Goal: Task Accomplishment & Management: Use online tool/utility

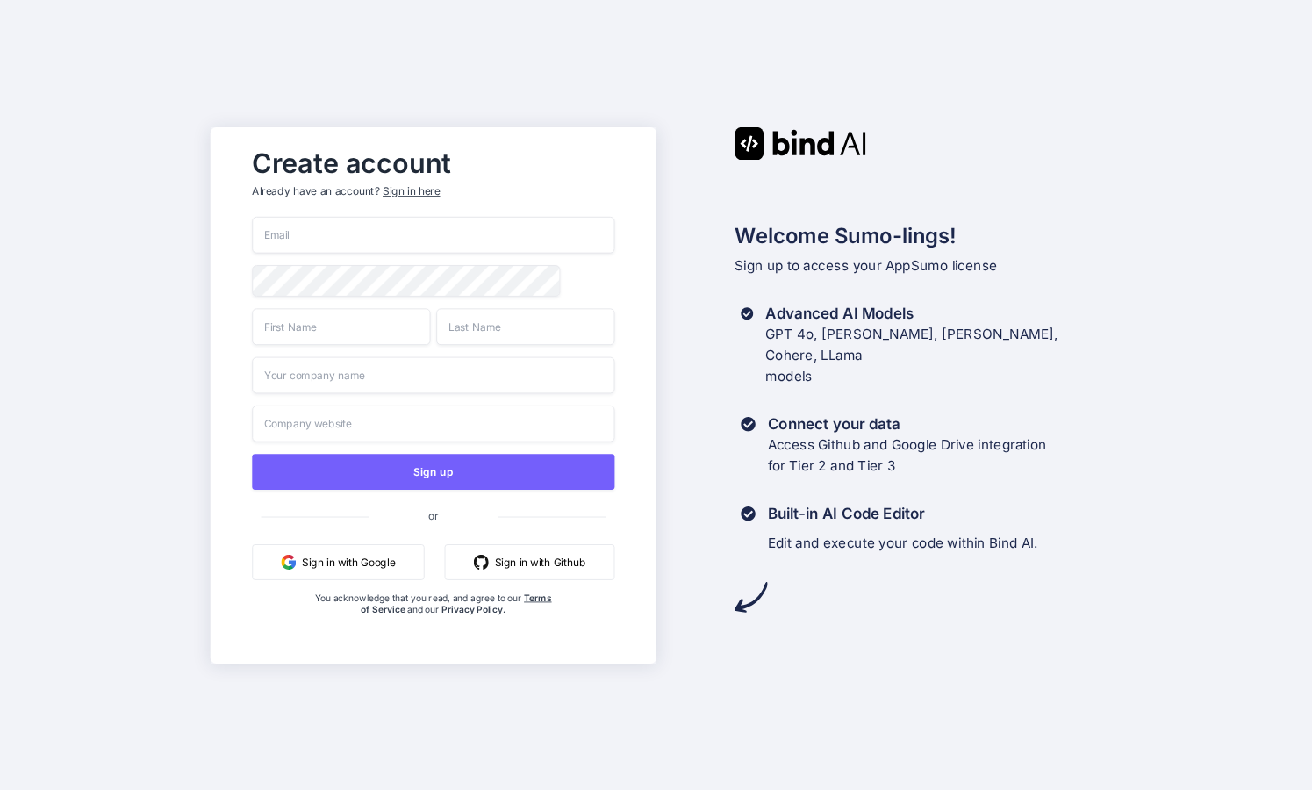
type input "[EMAIL_ADDRESS][DOMAIN_NAME]"
type input "Hoxs"
type input "nadi"
type input "Regravity Ltd"
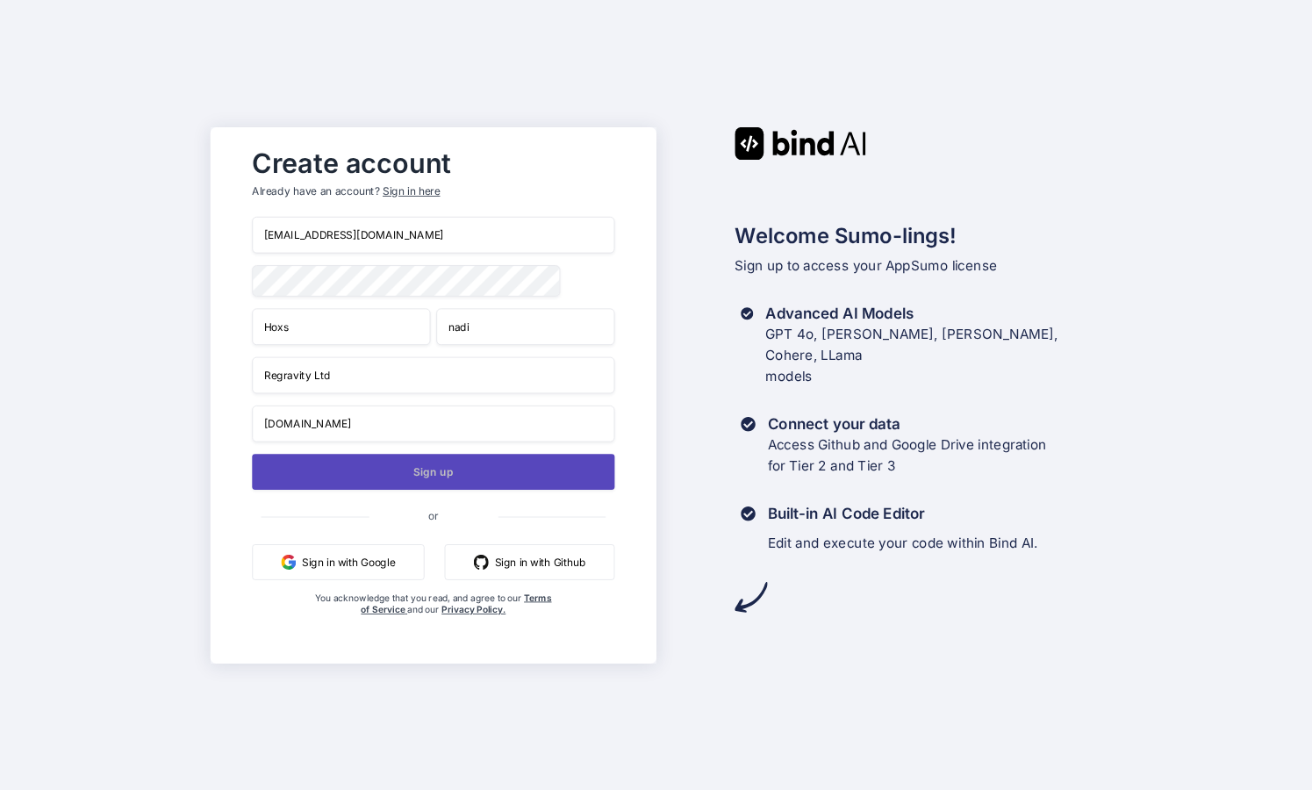
type input "regravity.net"
click at [469, 476] on button "Sign up" at bounding box center [433, 472] width 362 height 36
click at [427, 475] on button "Sign up" at bounding box center [433, 472] width 362 height 36
click at [452, 476] on button "Sign up" at bounding box center [433, 472] width 362 height 36
click at [418, 186] on div "Sign in here" at bounding box center [411, 190] width 57 height 15
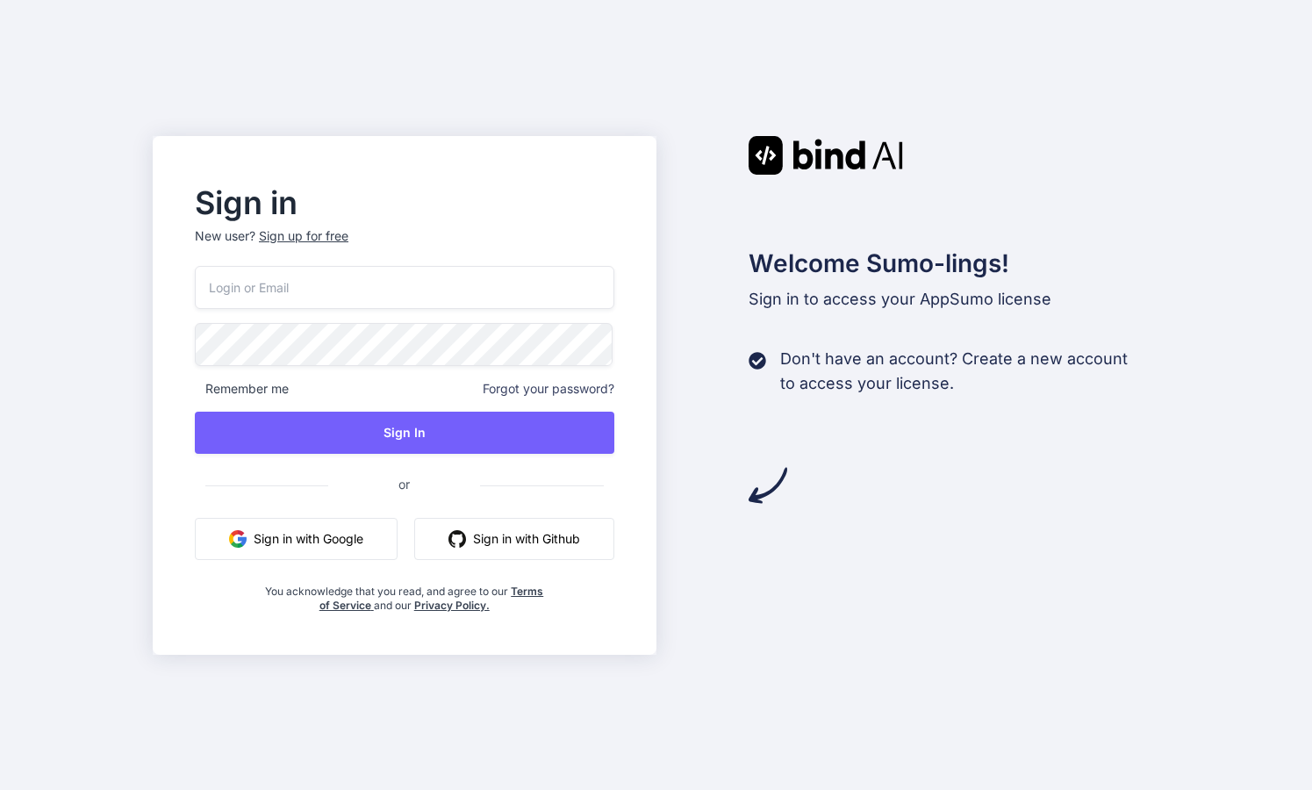
type input "hoxs@regravity.net"
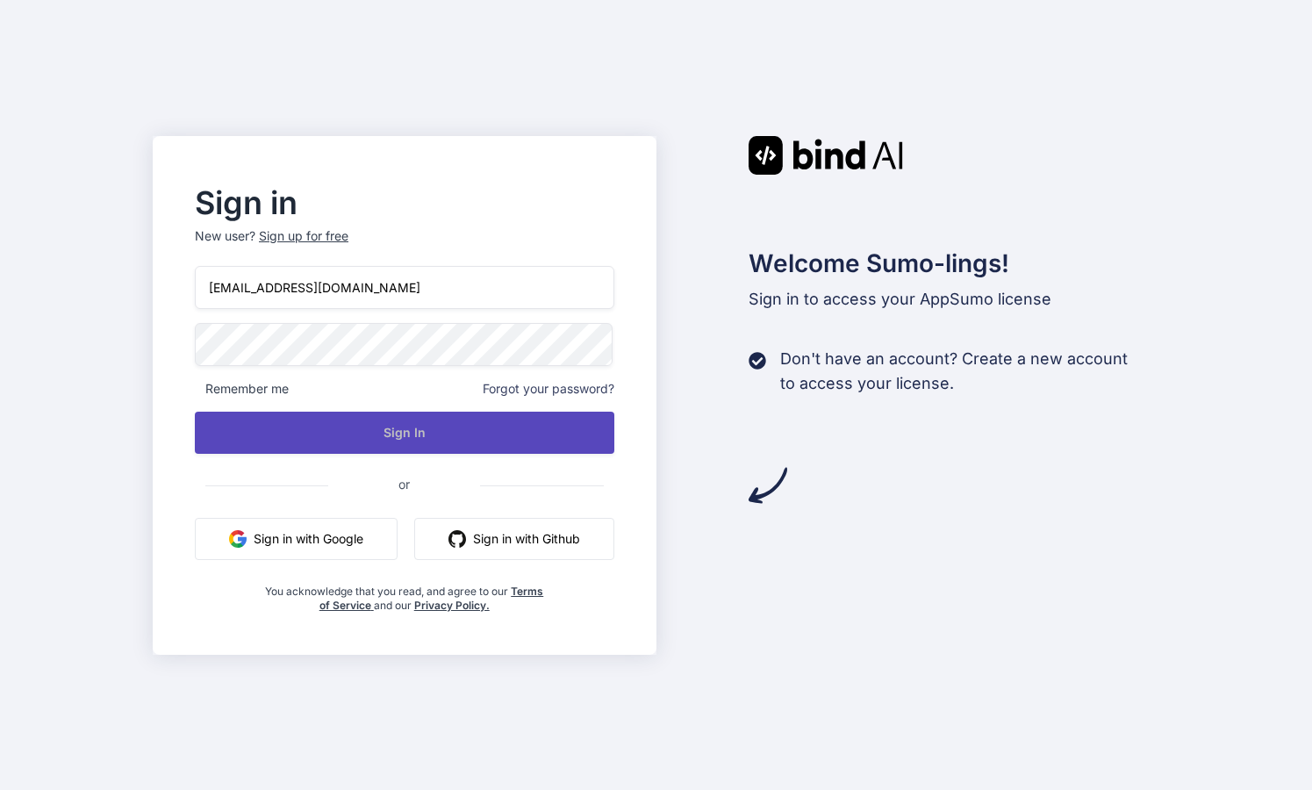
click at [391, 436] on button "Sign In" at bounding box center [404, 432] width 419 height 42
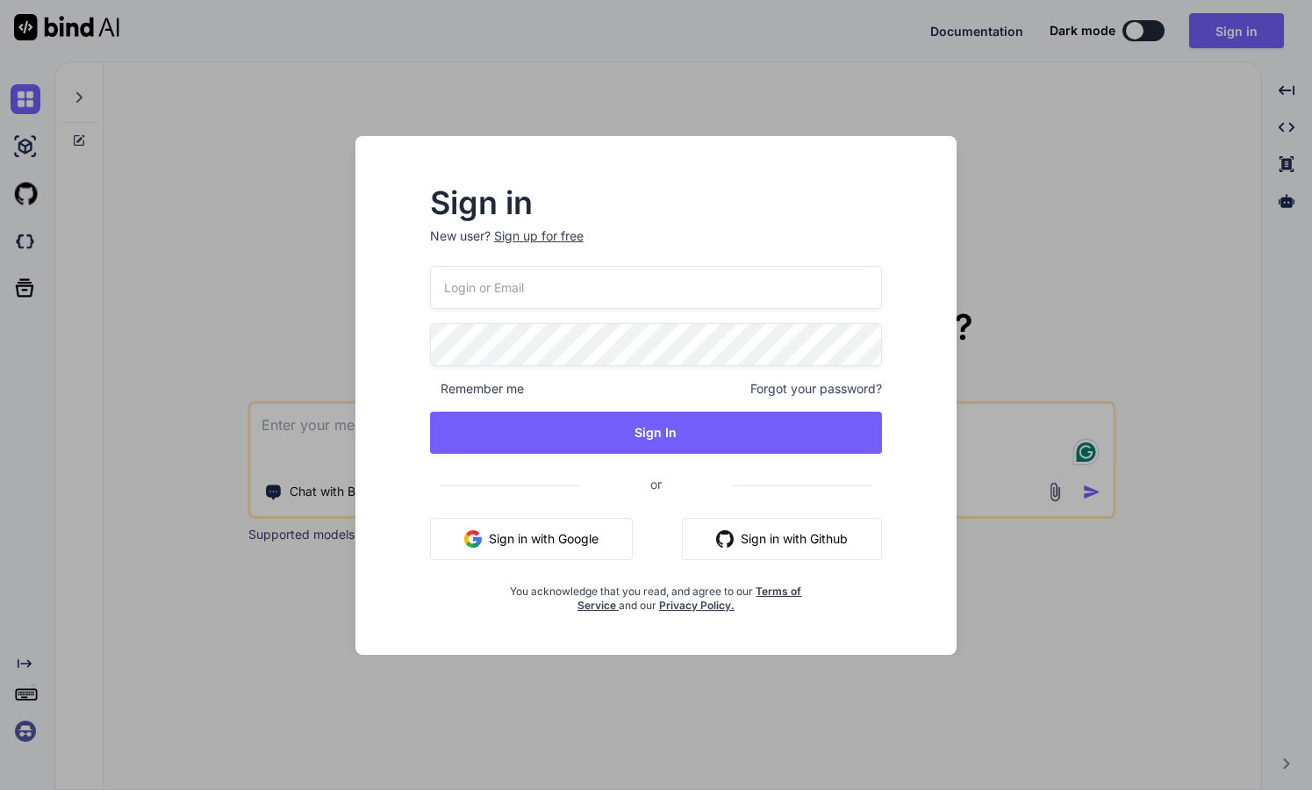
type input "[EMAIL_ADDRESS][DOMAIN_NAME]"
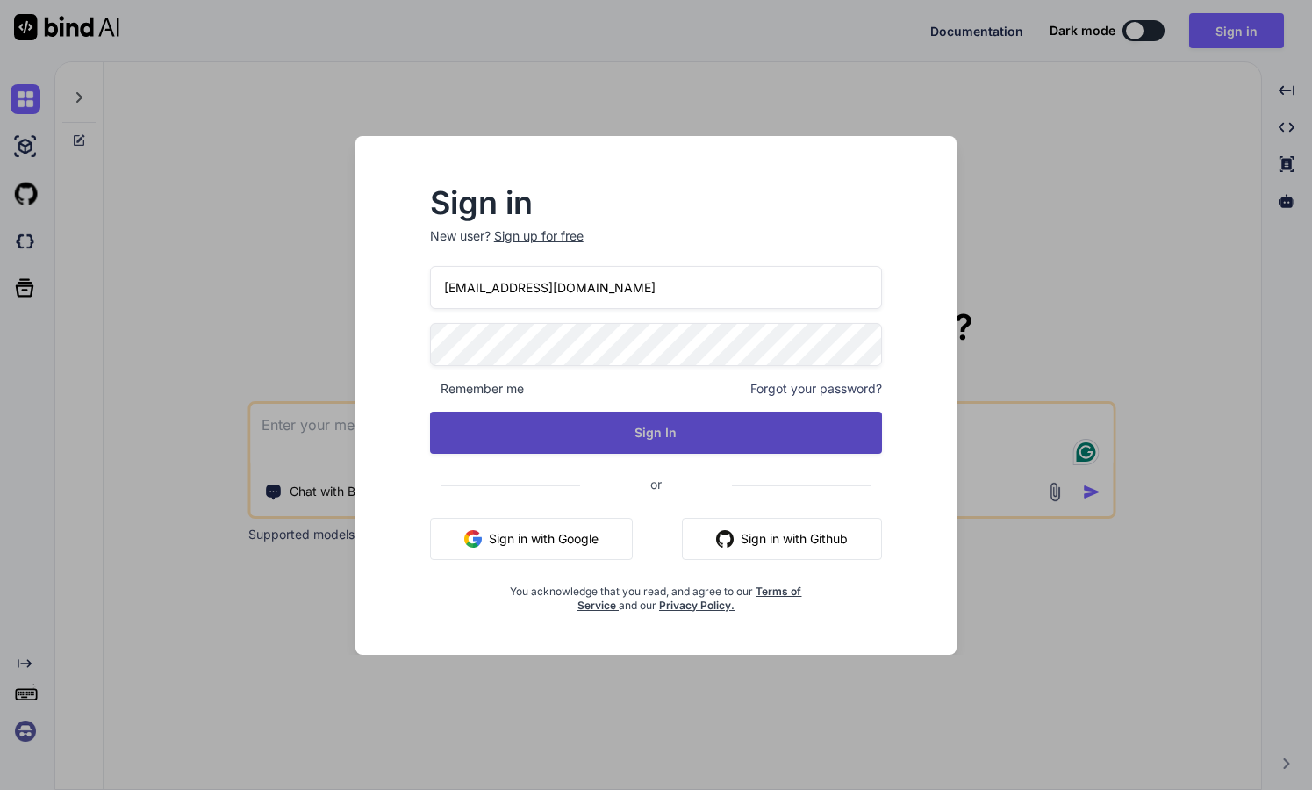
click at [584, 422] on button "Sign In" at bounding box center [656, 432] width 453 height 42
click at [695, 443] on button "Sign In" at bounding box center [656, 432] width 453 height 42
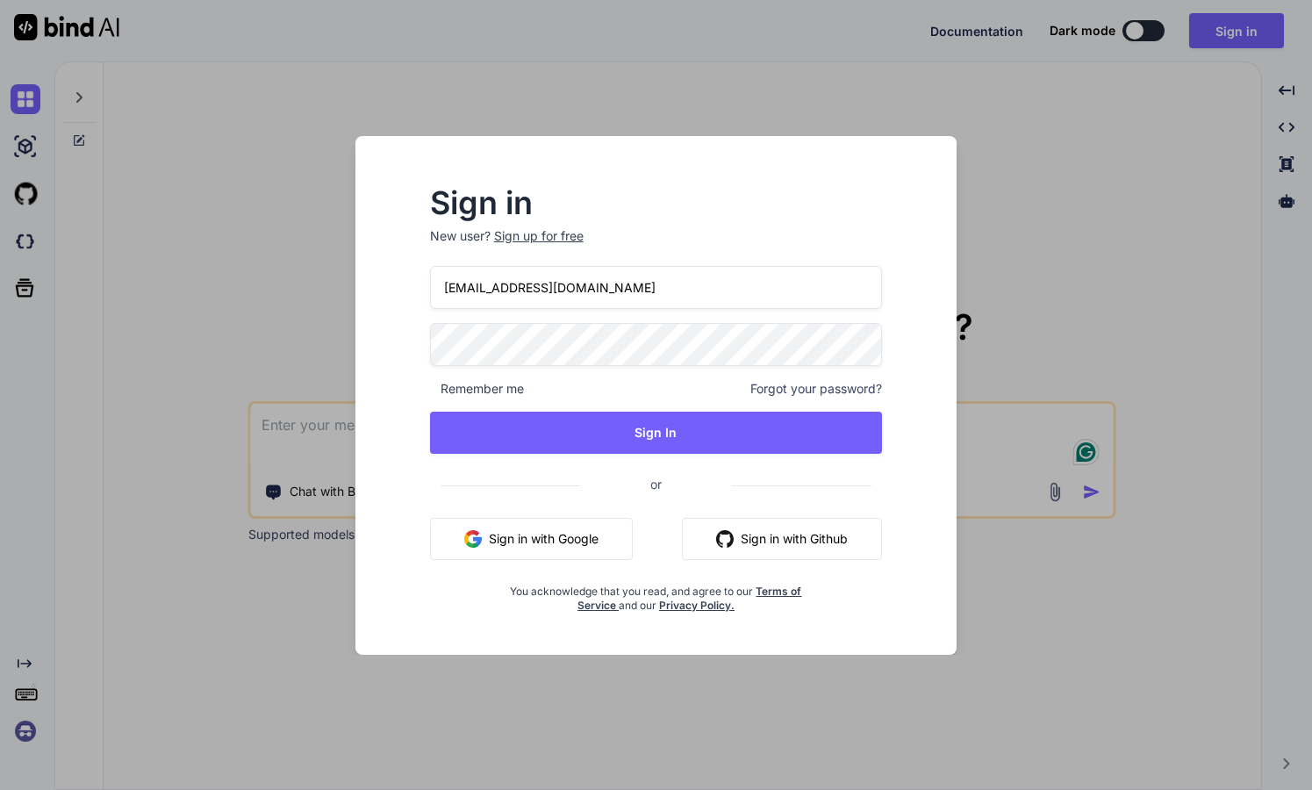
click at [833, 390] on span "Forgot your password?" at bounding box center [816, 389] width 132 height 18
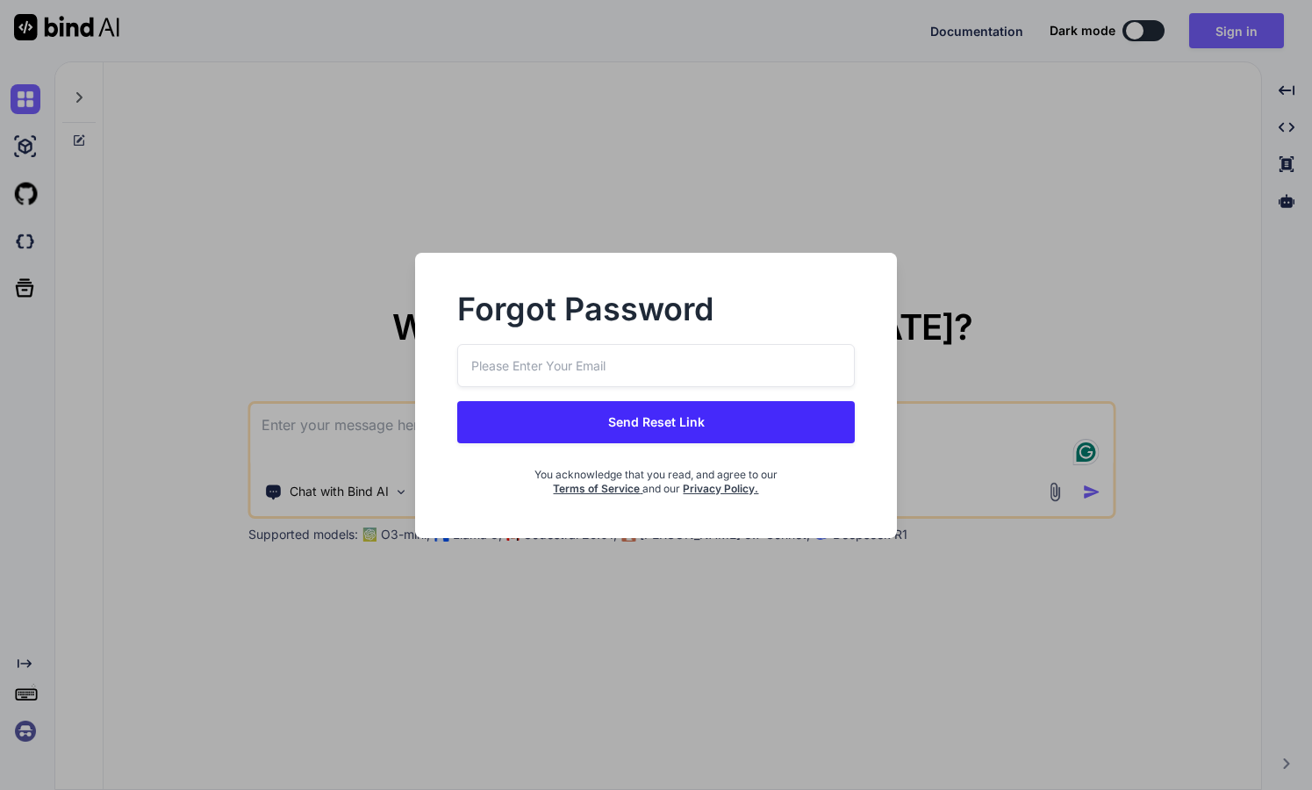
click at [654, 370] on input "email" at bounding box center [655, 365] width 397 height 43
type input "hoxs@regravity.net"
click at [676, 426] on button "Send Reset Link" at bounding box center [655, 422] width 397 height 42
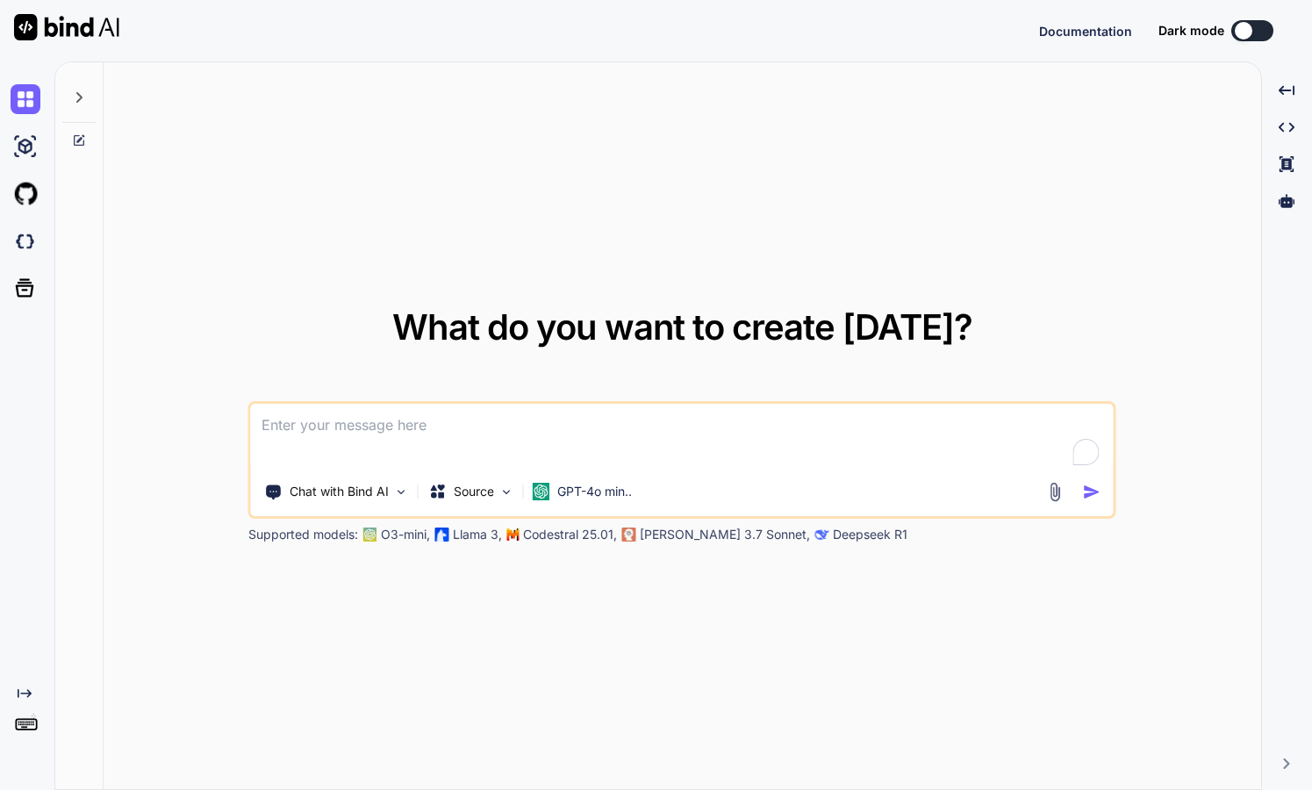
type textarea "x"
click at [1242, 32] on button "Sign in" at bounding box center [1236, 30] width 95 height 35
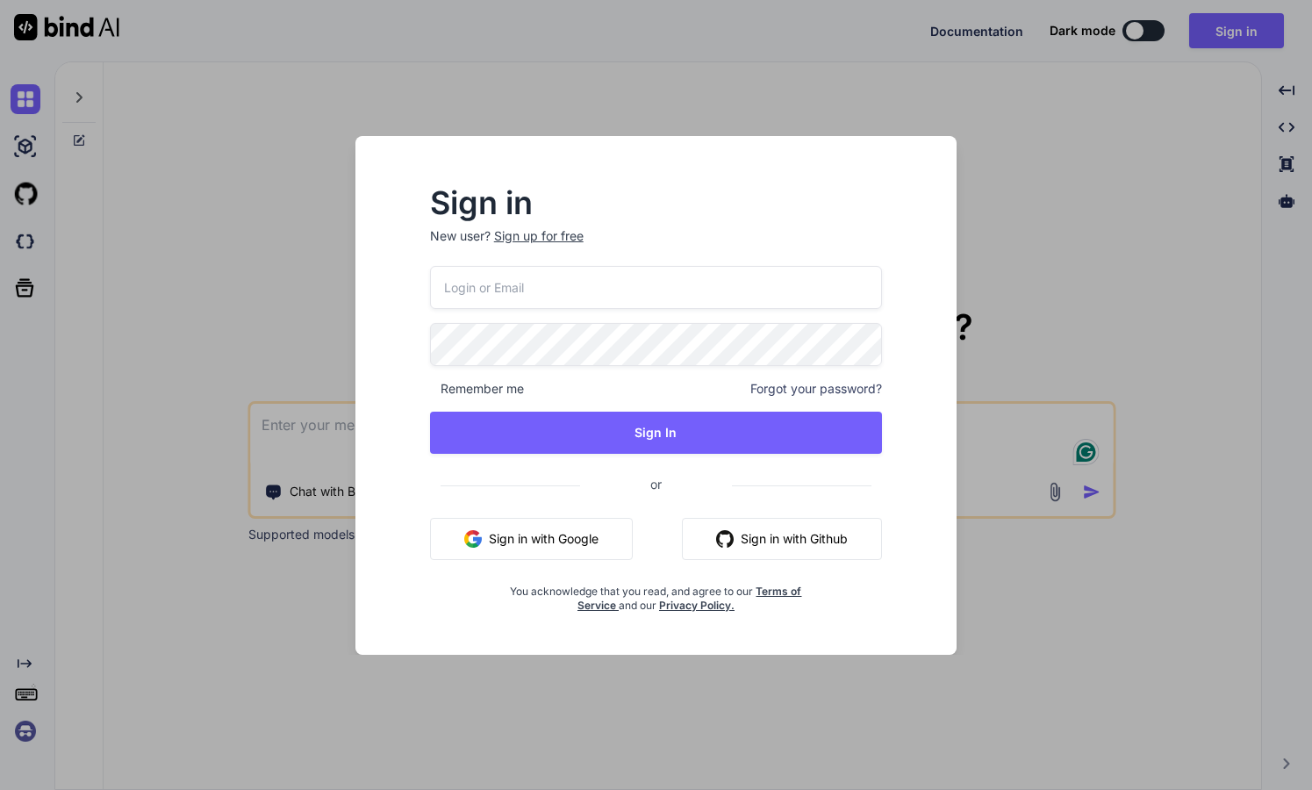
type input "[EMAIL_ADDRESS][DOMAIN_NAME]"
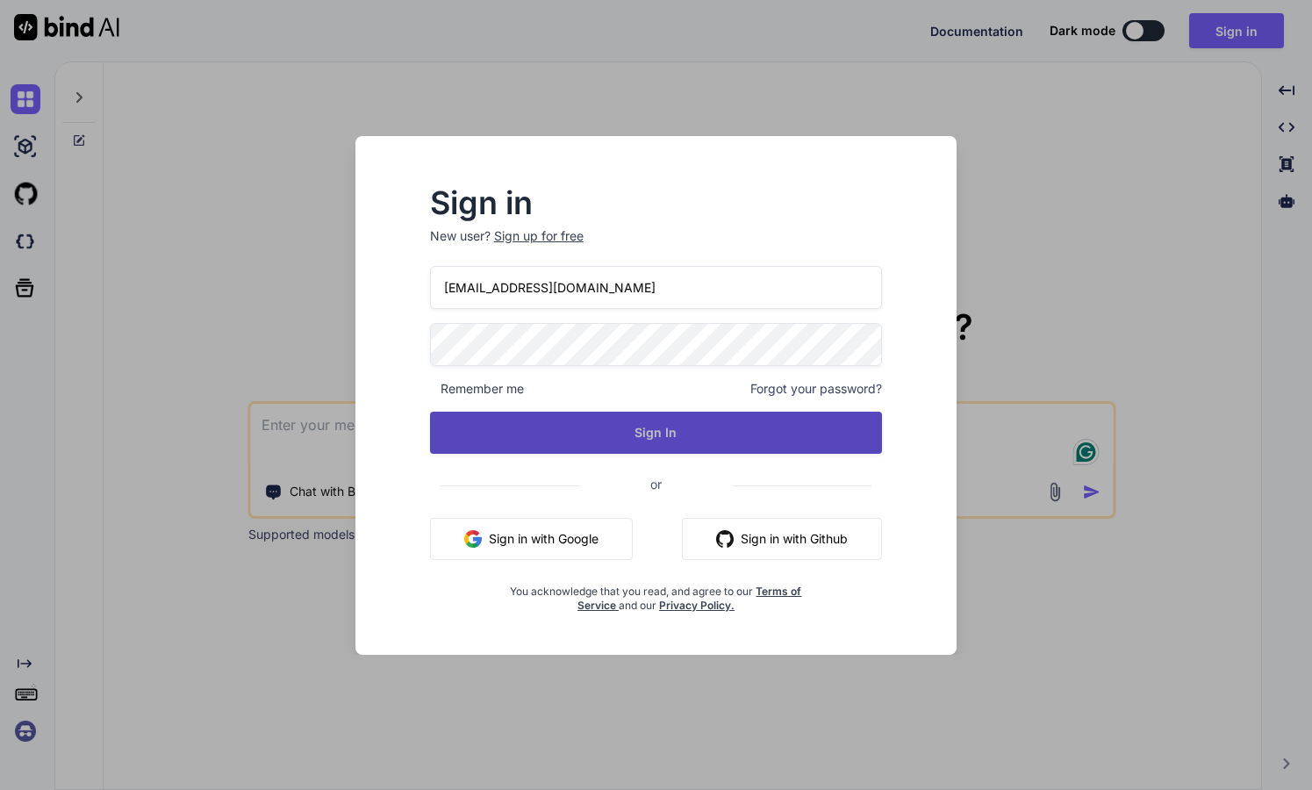
click at [620, 434] on button "Sign In" at bounding box center [656, 432] width 453 height 42
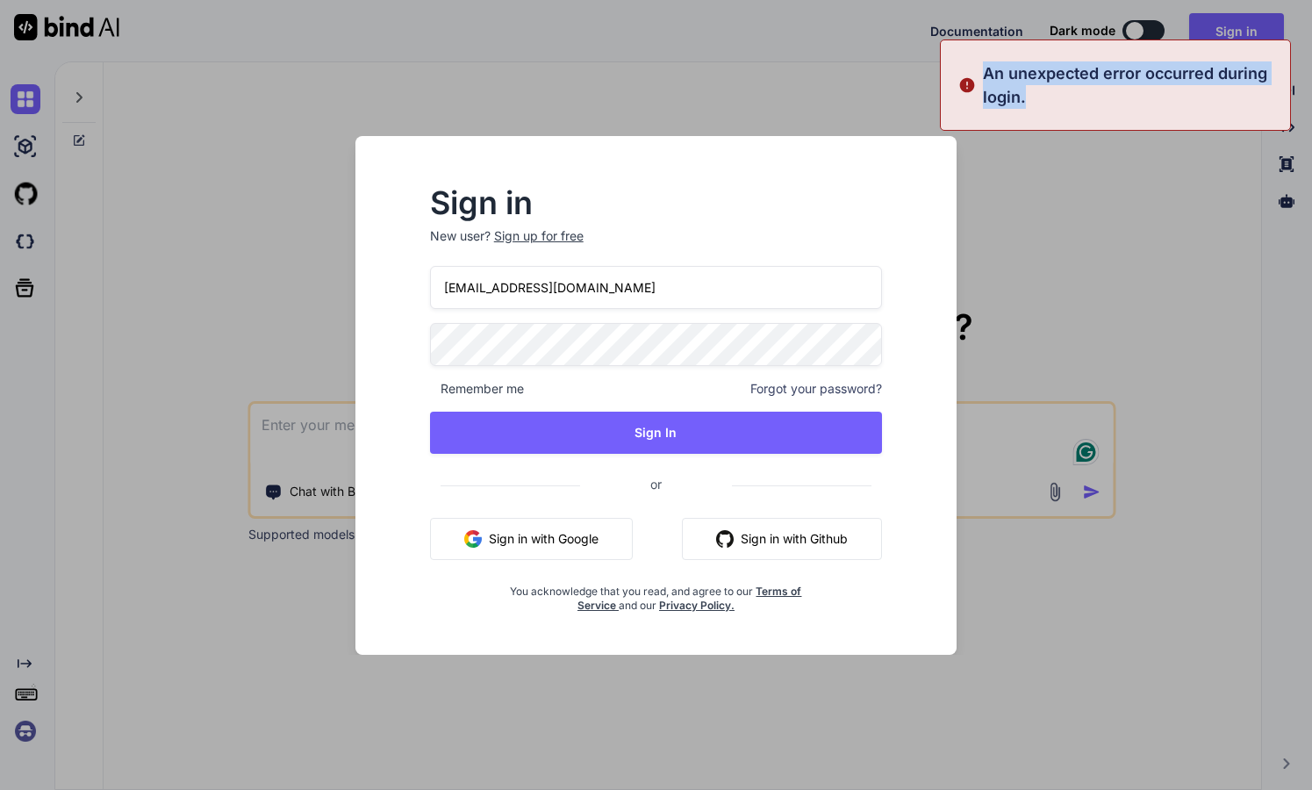
drag, startPoint x: 984, startPoint y: 73, endPoint x: 1037, endPoint y: 105, distance: 61.8
click at [1037, 105] on p "An unexpected error occurred during login." at bounding box center [1131, 84] width 297 height 47
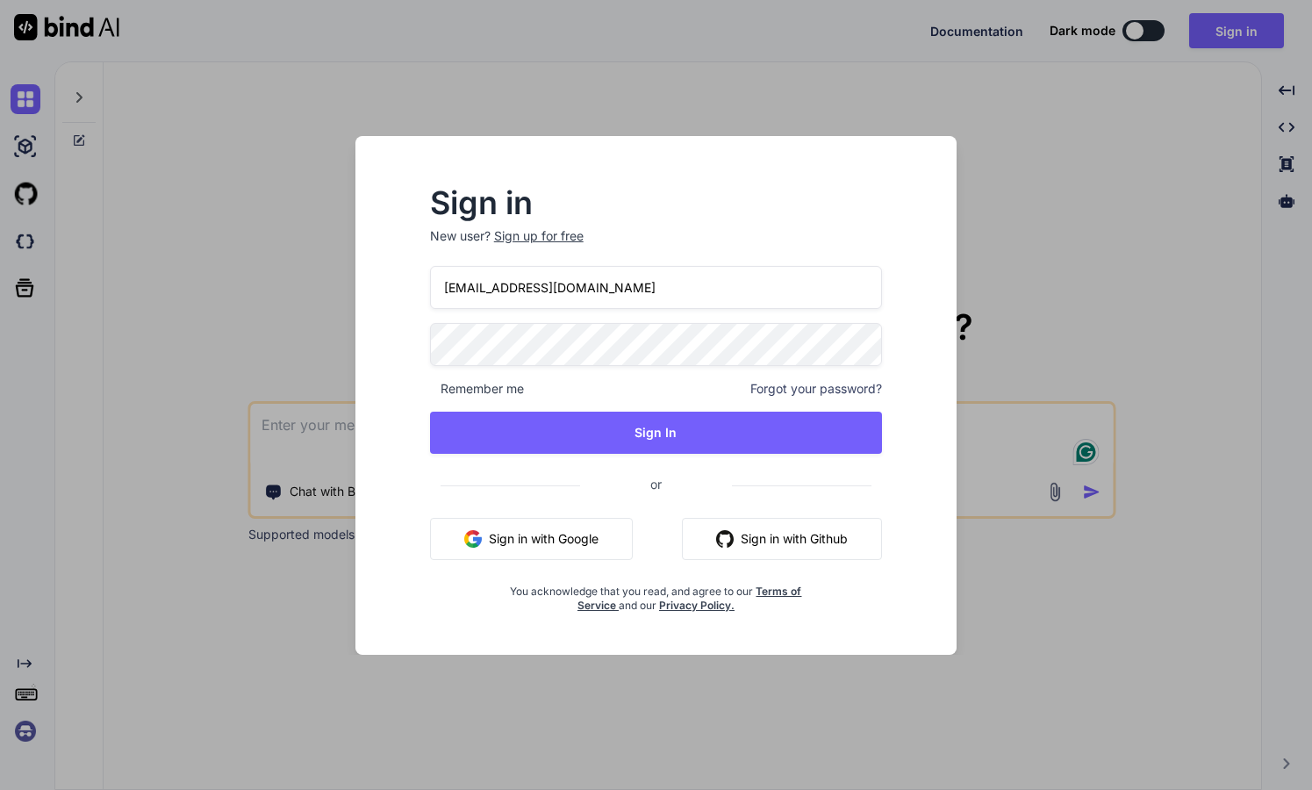
copy p "An unexpected error occurred during login."
click at [808, 387] on span "Forgot your password?" at bounding box center [816, 389] width 132 height 18
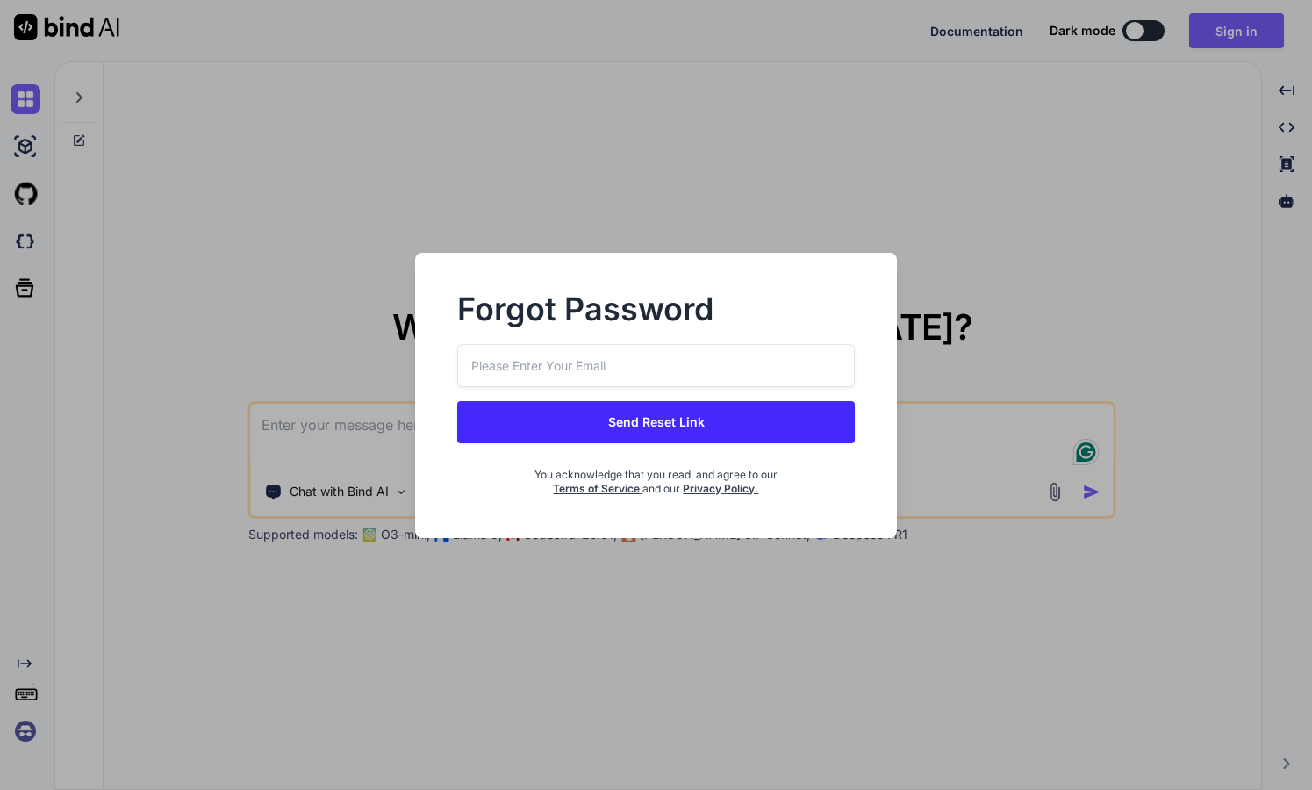
click at [644, 336] on div "Forgot Password" at bounding box center [655, 319] width 397 height 49
click at [633, 359] on input "email" at bounding box center [655, 365] width 397 height 43
type input "[EMAIL_ADDRESS][DOMAIN_NAME]"
click at [626, 422] on button "Send Reset Link" at bounding box center [655, 422] width 397 height 42
click at [691, 436] on button "Send Reset Link" at bounding box center [655, 422] width 397 height 42
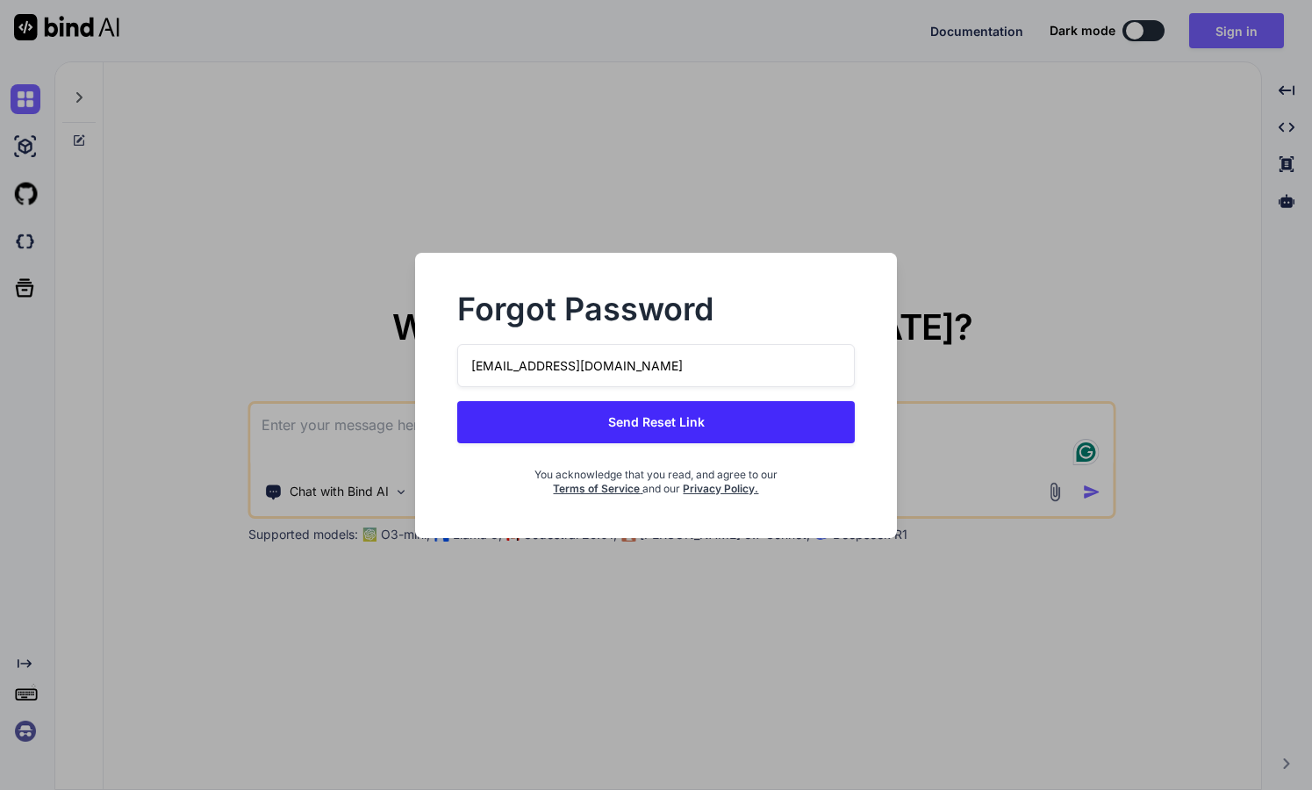
click at [828, 220] on div "Forgot Password hoxs@regravity.net Send Reset Link You acknowledge that you rea…" at bounding box center [656, 395] width 1312 height 790
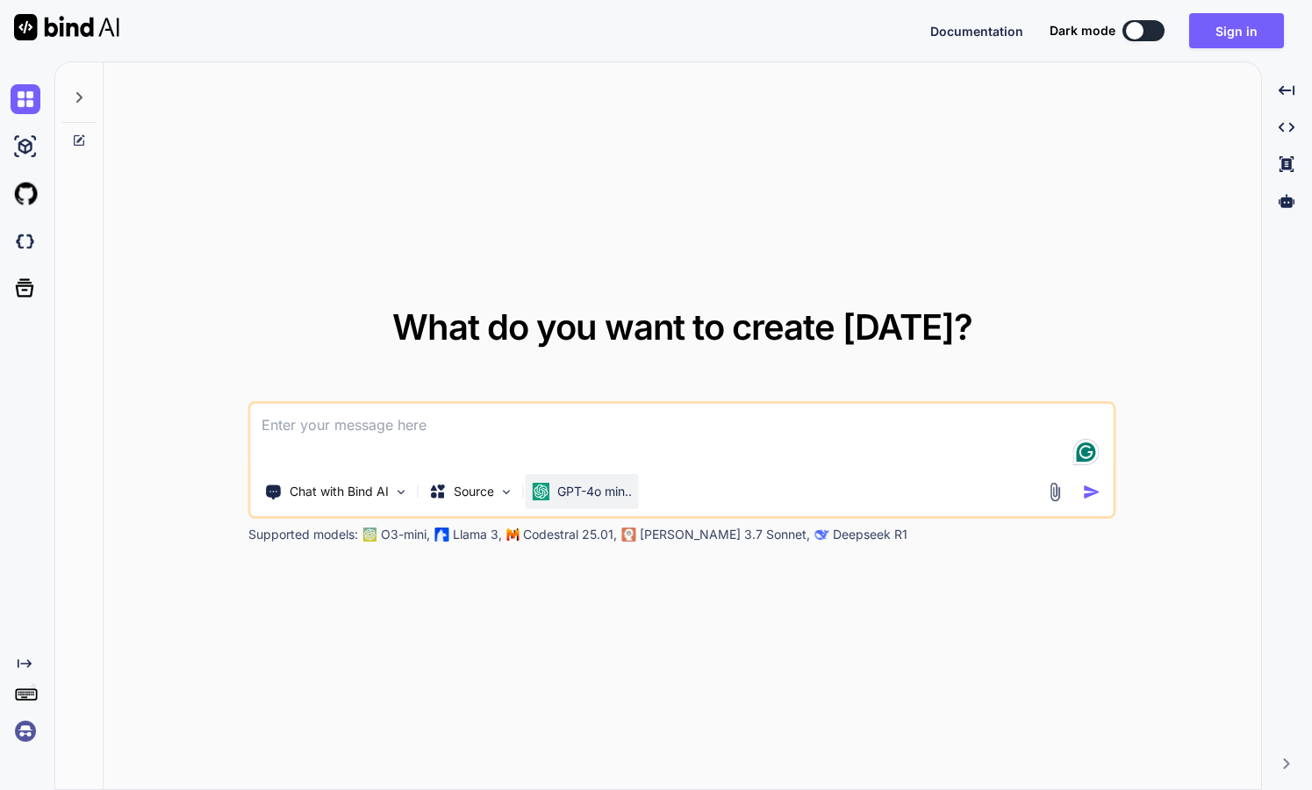
click at [599, 497] on p "GPT-4o min.." at bounding box center [594, 492] width 75 height 18
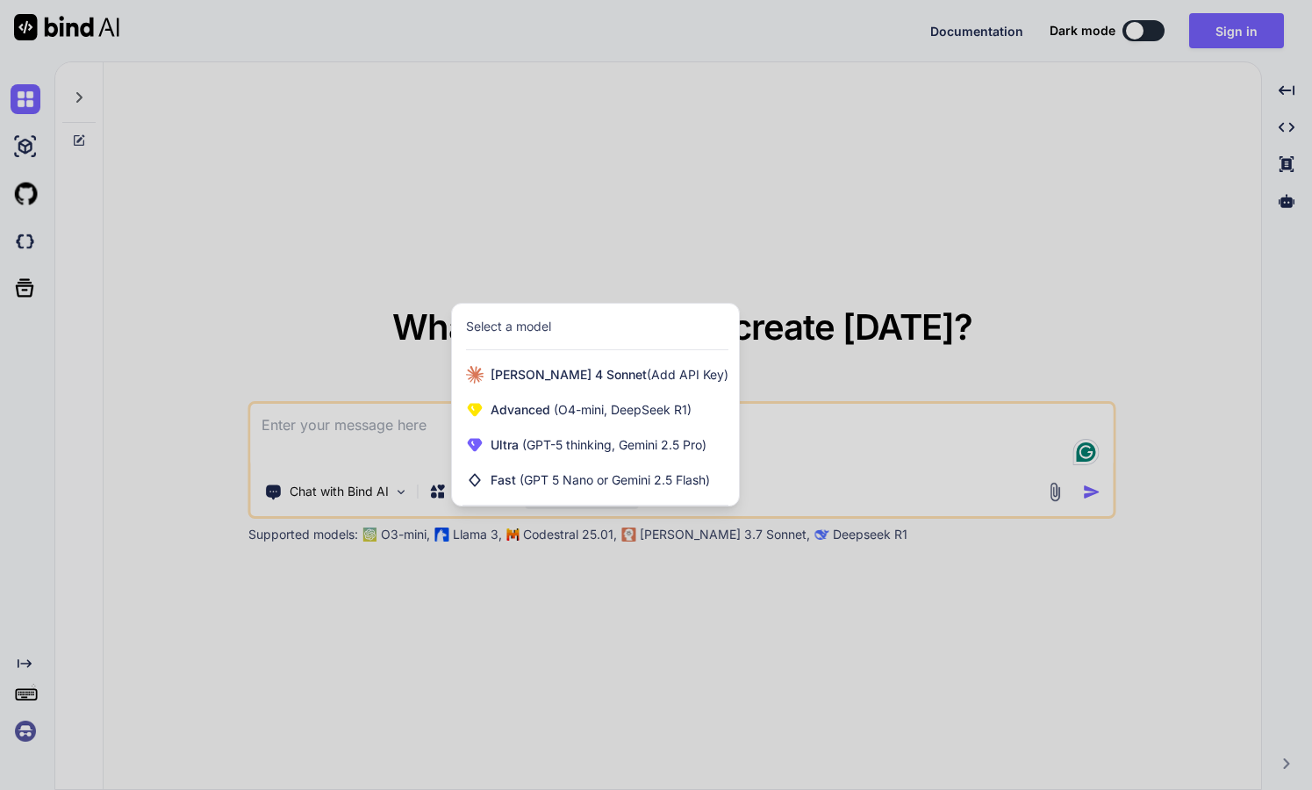
click at [596, 604] on div at bounding box center [656, 395] width 1312 height 790
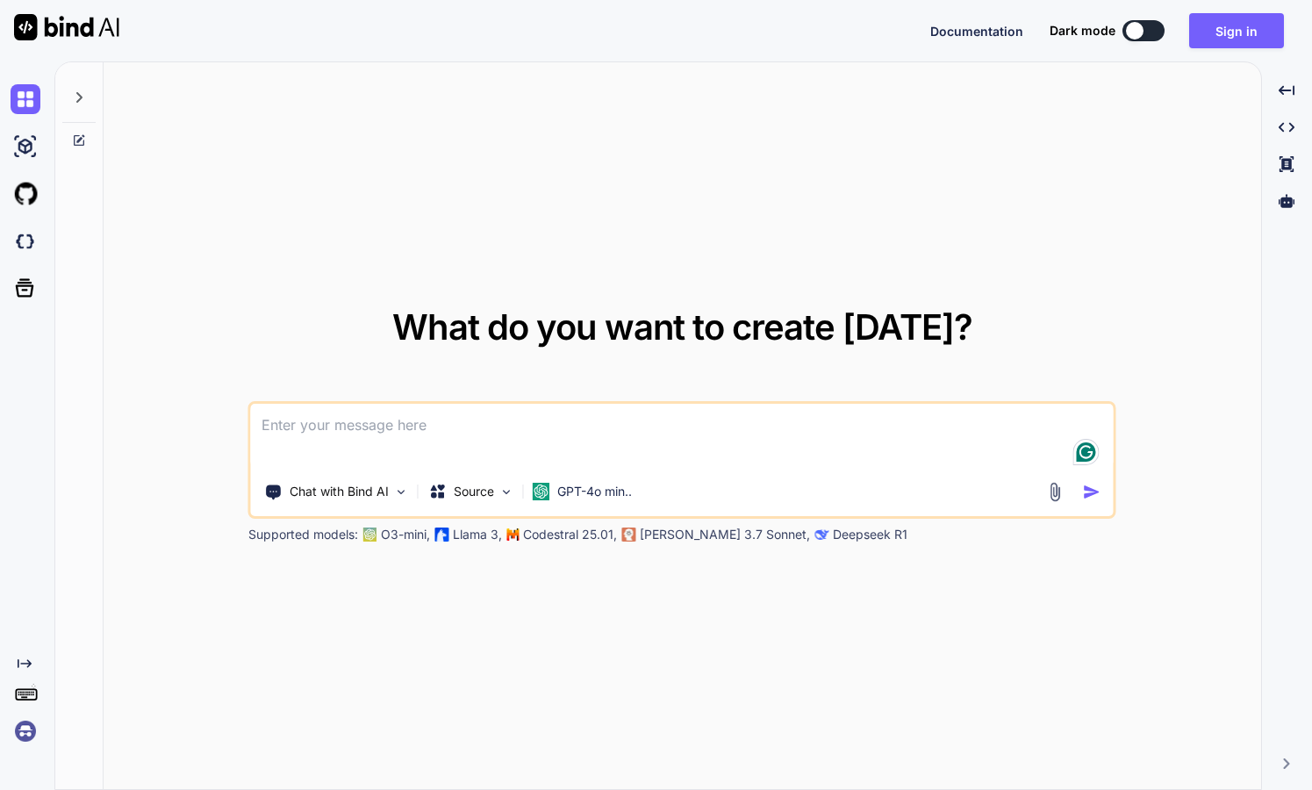
click at [1141, 32] on div at bounding box center [1135, 31] width 18 height 18
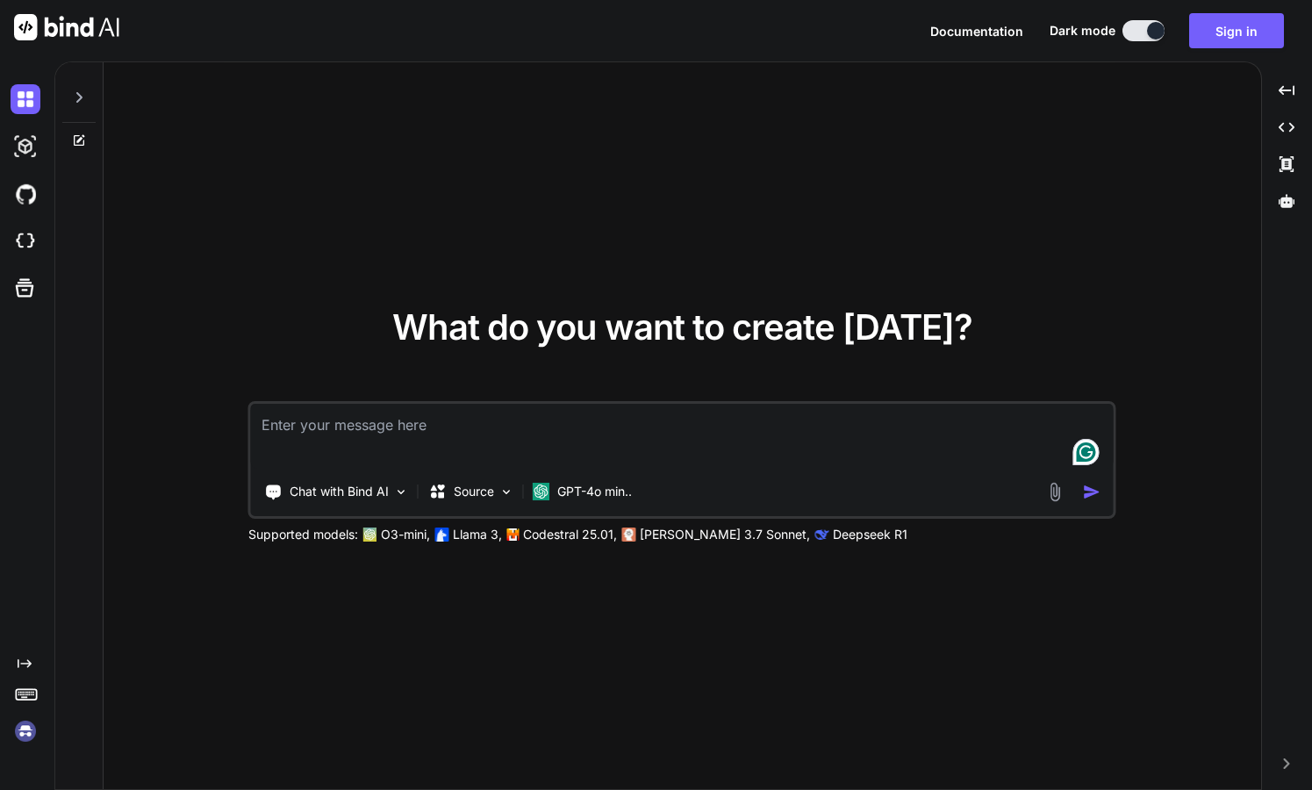
click at [1284, 763] on icon "Created with Pixso." at bounding box center [1286, 763] width 11 height 11
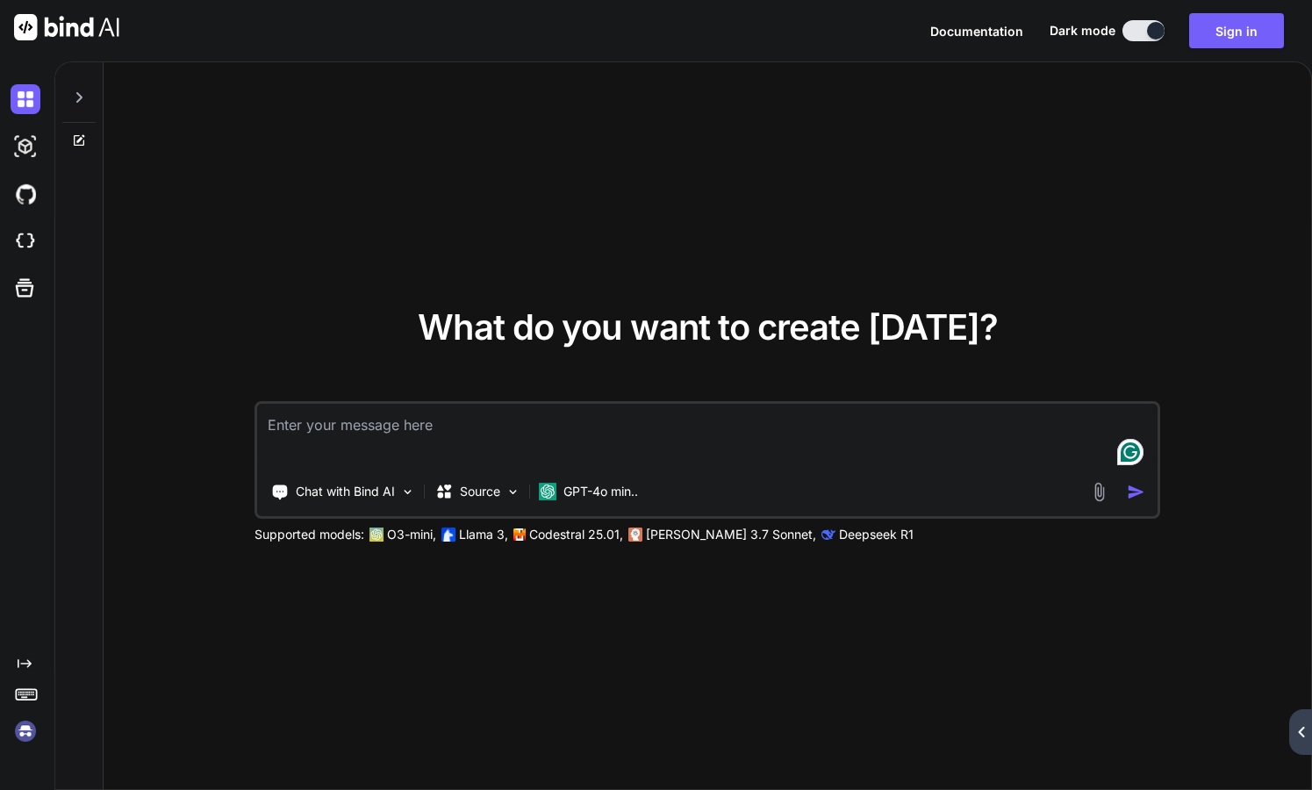
click at [1304, 740] on div "Created with Pixso." at bounding box center [1300, 732] width 23 height 46
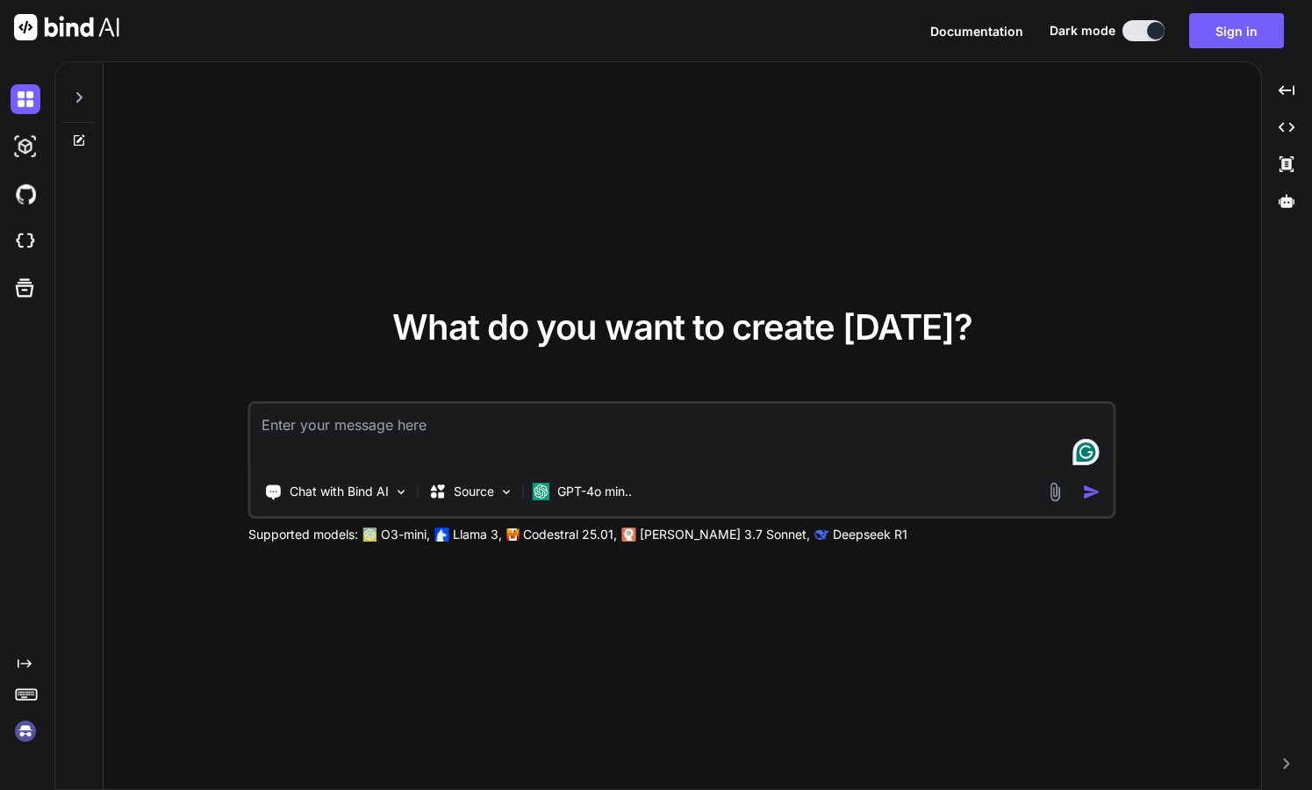
click at [26, 606] on div "Created with Pixso." at bounding box center [23, 410] width 47 height 670
click at [25, 734] on img at bounding box center [26, 731] width 30 height 30
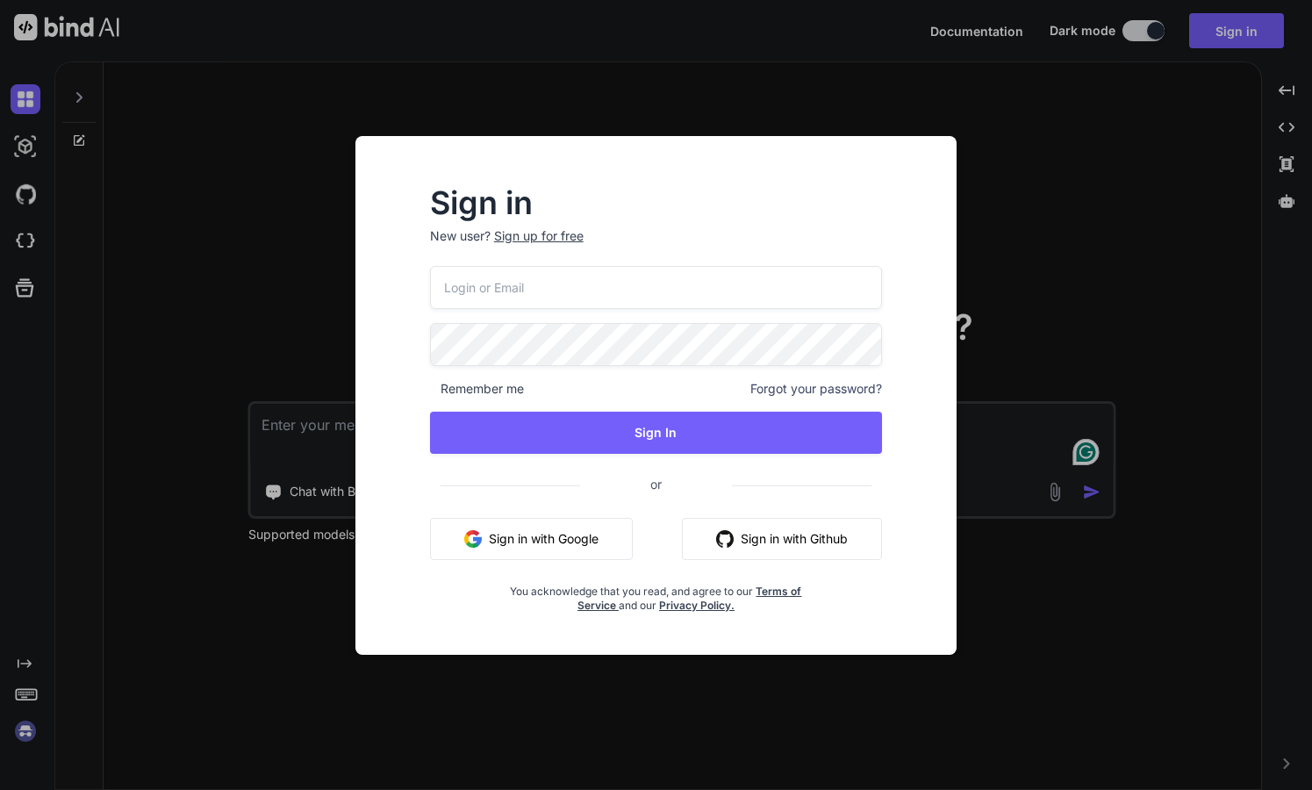
click at [1018, 215] on div "Sign in New user? Sign up for free Remember me Forgot your password? Sign In or…" at bounding box center [656, 395] width 1312 height 790
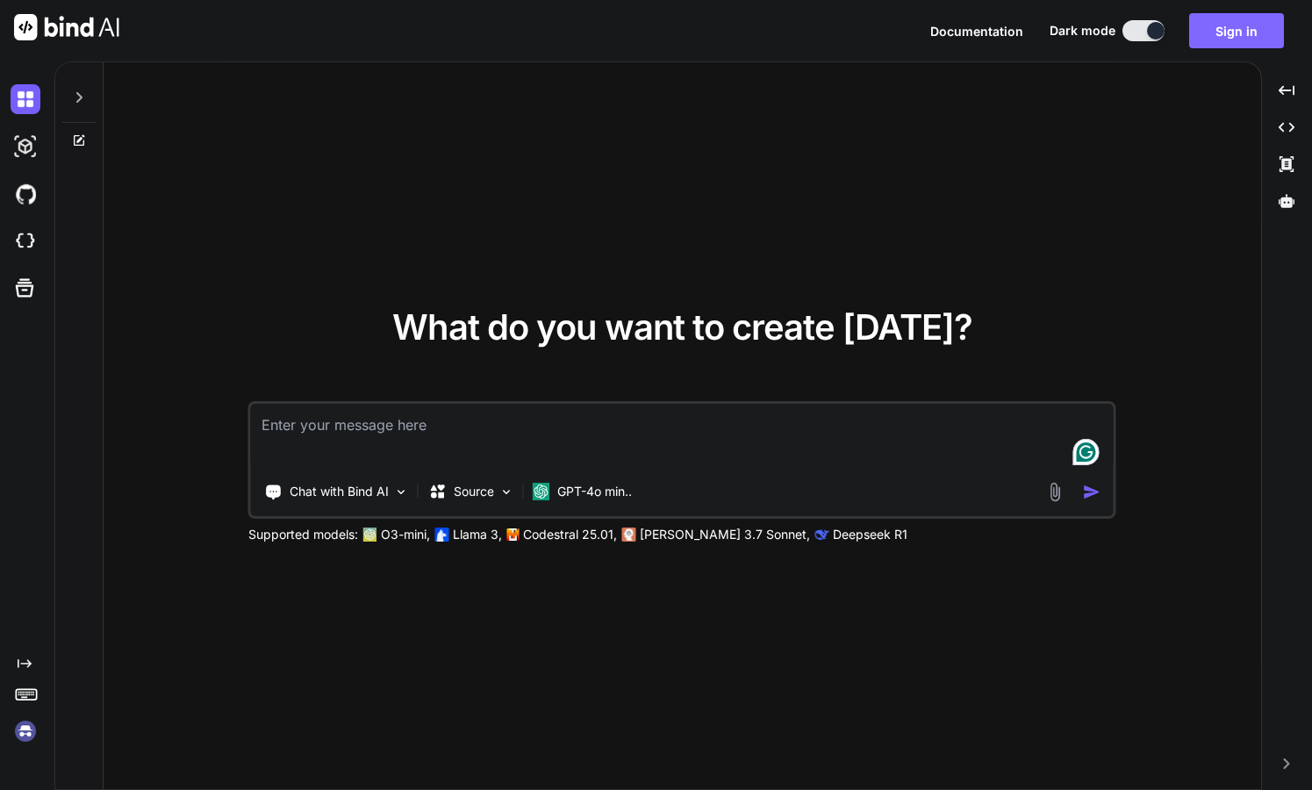
click at [1238, 30] on button "Sign in" at bounding box center [1236, 30] width 95 height 35
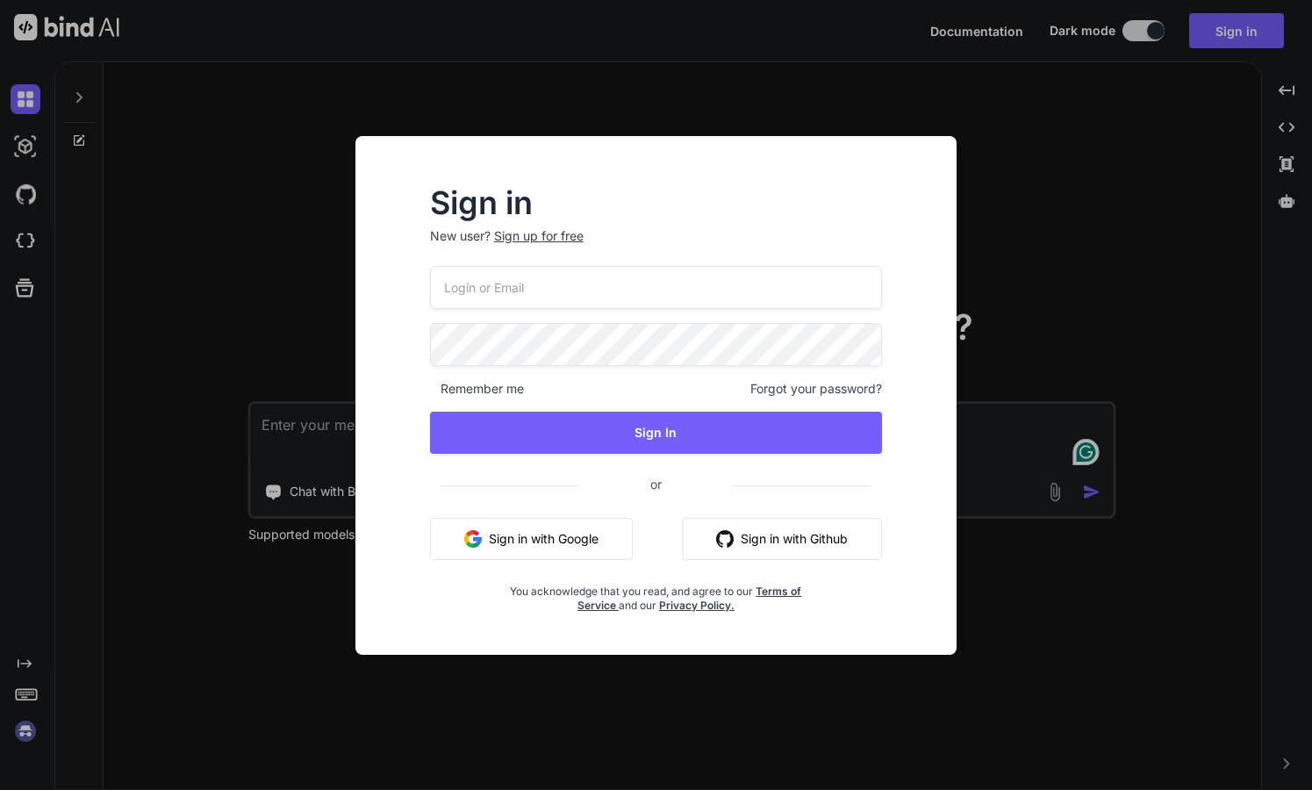
click at [814, 388] on span "Forgot your password?" at bounding box center [816, 389] width 132 height 18
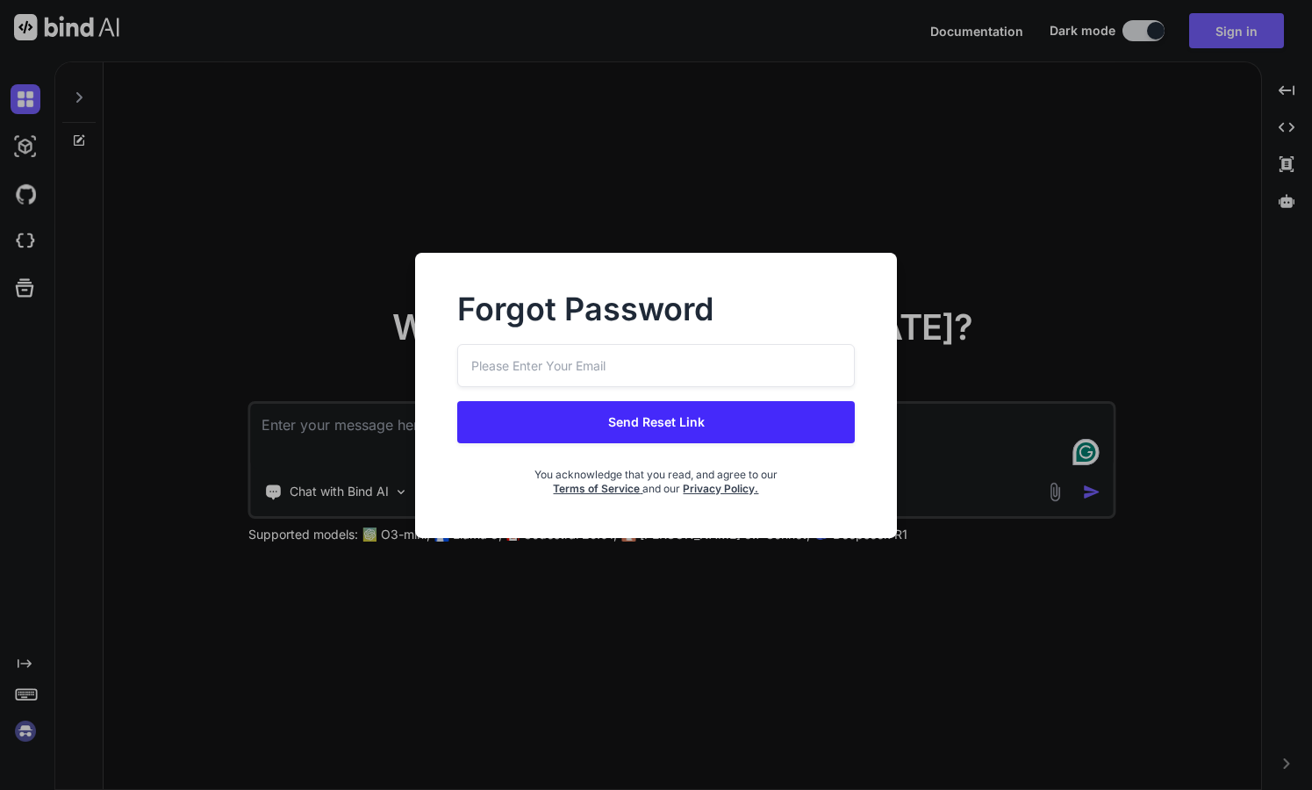
click at [615, 357] on input "email" at bounding box center [655, 365] width 397 height 43
type input "[EMAIL_ADDRESS][DOMAIN_NAME]"
click at [650, 427] on button "Send Reset Link" at bounding box center [655, 422] width 397 height 42
click at [698, 416] on button "Send Reset Link" at bounding box center [655, 422] width 397 height 42
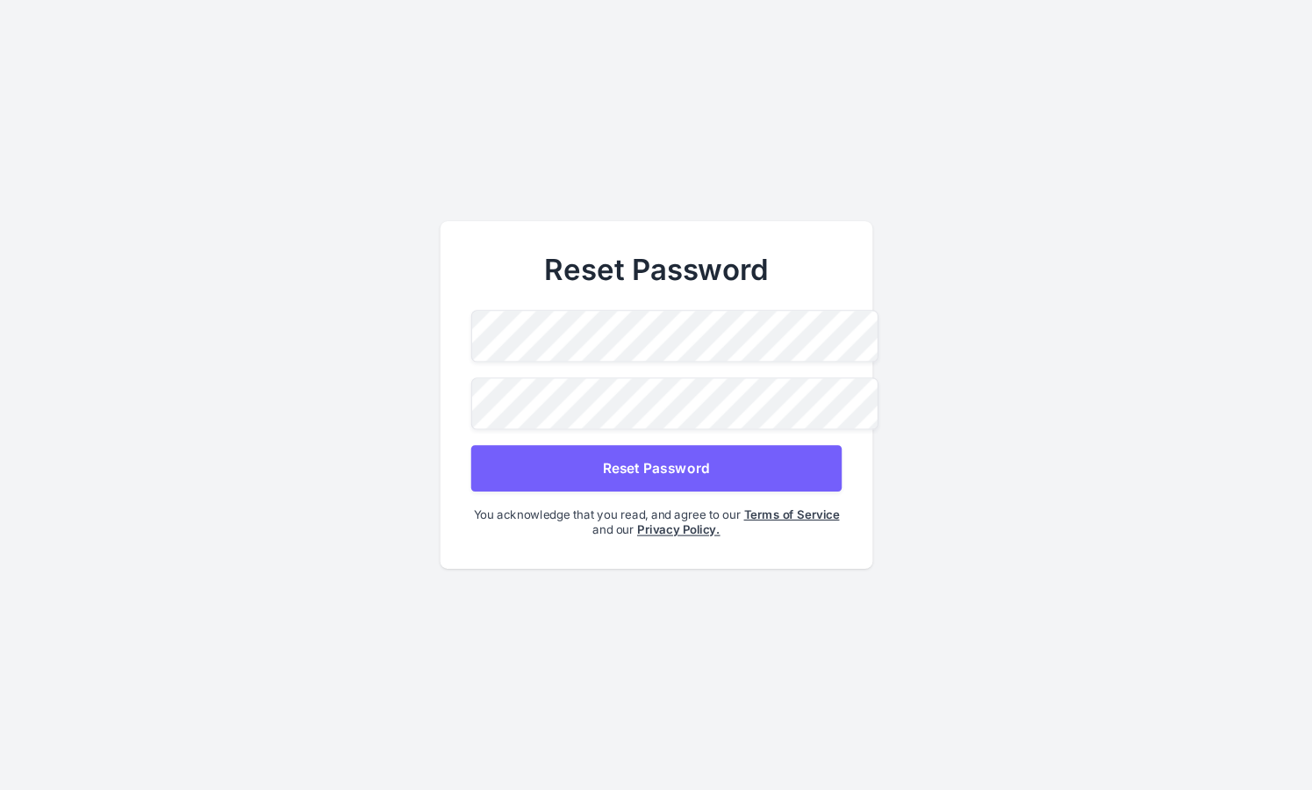
click at [626, 460] on button "Reset Password" at bounding box center [655, 468] width 370 height 46
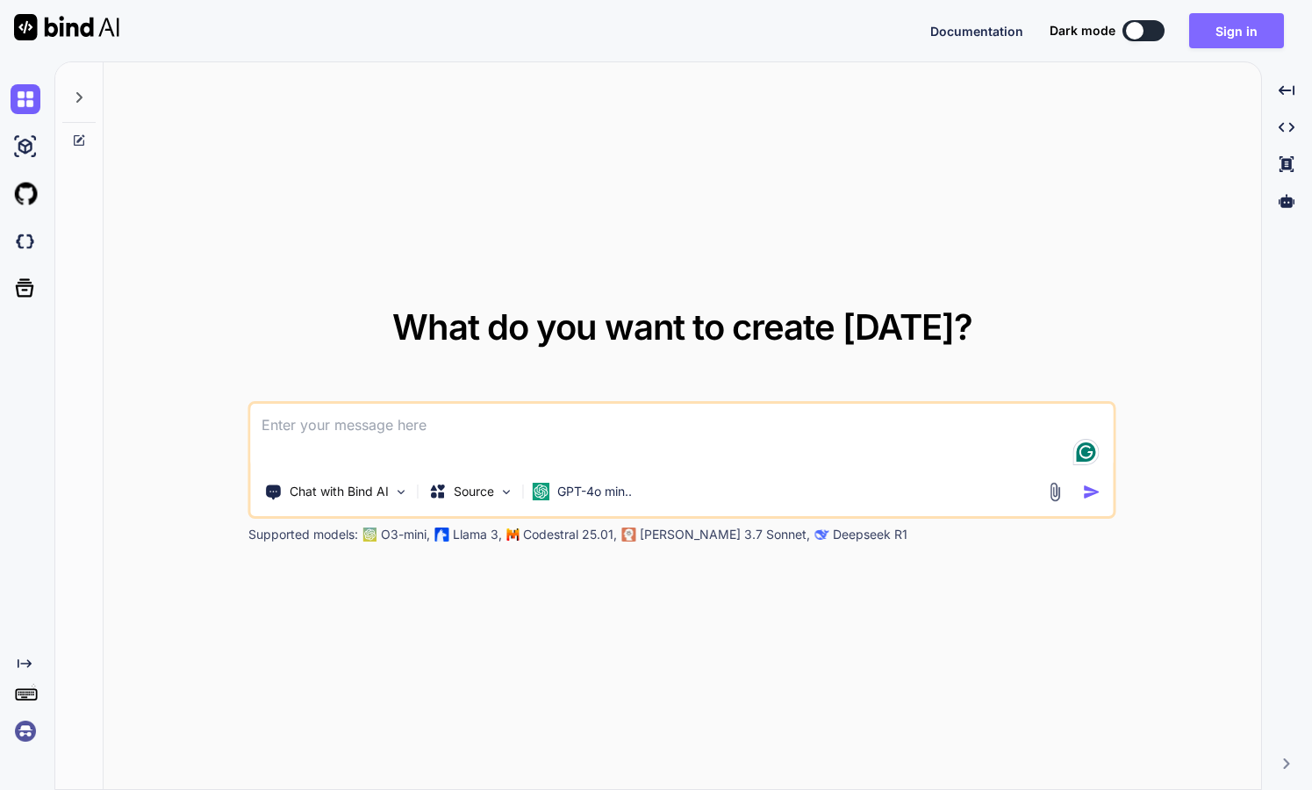
click at [1233, 28] on button "Sign in" at bounding box center [1236, 30] width 95 height 35
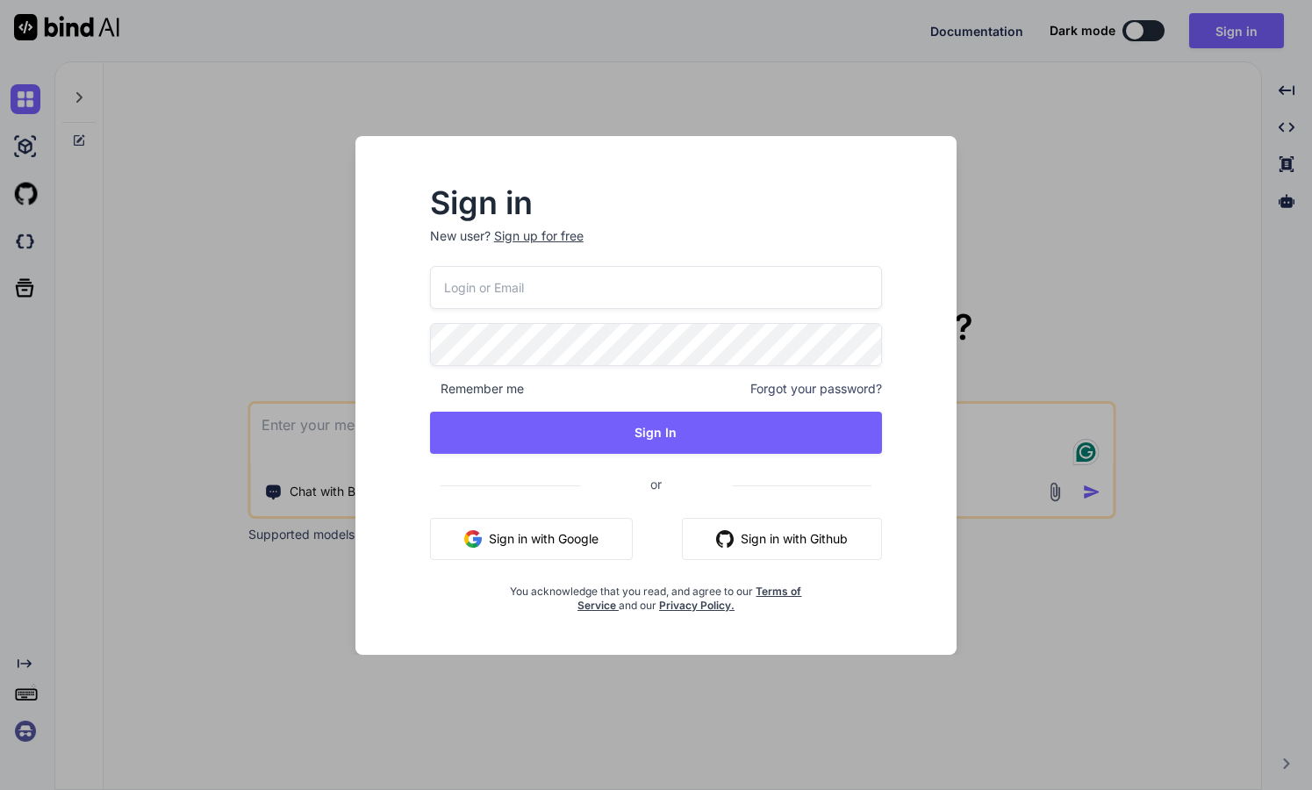
type input "[EMAIL_ADDRESS][DOMAIN_NAME]"
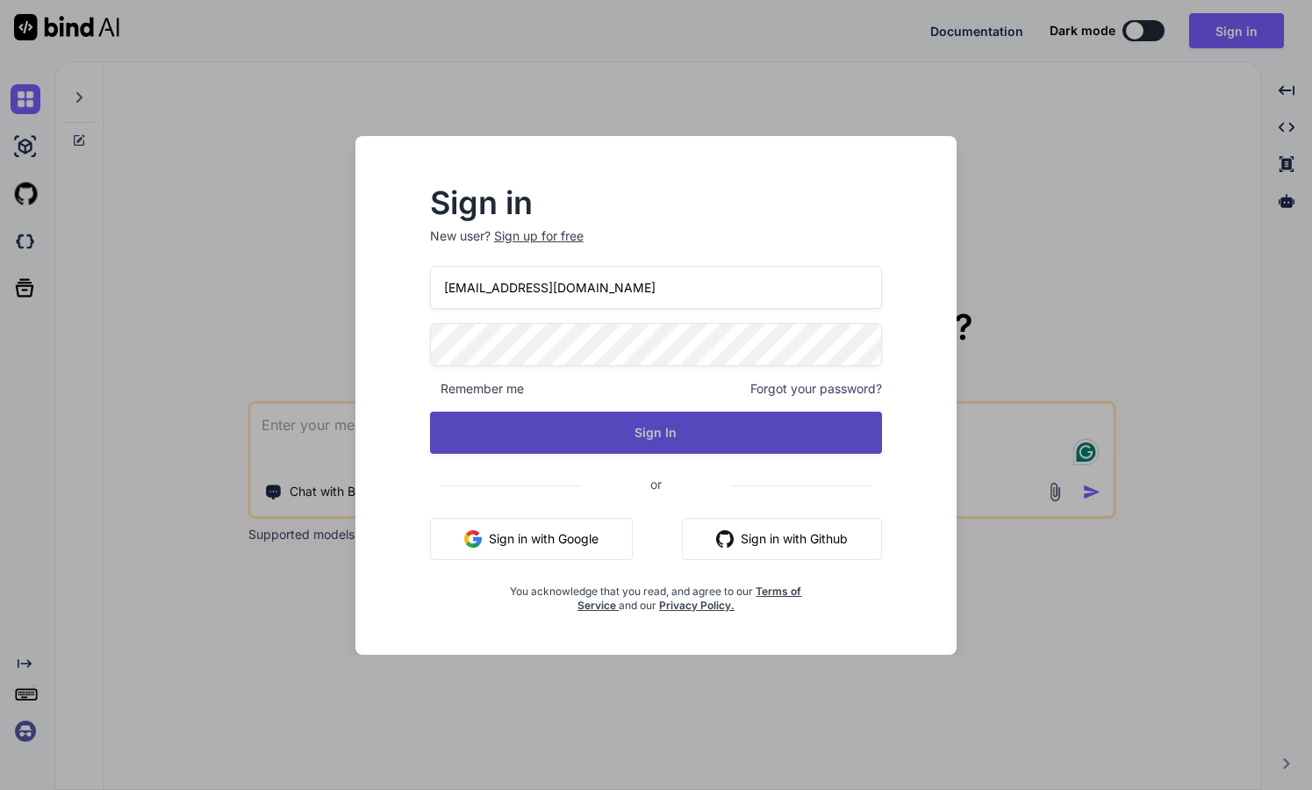
click at [600, 429] on button "Sign In" at bounding box center [656, 432] width 453 height 42
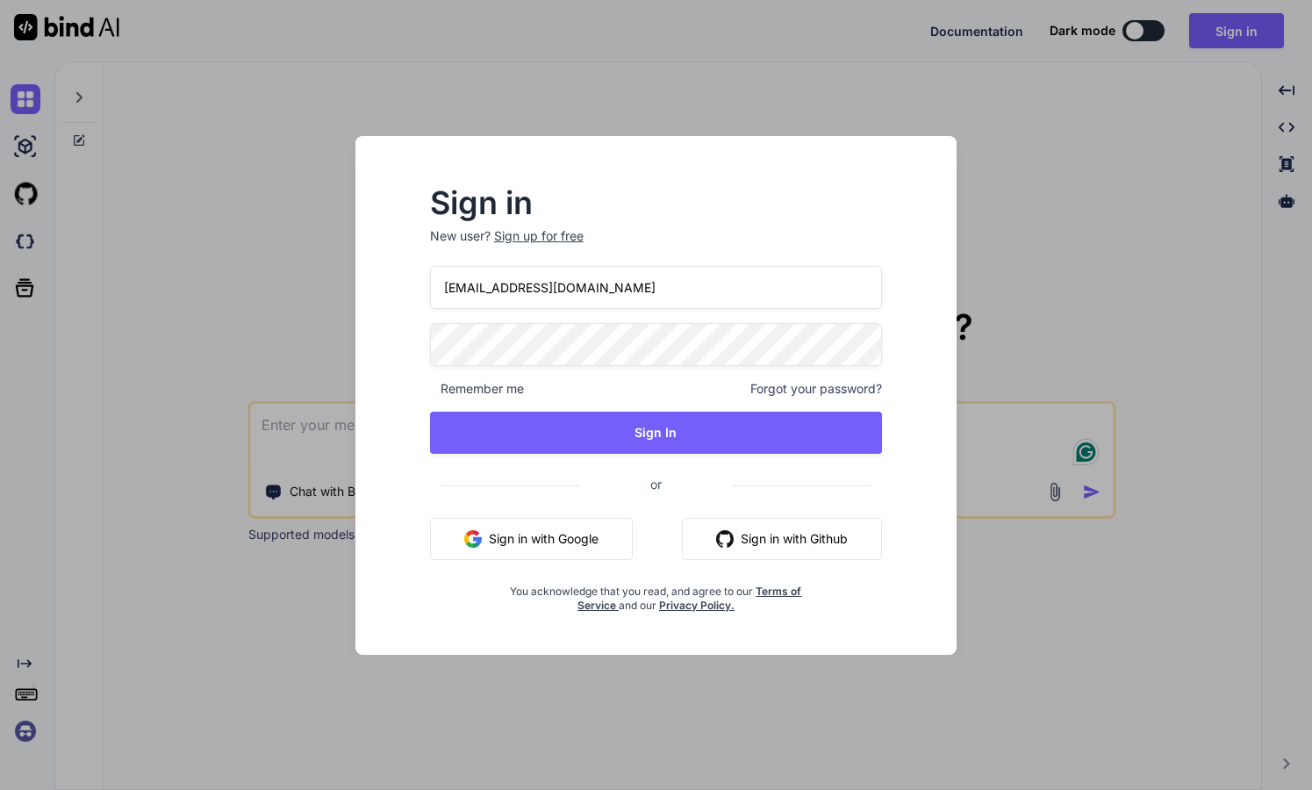
click at [1009, 123] on div "Sign in New user? Sign up for free hoxs@regravity.net Remember me Forgot your p…" at bounding box center [656, 395] width 1312 height 790
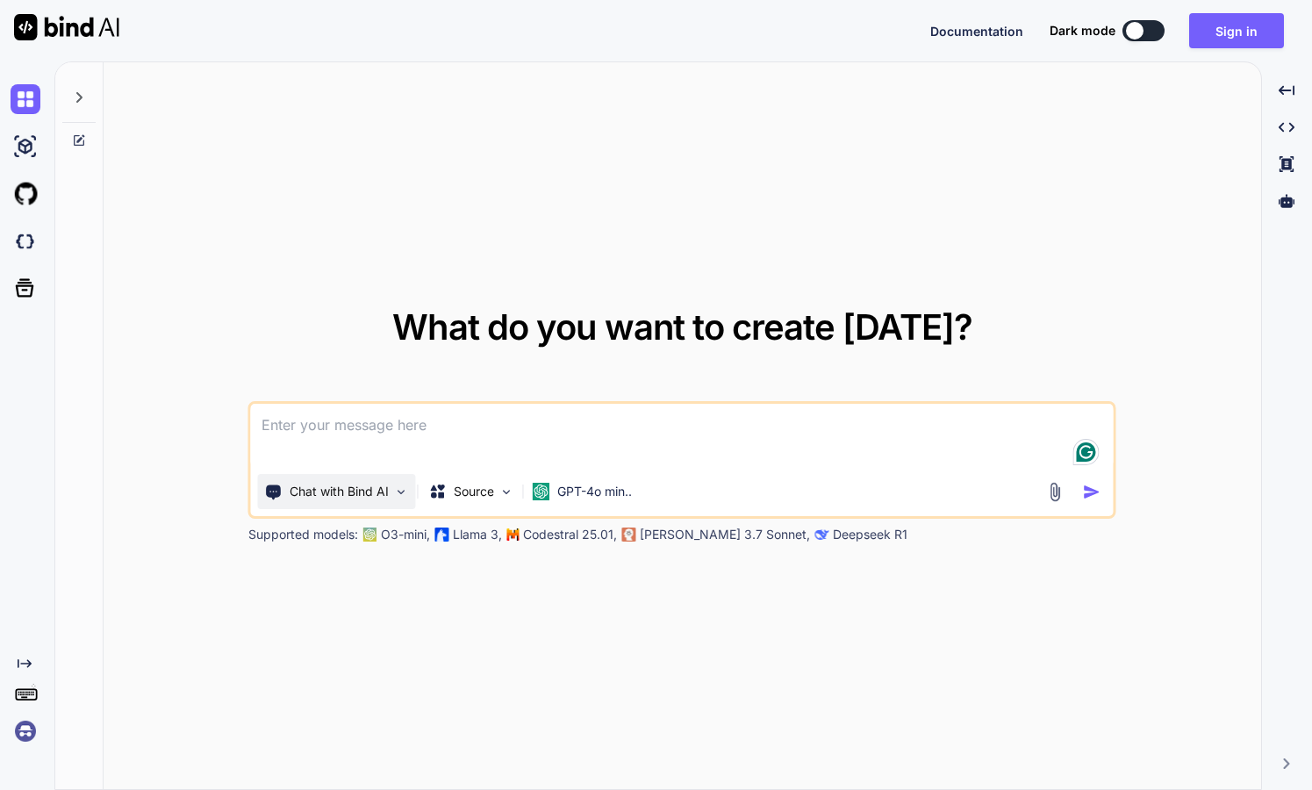
click at [397, 501] on div "Chat with Bind AI" at bounding box center [337, 491] width 158 height 35
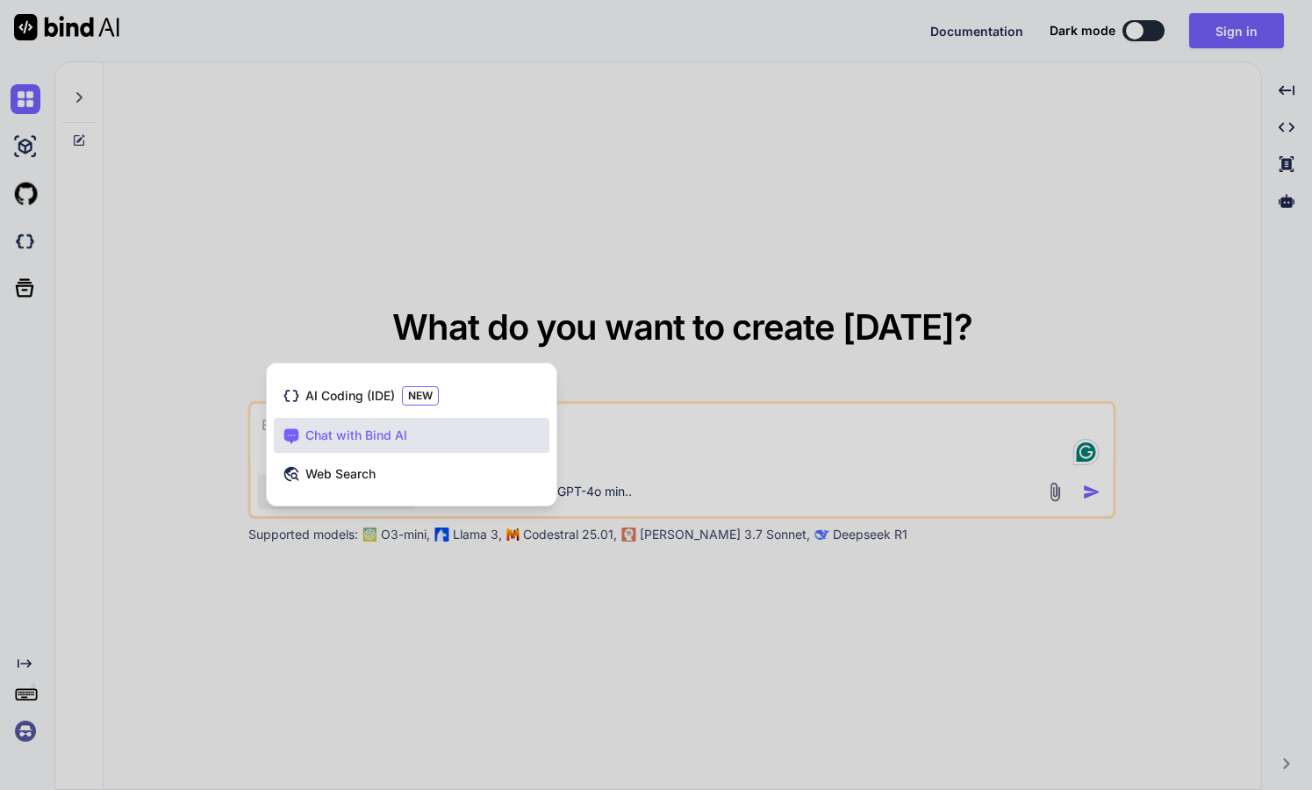
click at [390, 608] on div at bounding box center [656, 395] width 1312 height 790
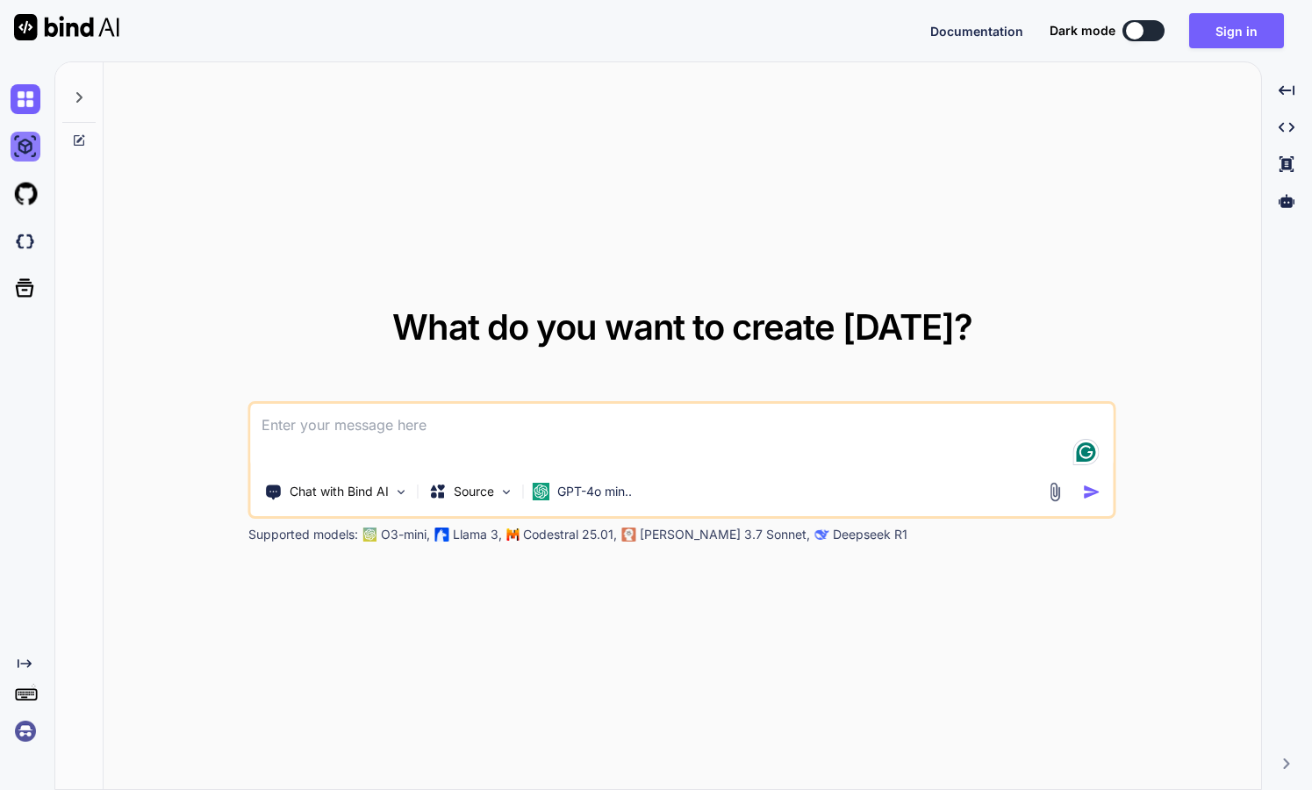
click at [26, 148] on img at bounding box center [26, 147] width 30 height 30
type textarea "x"
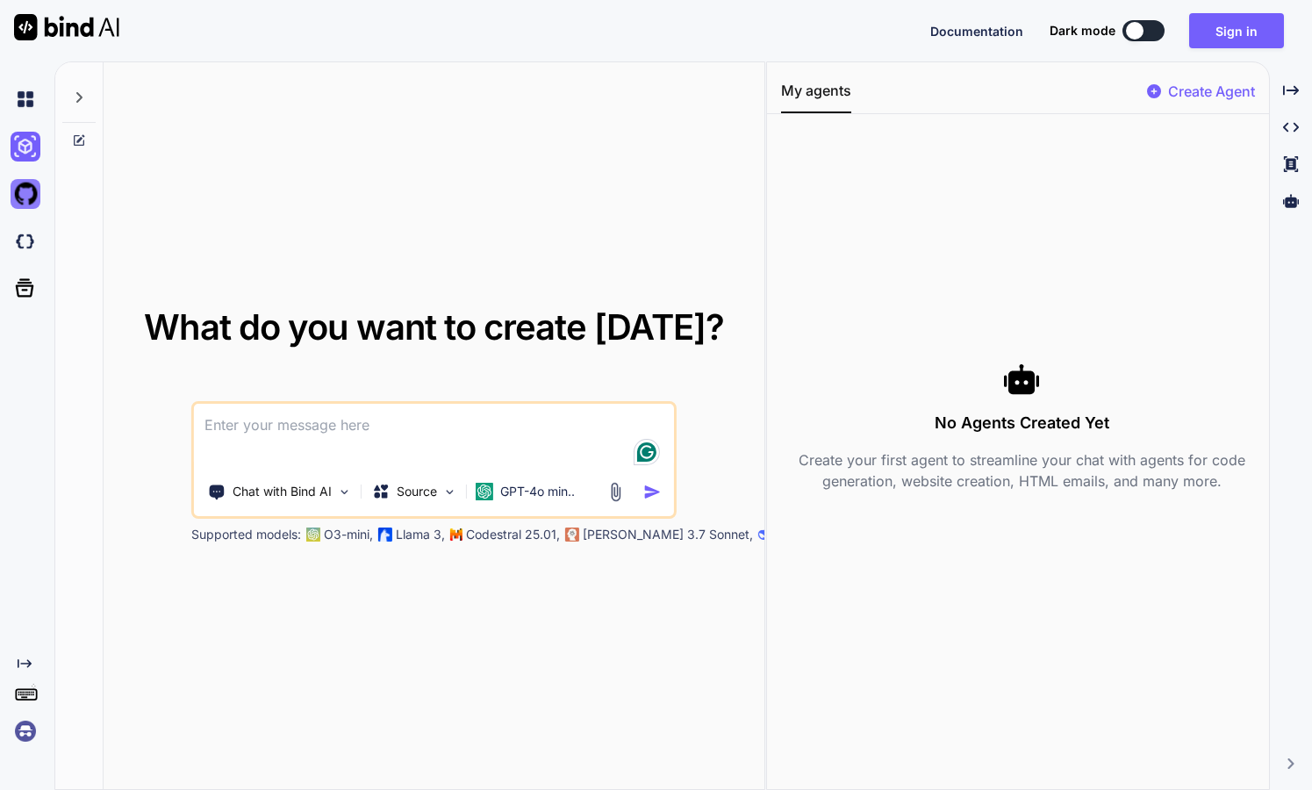
click at [25, 194] on img at bounding box center [26, 194] width 30 height 30
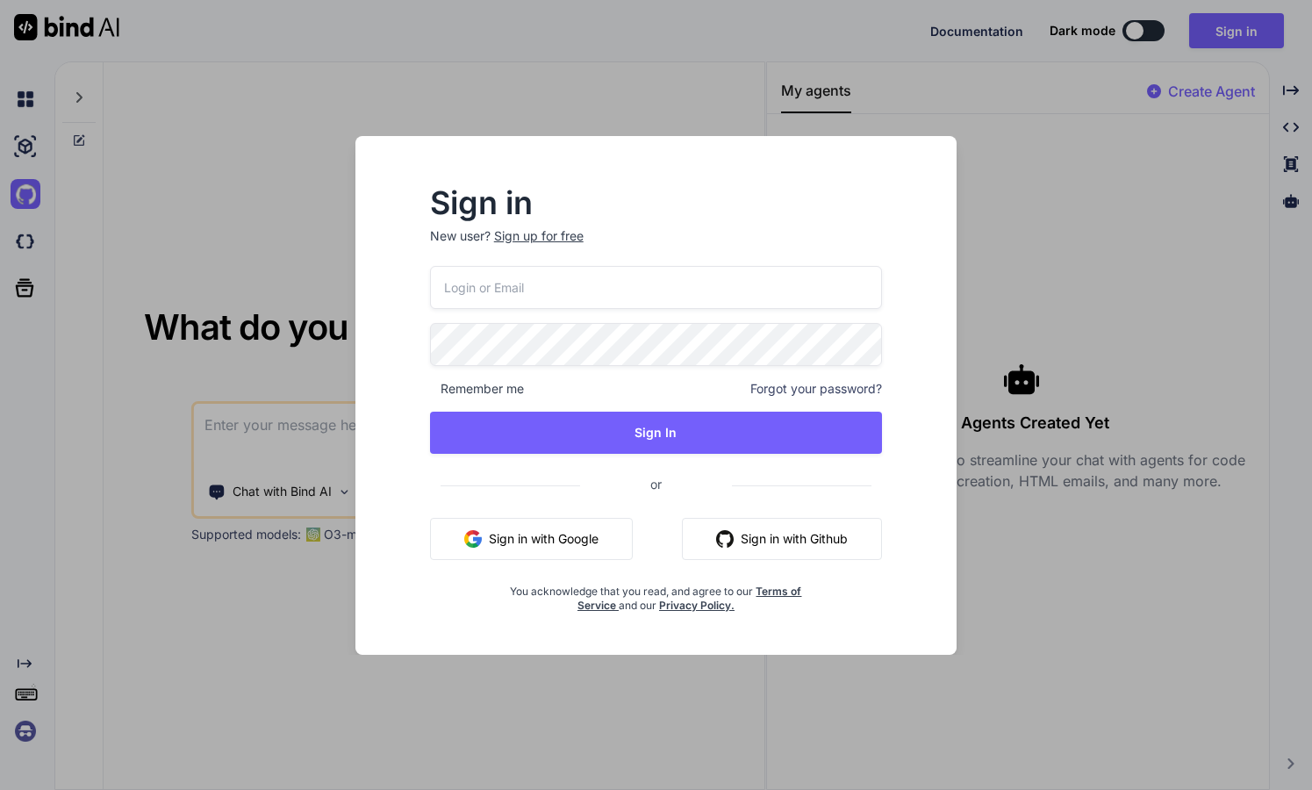
type input "hoxs@regravity.net"
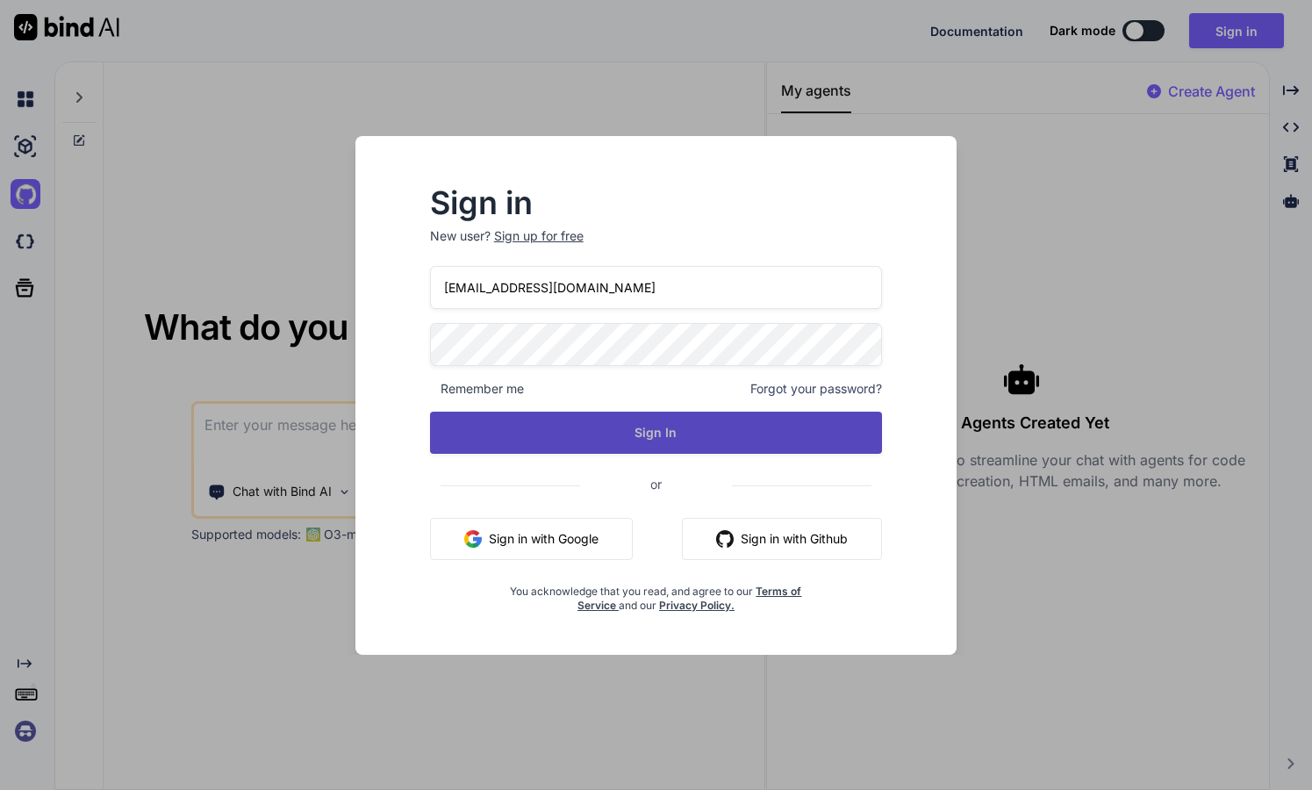
click at [611, 430] on button "Sign In" at bounding box center [656, 432] width 453 height 42
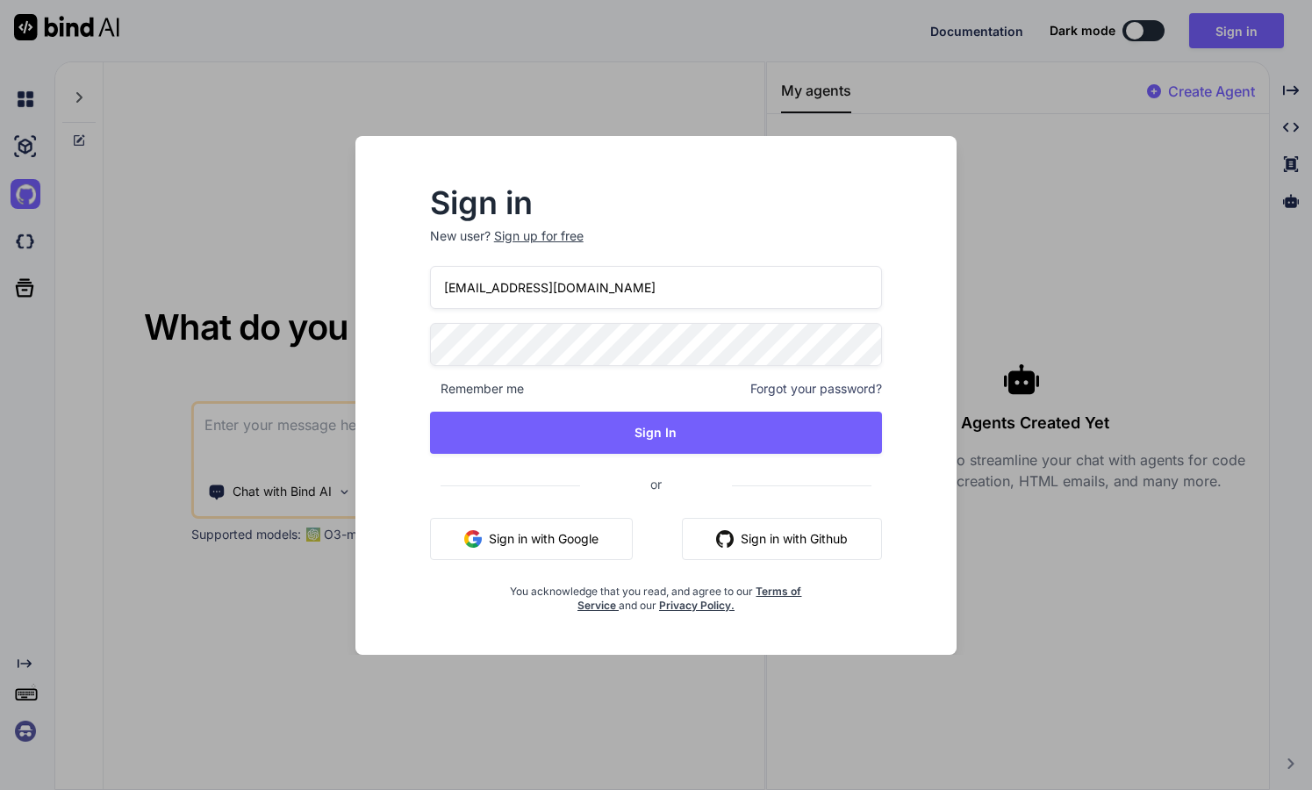
click at [199, 349] on div "Sign in New user? Sign up for free hoxs@regravity.net Remember me Forgot your p…" at bounding box center [656, 395] width 1312 height 790
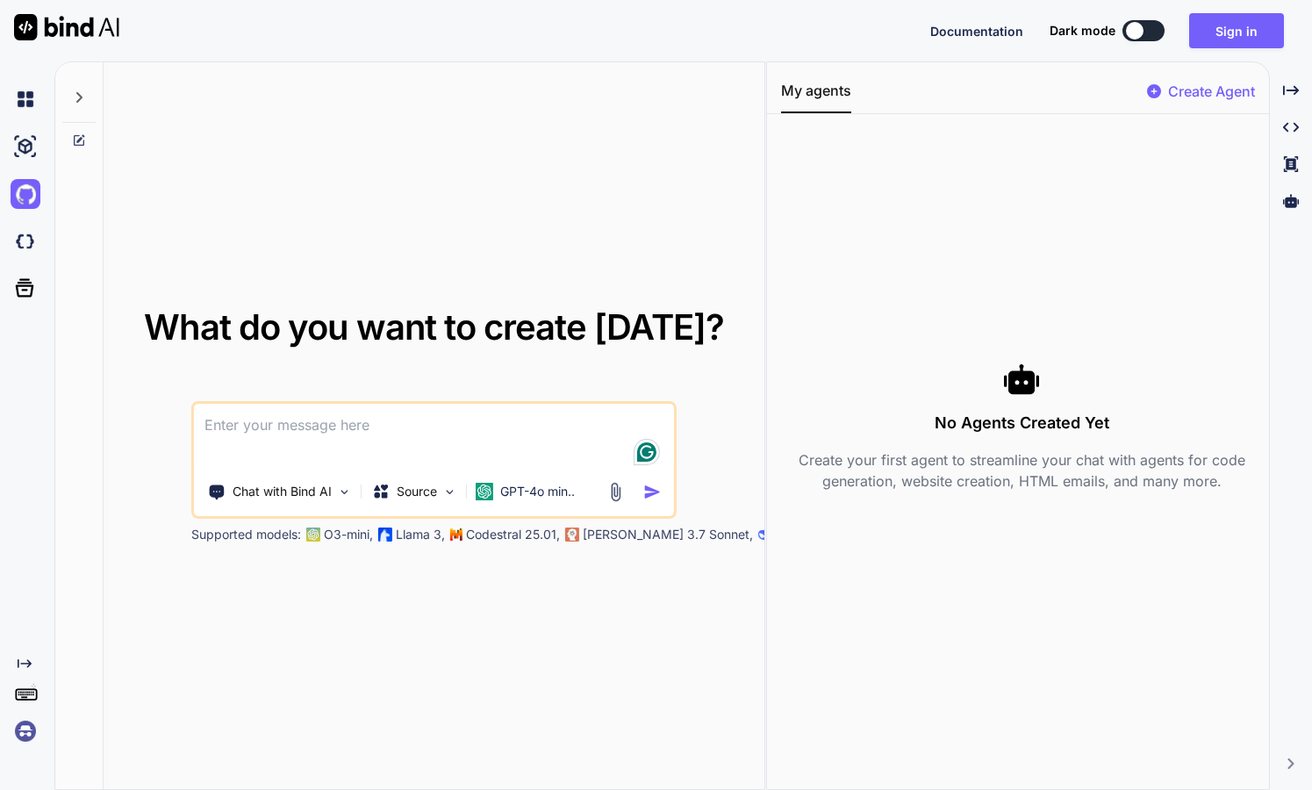
click at [32, 695] on icon at bounding box center [26, 693] width 25 height 25
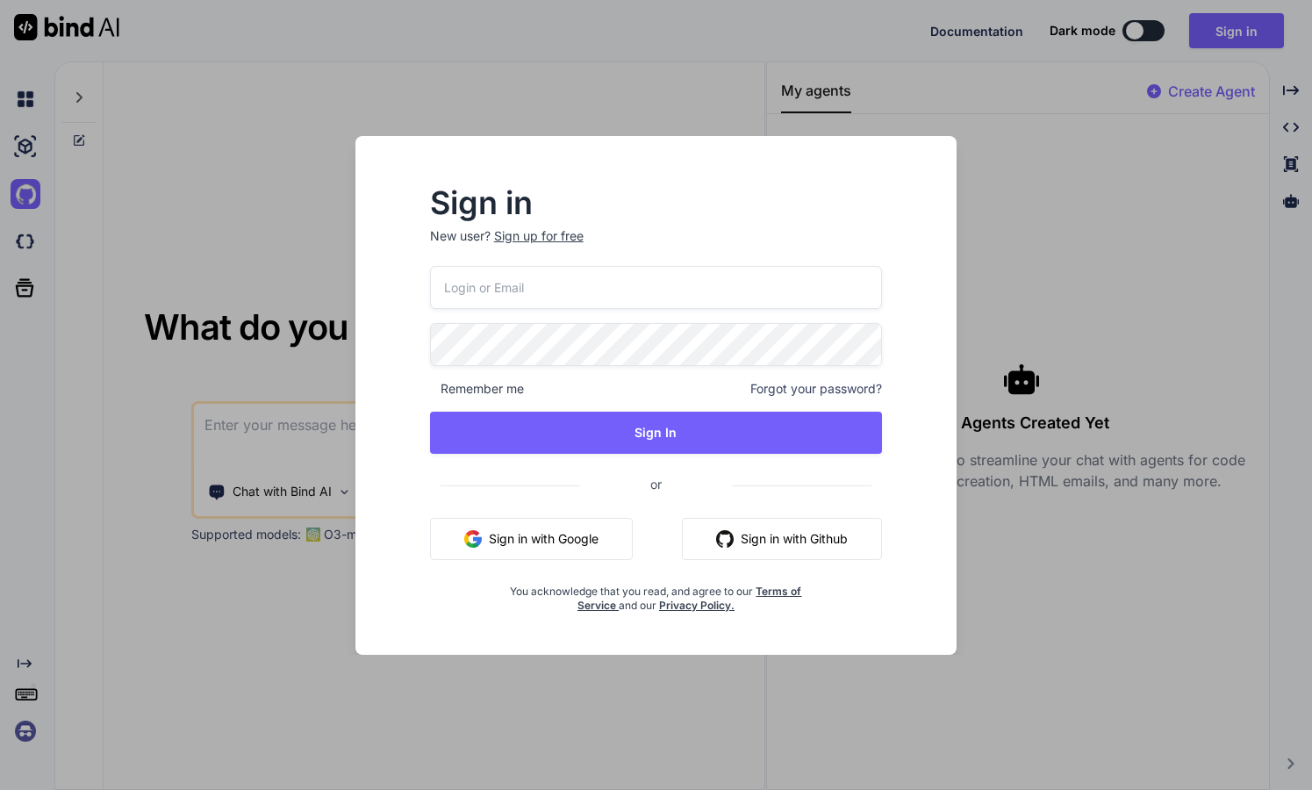
click at [184, 394] on div "Sign in New user? Sign up for free Remember me Forgot your password? Sign In or…" at bounding box center [656, 395] width 1312 height 790
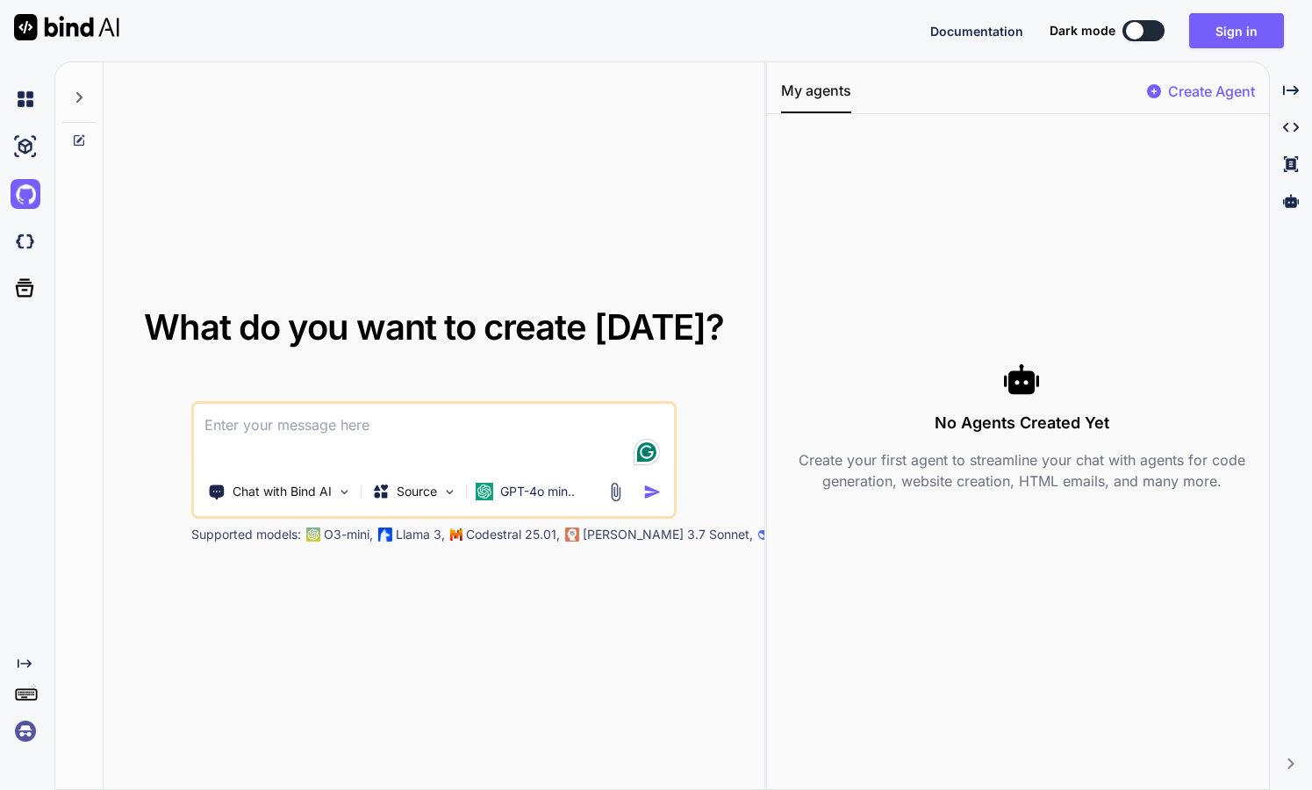
click at [26, 664] on icon "Created with Pixso." at bounding box center [25, 663] width 14 height 14
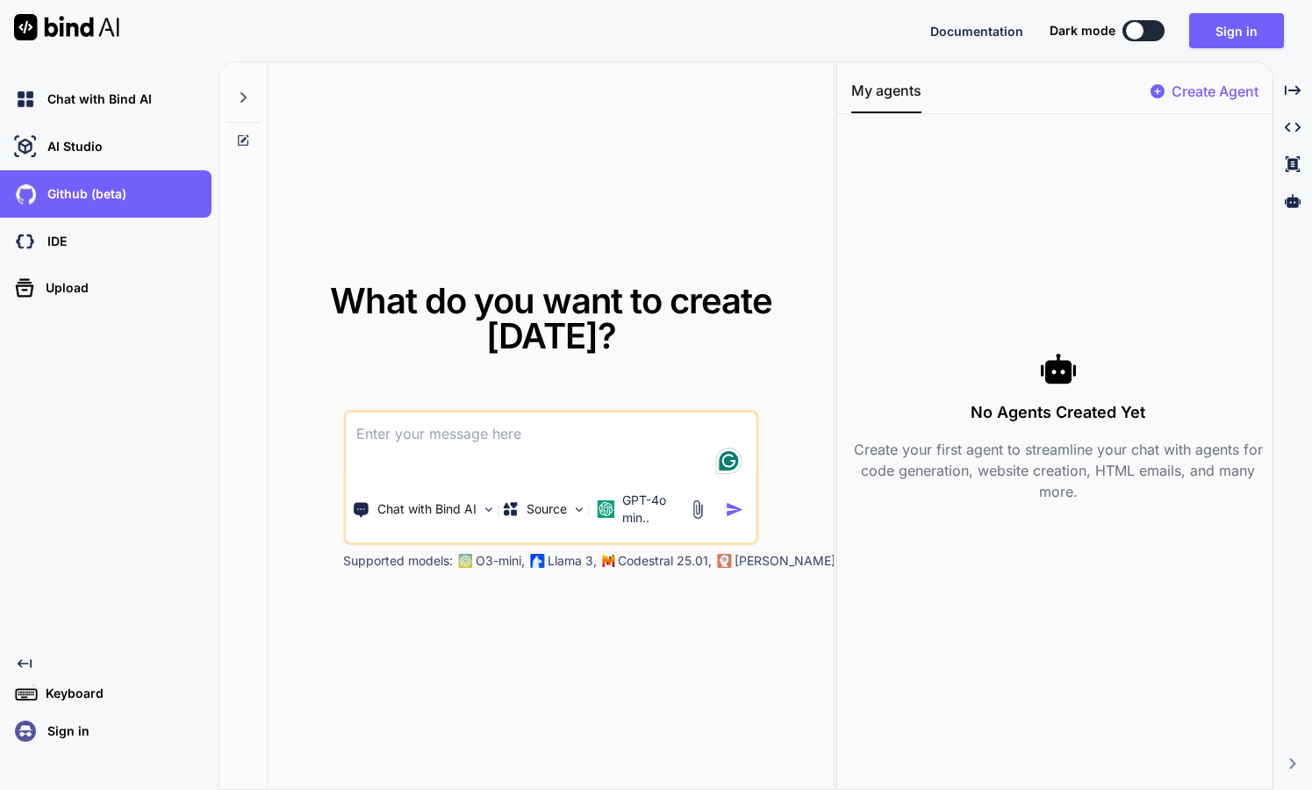
click at [79, 29] on img at bounding box center [66, 27] width 105 height 26
type textarea "x"
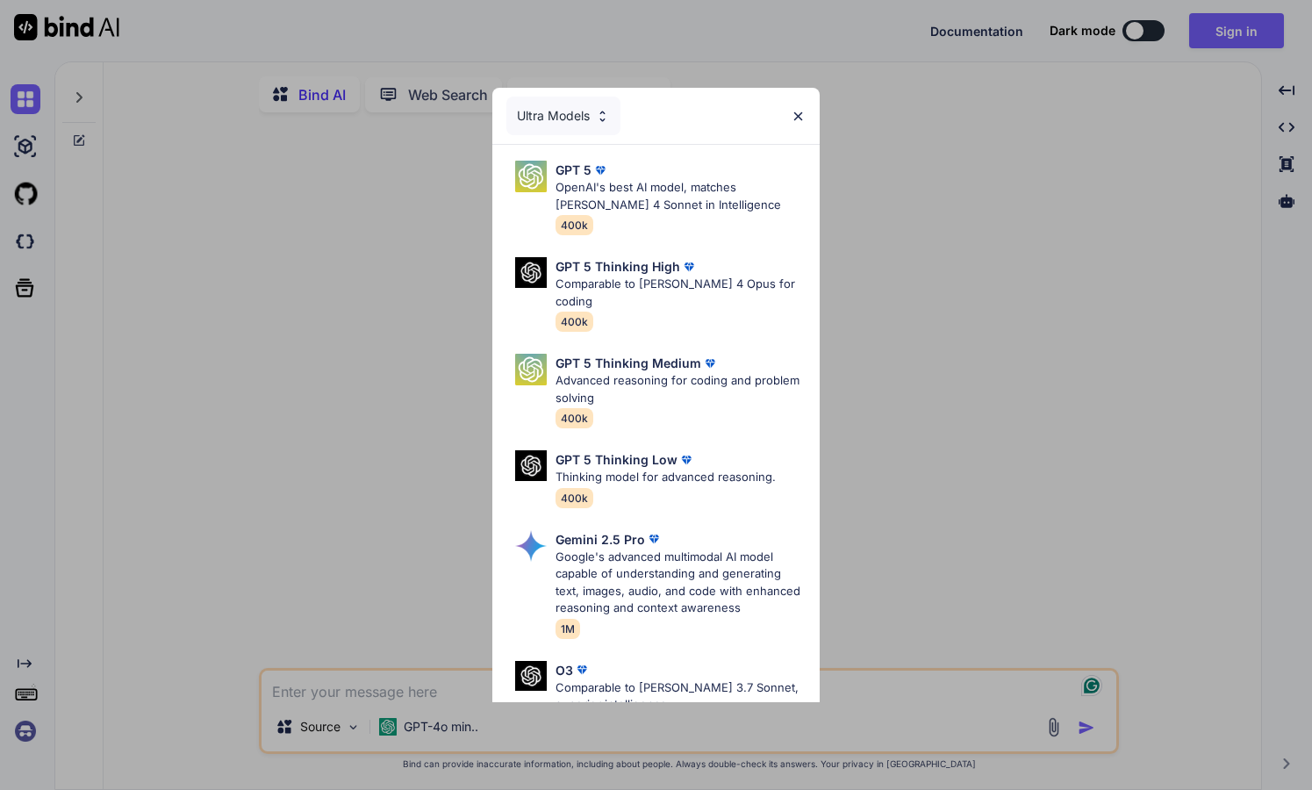
type textarea "x"
click at [925, 394] on div "Ultra Models GPT 5 OpenAI's best AI model, matches [PERSON_NAME] 4 Sonnet in In…" at bounding box center [656, 395] width 1312 height 790
click at [796, 117] on img at bounding box center [797, 116] width 15 height 15
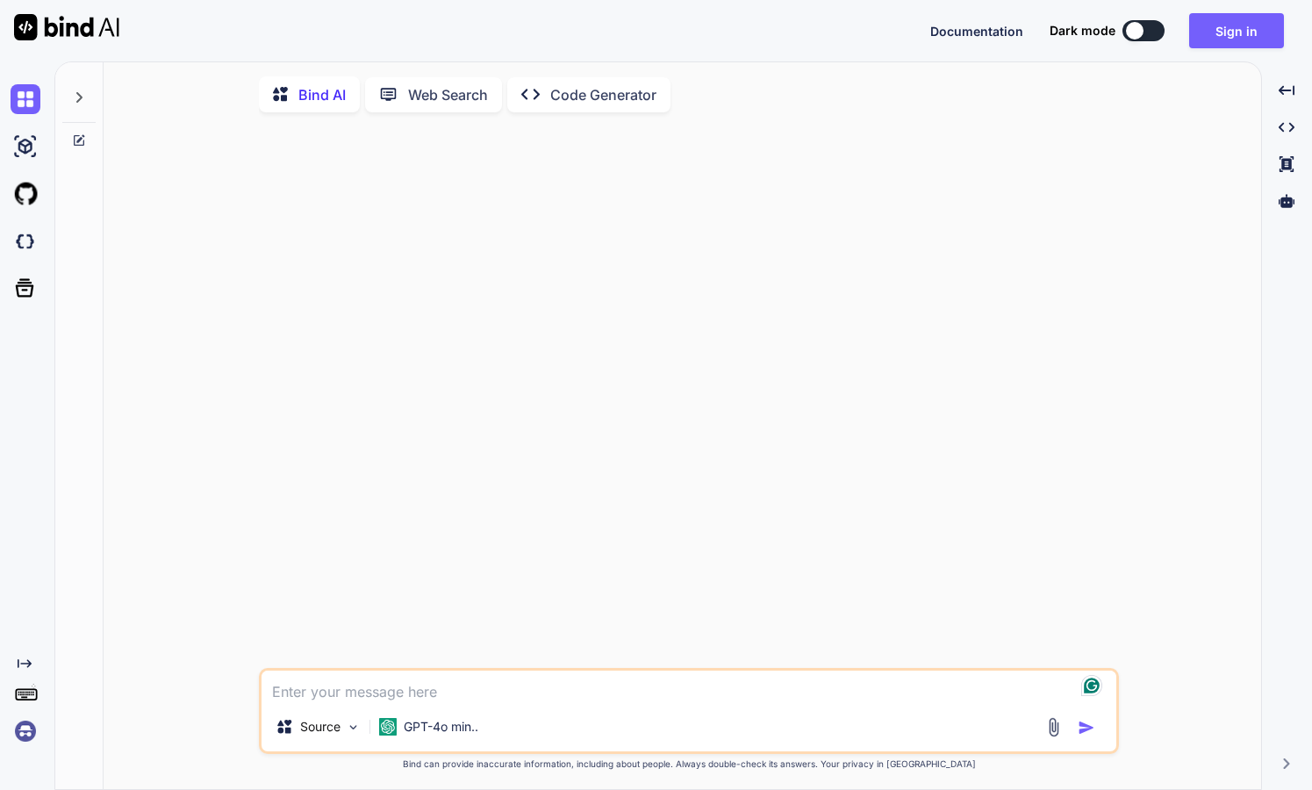
type textarea "x"
click at [1220, 37] on button "Sign in" at bounding box center [1236, 30] width 95 height 35
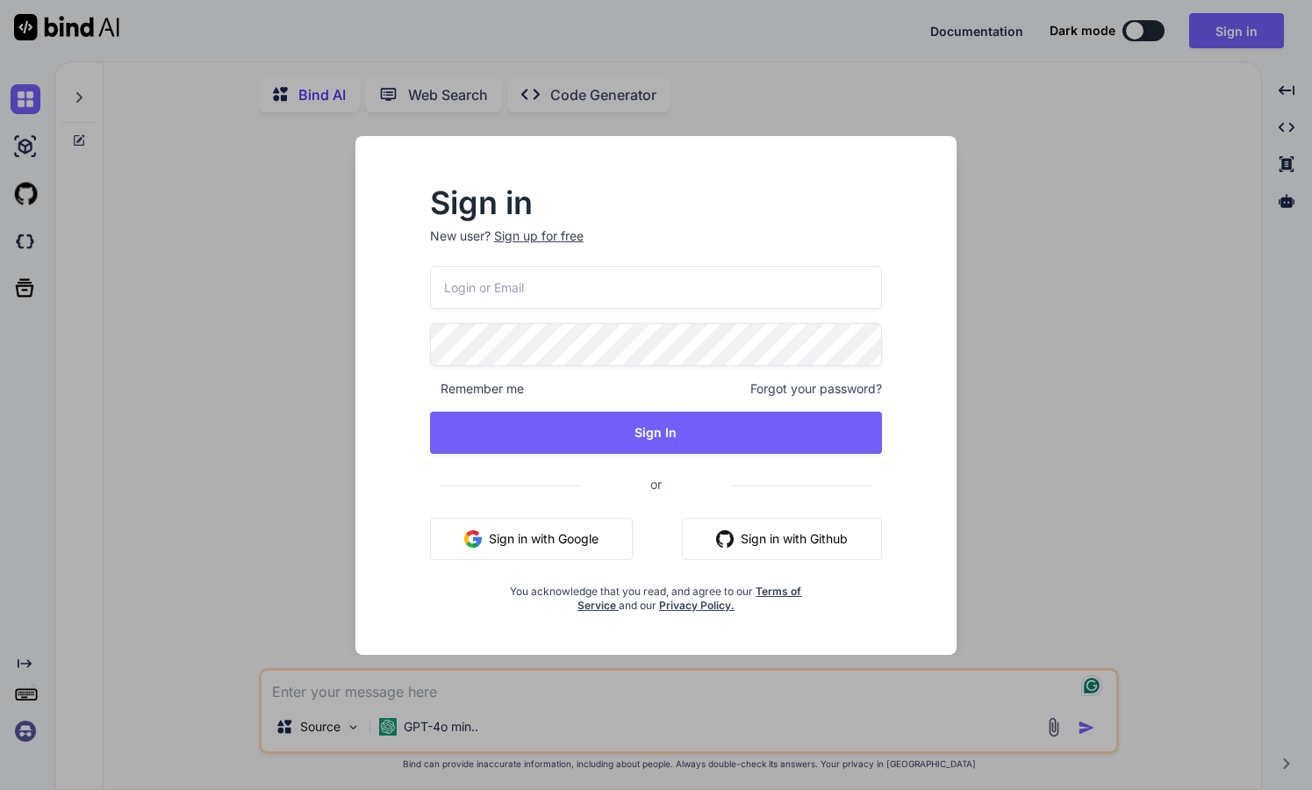
type input "[EMAIL_ADDRESS][DOMAIN_NAME]"
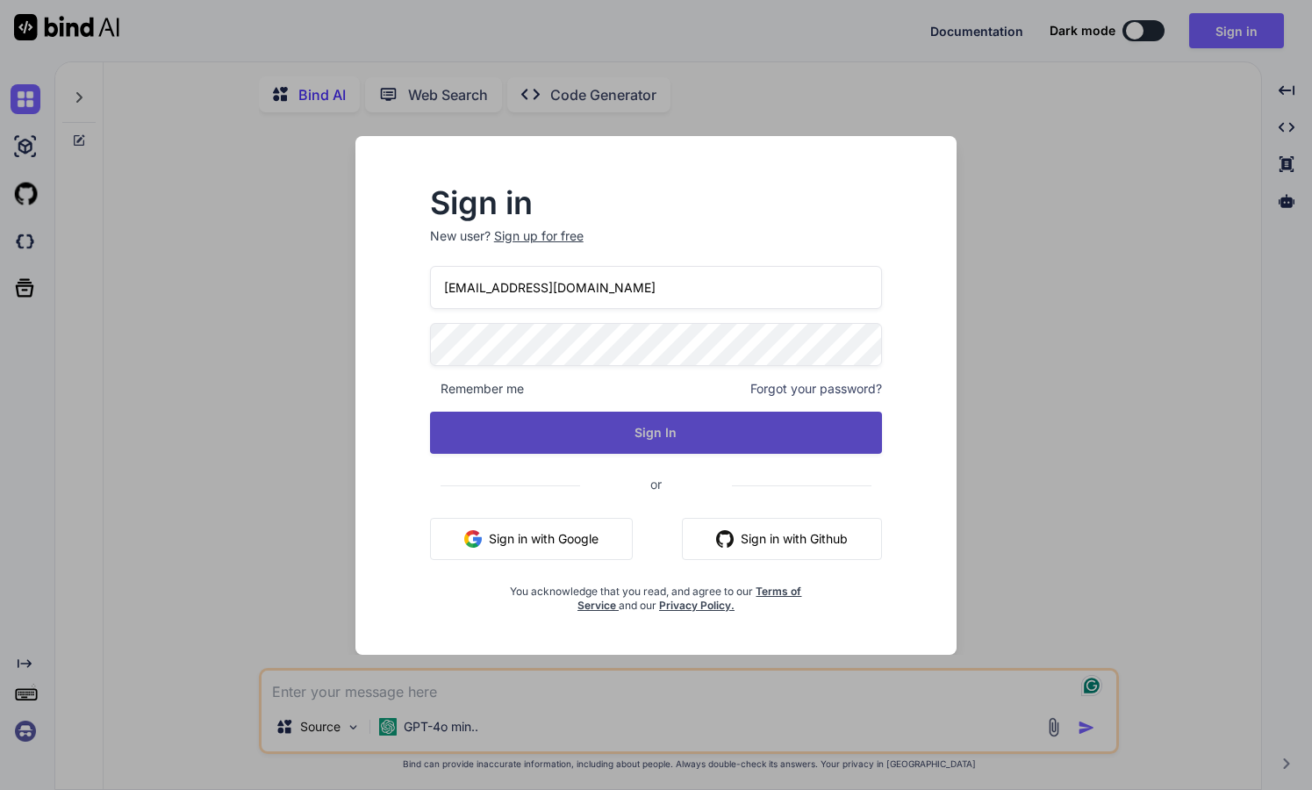
click at [656, 424] on button "Sign In" at bounding box center [656, 432] width 453 height 42
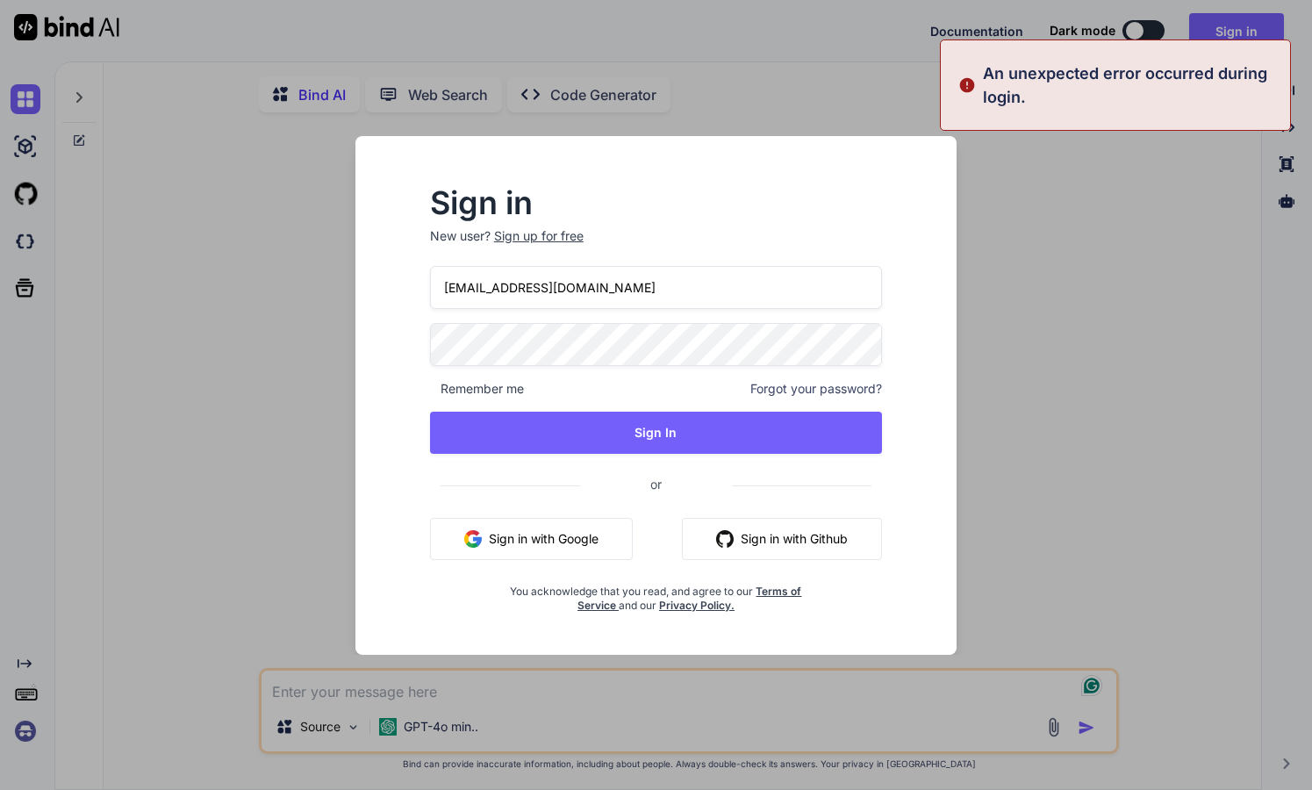
click at [998, 82] on p "An unexpected error occurred during login." at bounding box center [1131, 84] width 297 height 47
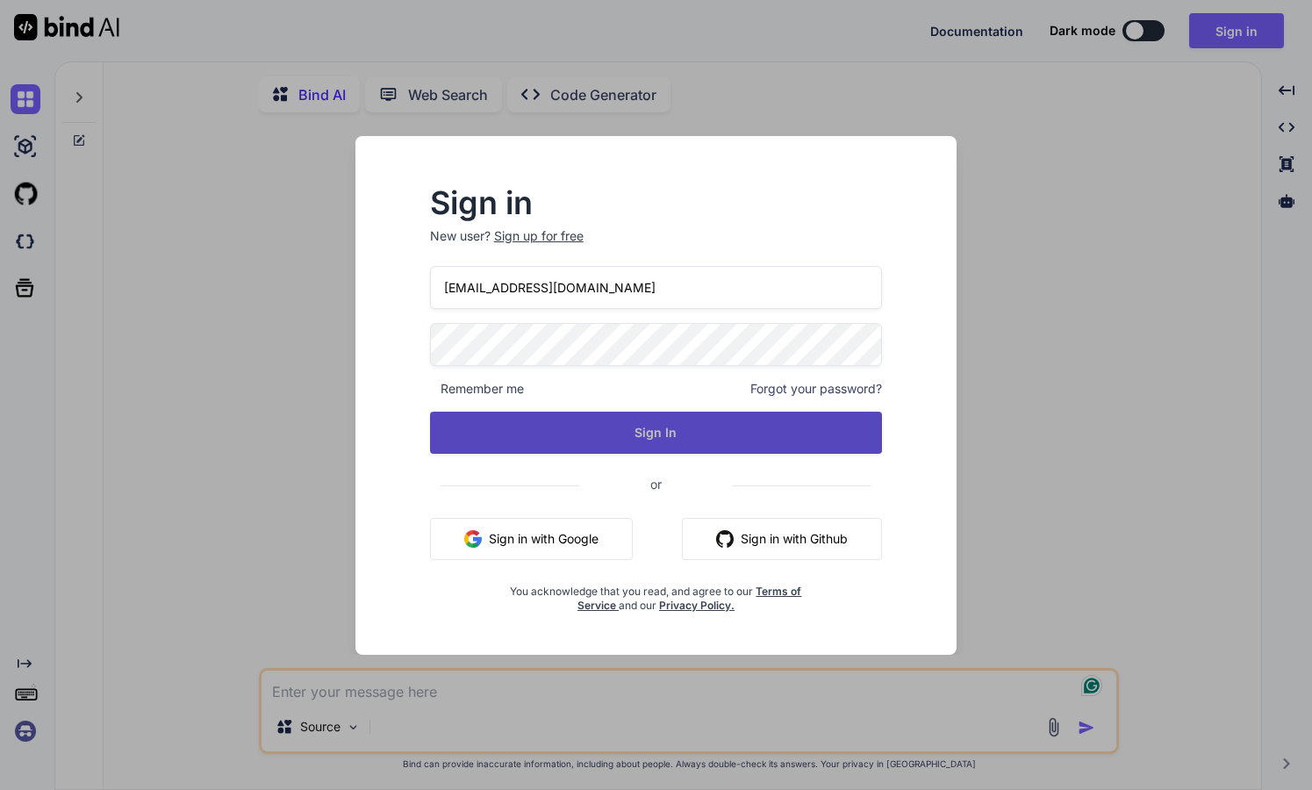
click at [588, 433] on button "Sign In" at bounding box center [656, 432] width 453 height 42
click at [697, 435] on button "Sign In" at bounding box center [656, 432] width 453 height 42
click at [674, 438] on button "Sign In" at bounding box center [656, 432] width 453 height 42
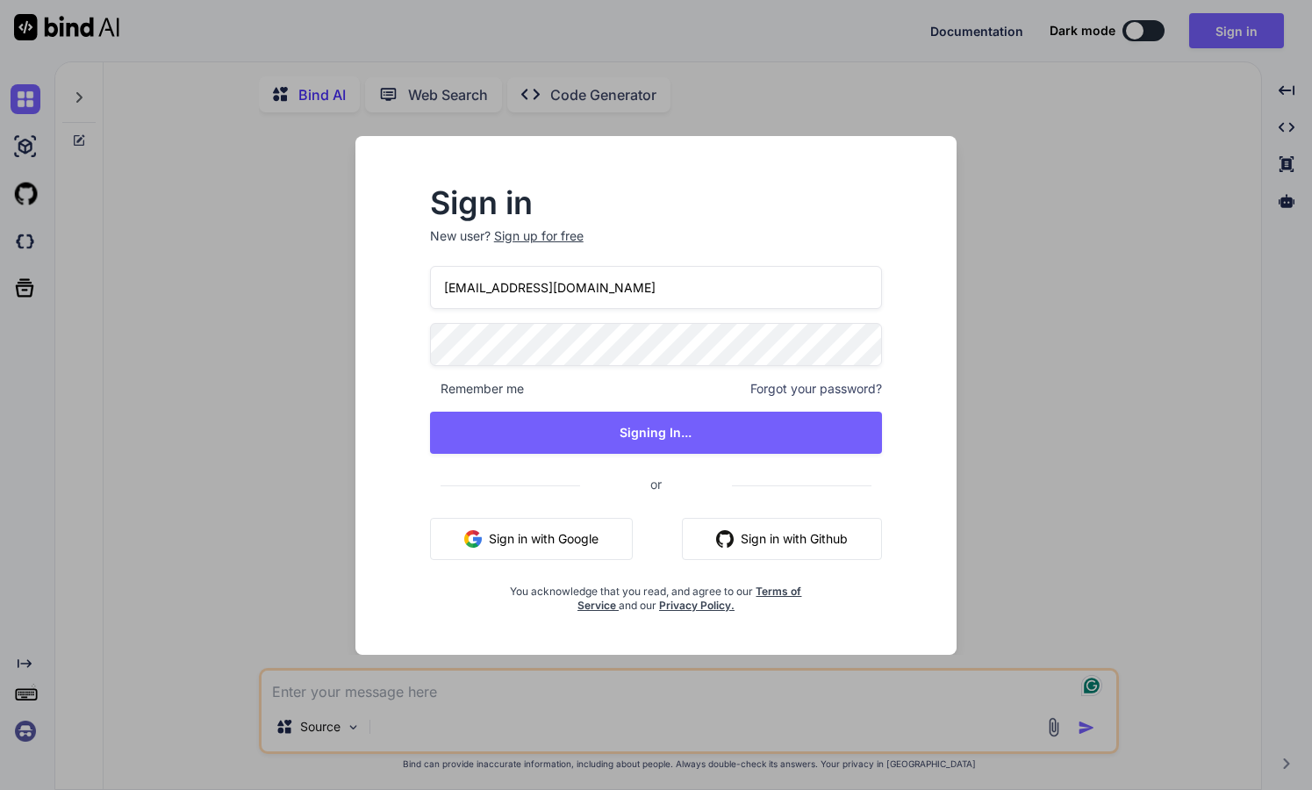
click at [25, 2] on div "Sign in New user? Sign up for free hoxs@regravity.net Remember me Forgot your p…" at bounding box center [656, 395] width 1312 height 790
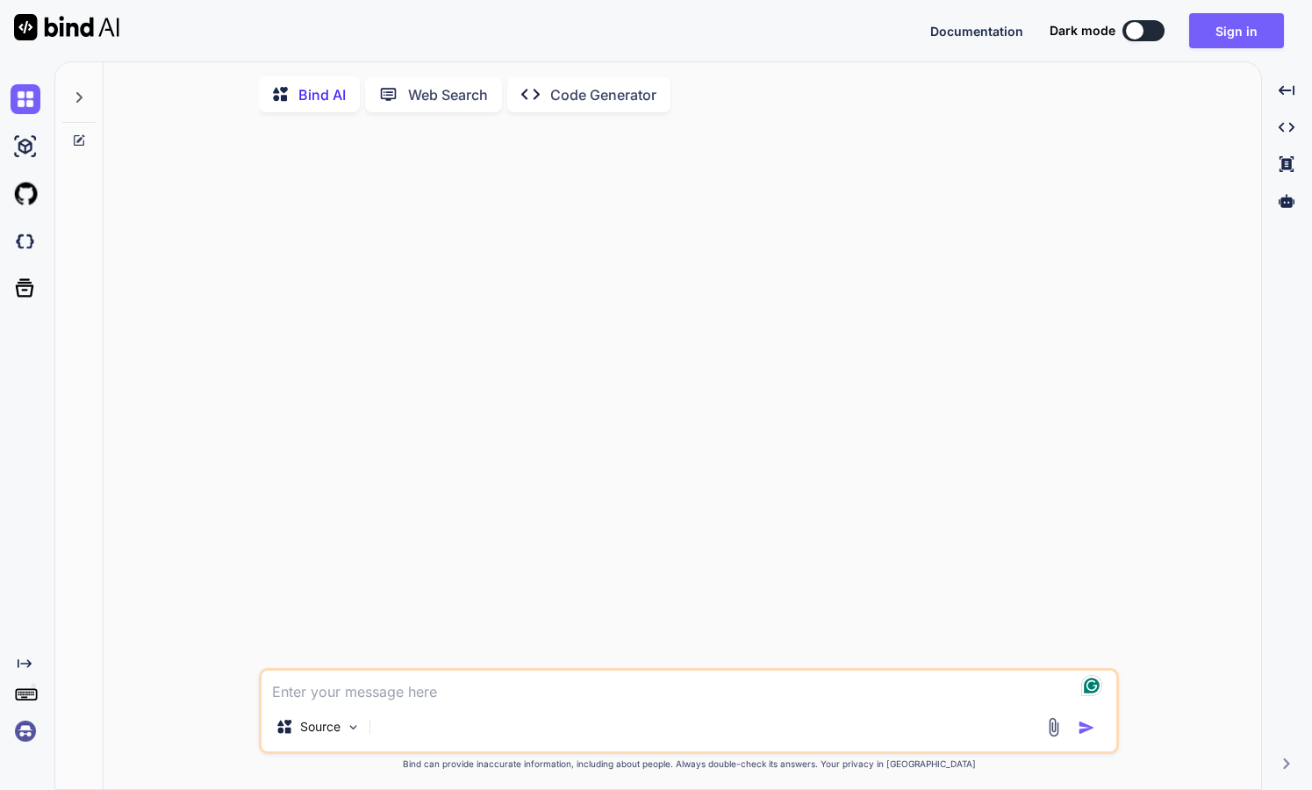
click at [97, 708] on div at bounding box center [79, 426] width 48 height 729
click at [28, 661] on icon at bounding box center [25, 663] width 14 height 9
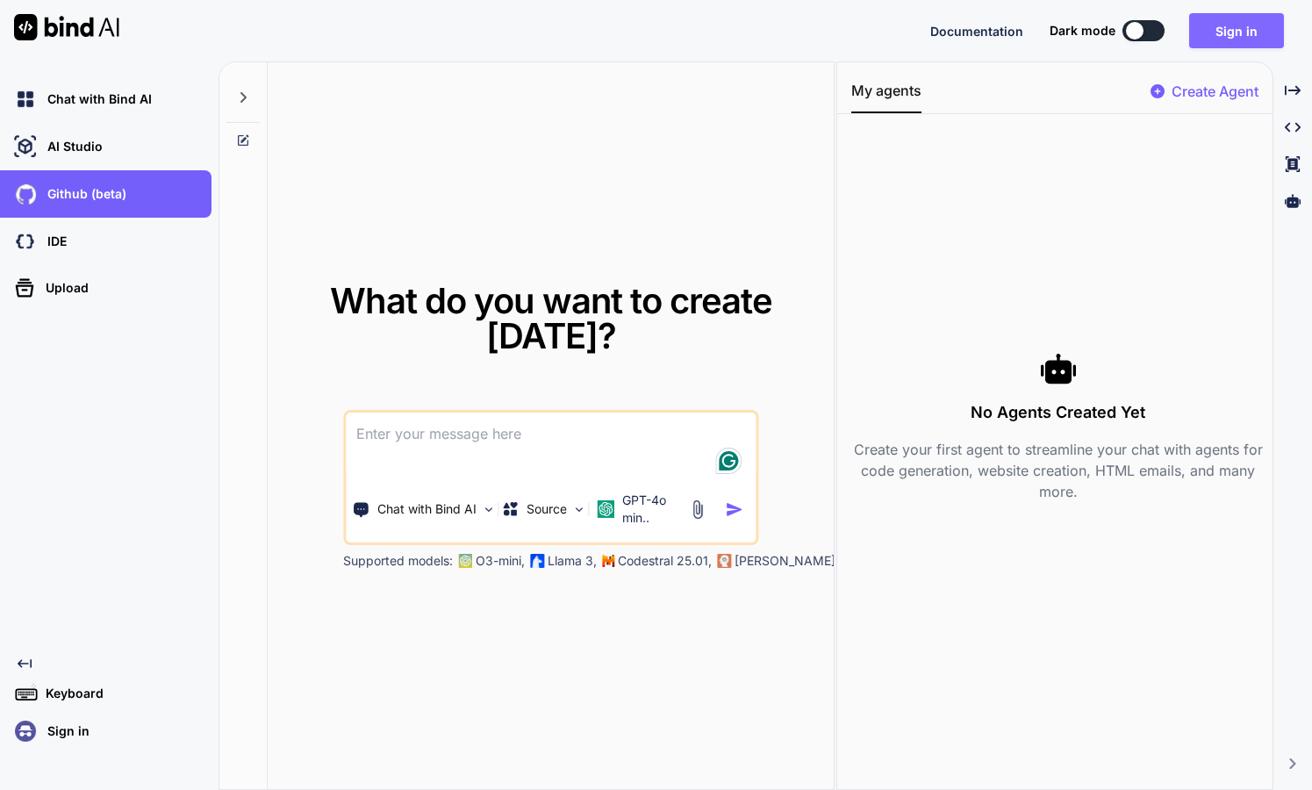
click at [1255, 25] on button "Sign in" at bounding box center [1236, 30] width 95 height 35
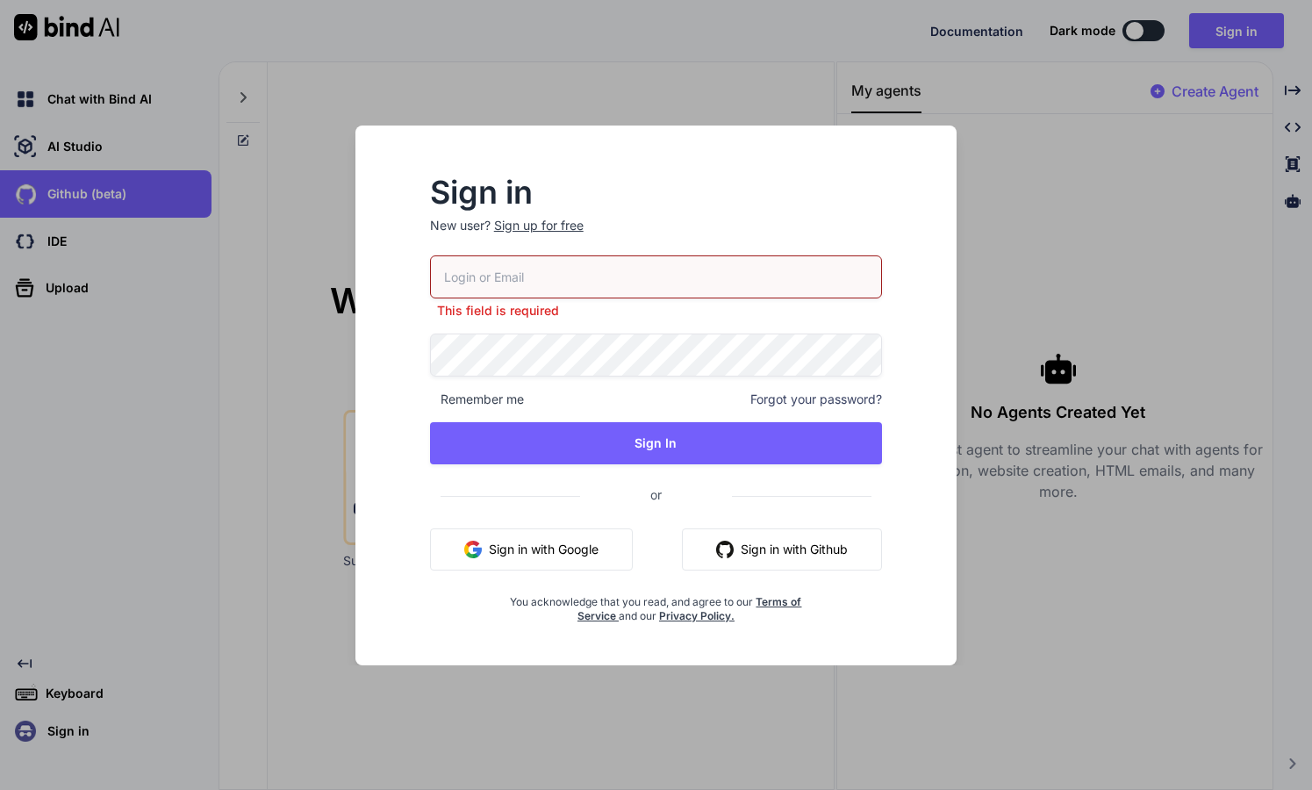
type input "[EMAIL_ADDRESS][DOMAIN_NAME]"
click at [603, 309] on p "This field is required" at bounding box center [656, 311] width 453 height 18
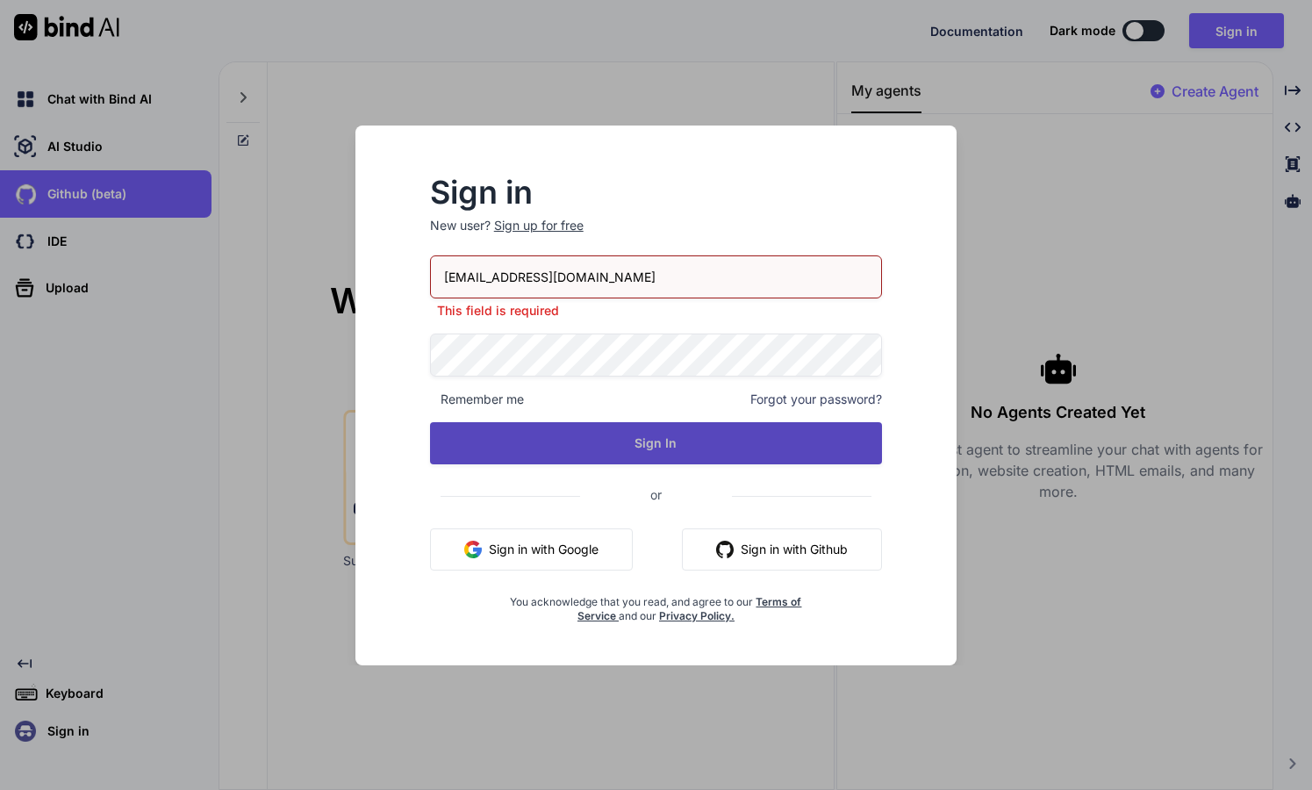
click at [556, 440] on button "Sign In" at bounding box center [656, 443] width 453 height 42
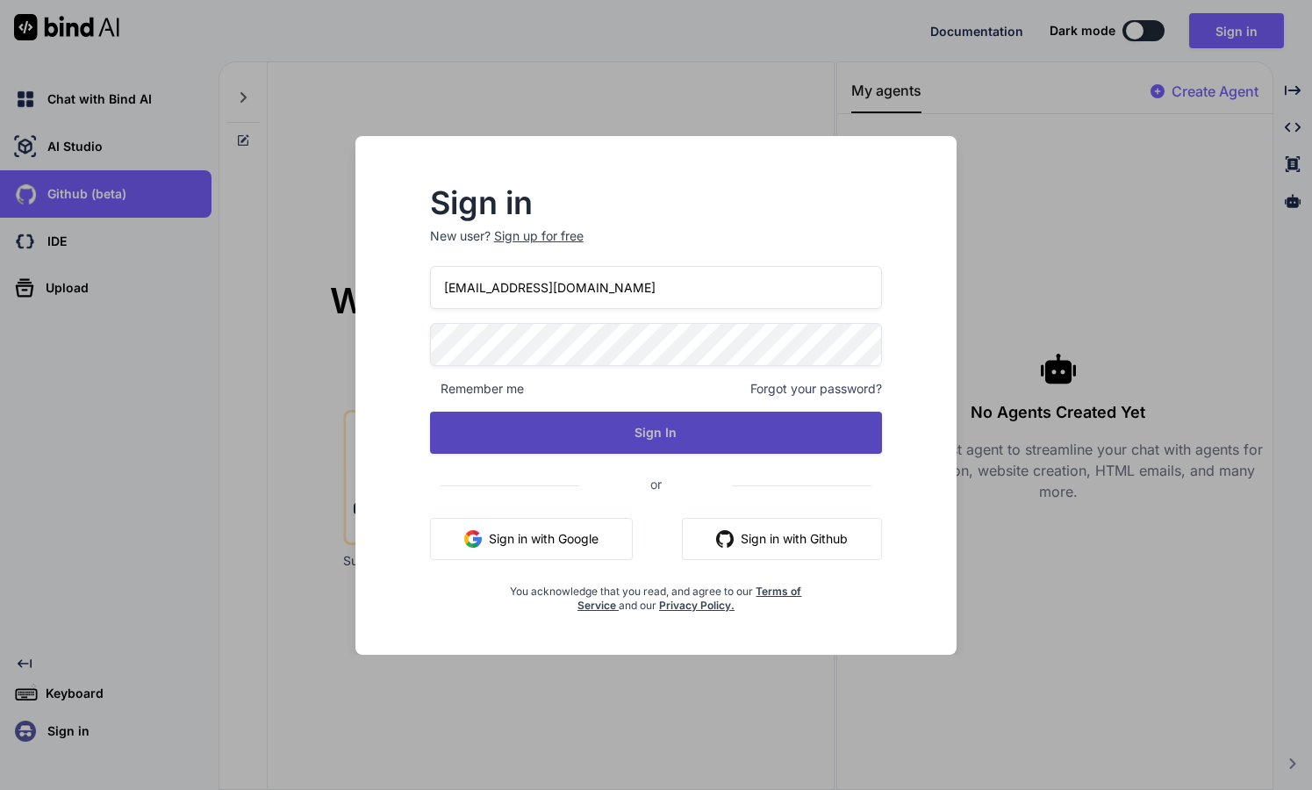
click at [670, 442] on button "Sign In" at bounding box center [656, 432] width 453 height 42
click at [630, 444] on button "Sign In" at bounding box center [656, 432] width 453 height 42
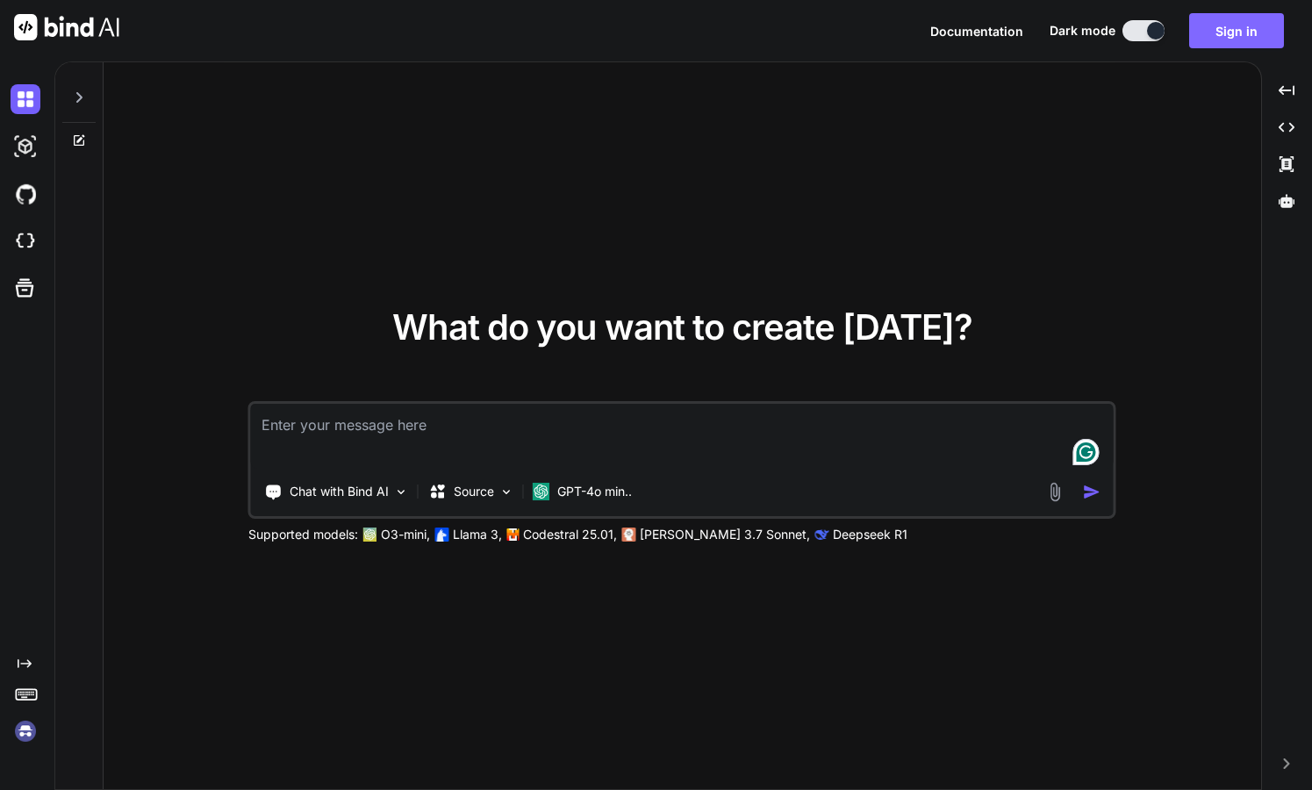
click at [1229, 38] on button "Sign in" at bounding box center [1236, 30] width 95 height 35
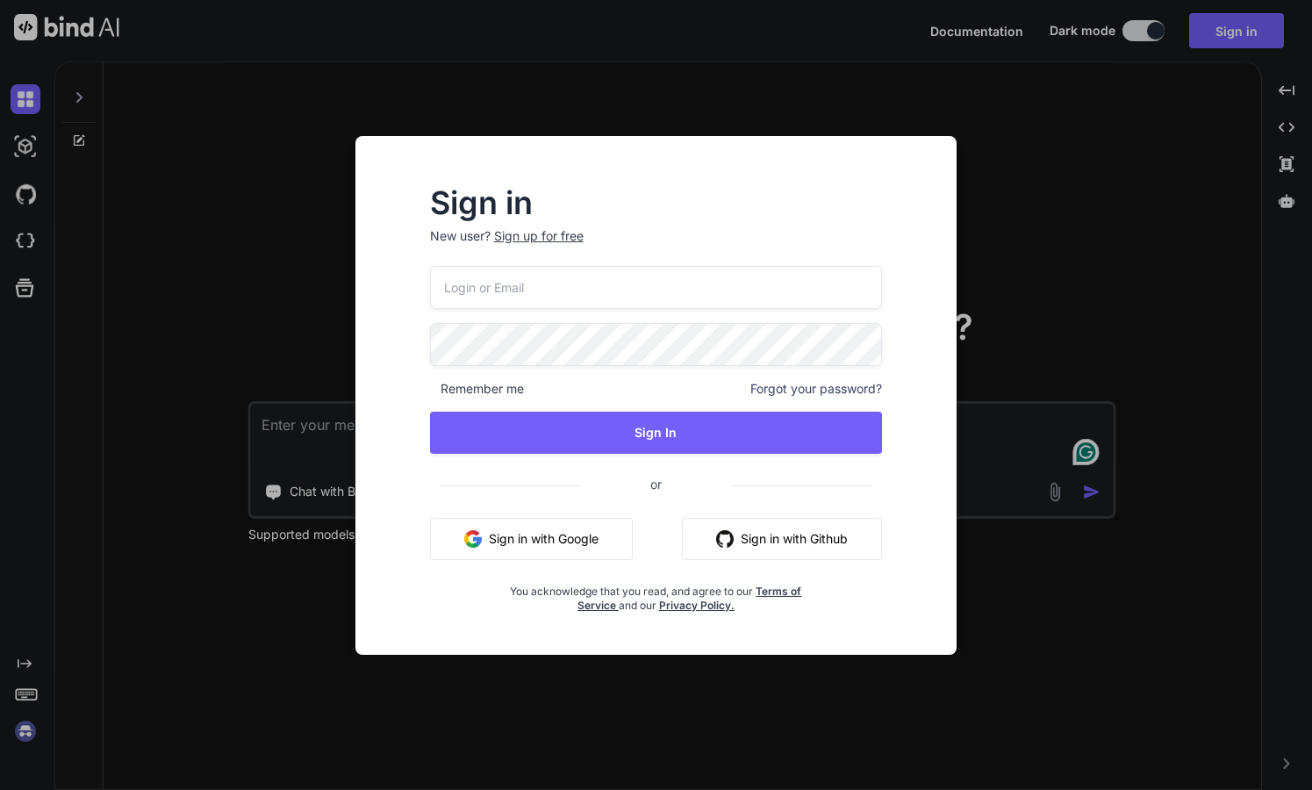
type input "[EMAIL_ADDRESS][DOMAIN_NAME]"
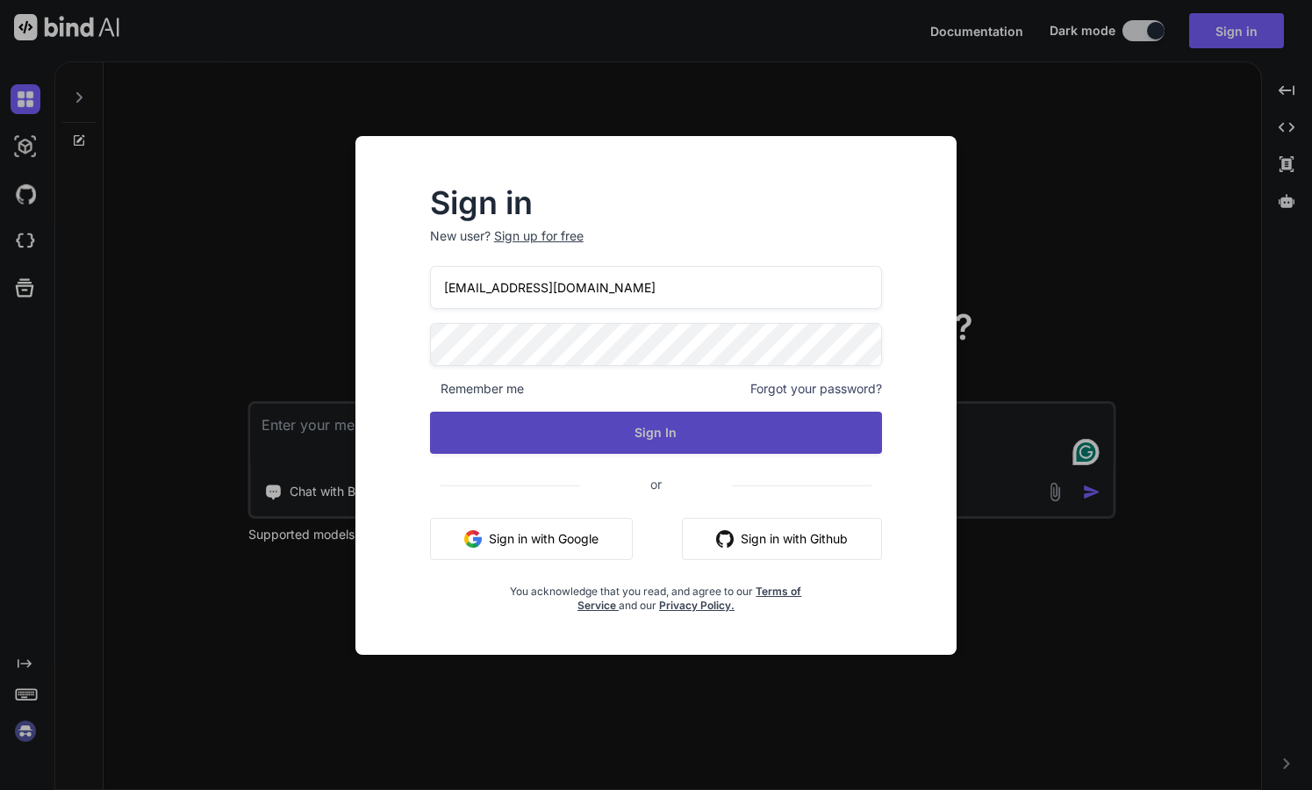
click at [583, 428] on button "Sign In" at bounding box center [656, 432] width 453 height 42
click at [657, 440] on button "Sign In" at bounding box center [656, 432] width 453 height 42
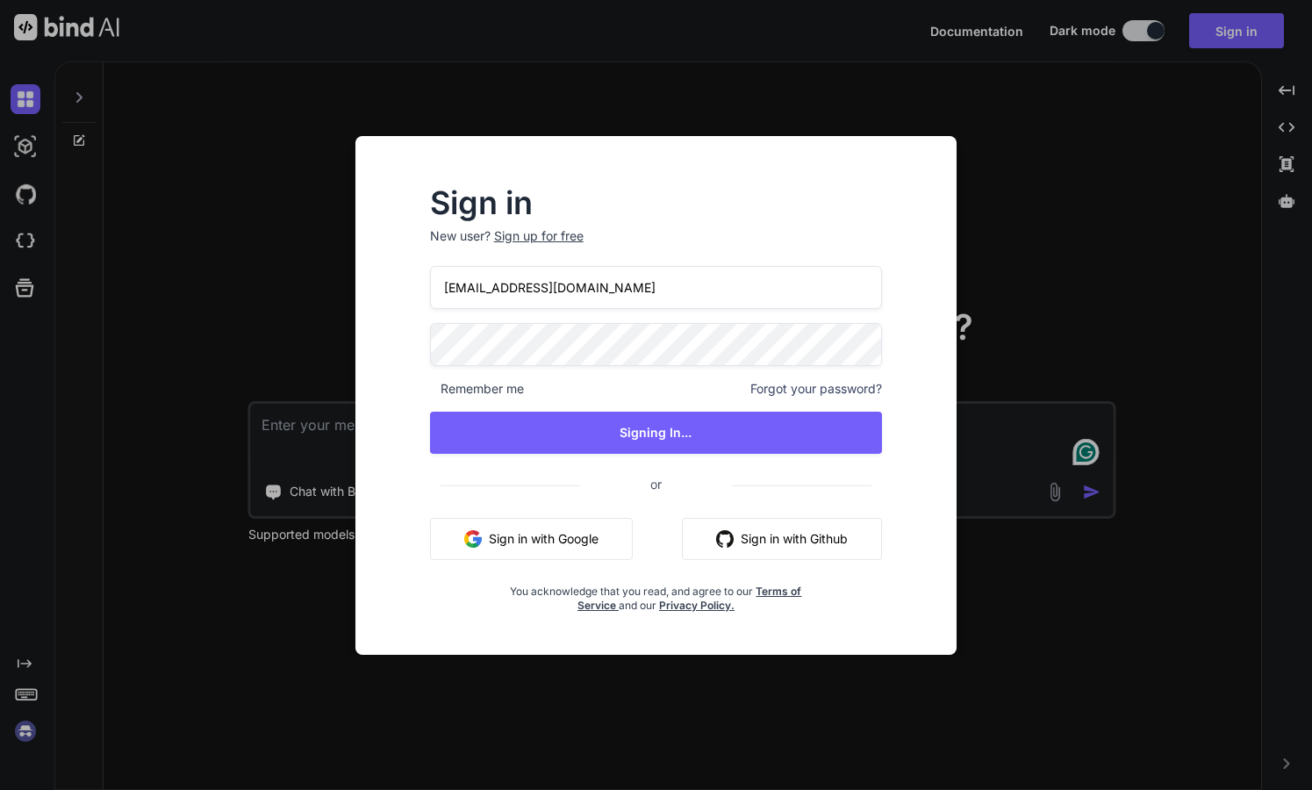
click at [25, 734] on div "Sign in New user? Sign up for free [EMAIL_ADDRESS][DOMAIN_NAME] Remember me For…" at bounding box center [656, 395] width 1312 height 790
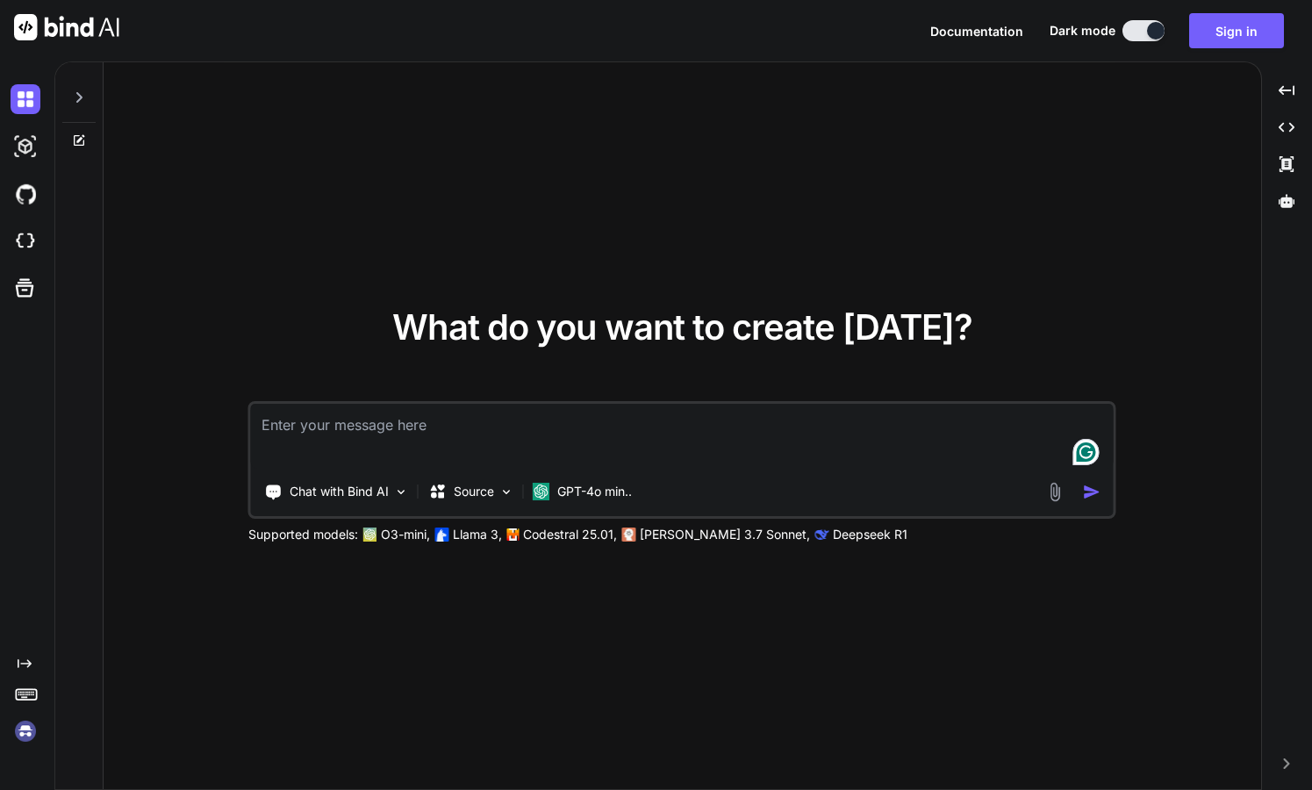
click at [25, 734] on img at bounding box center [26, 731] width 30 height 30
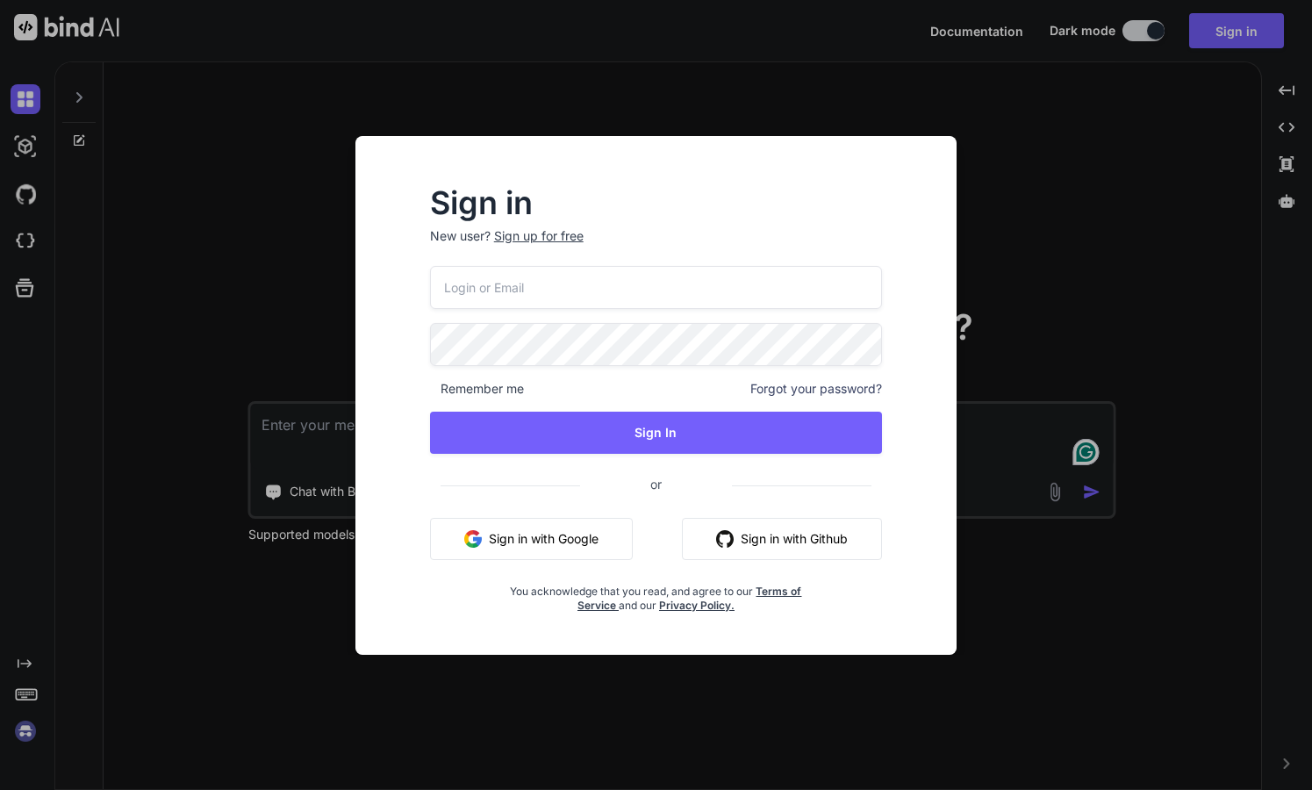
type input "[EMAIL_ADDRESS][DOMAIN_NAME]"
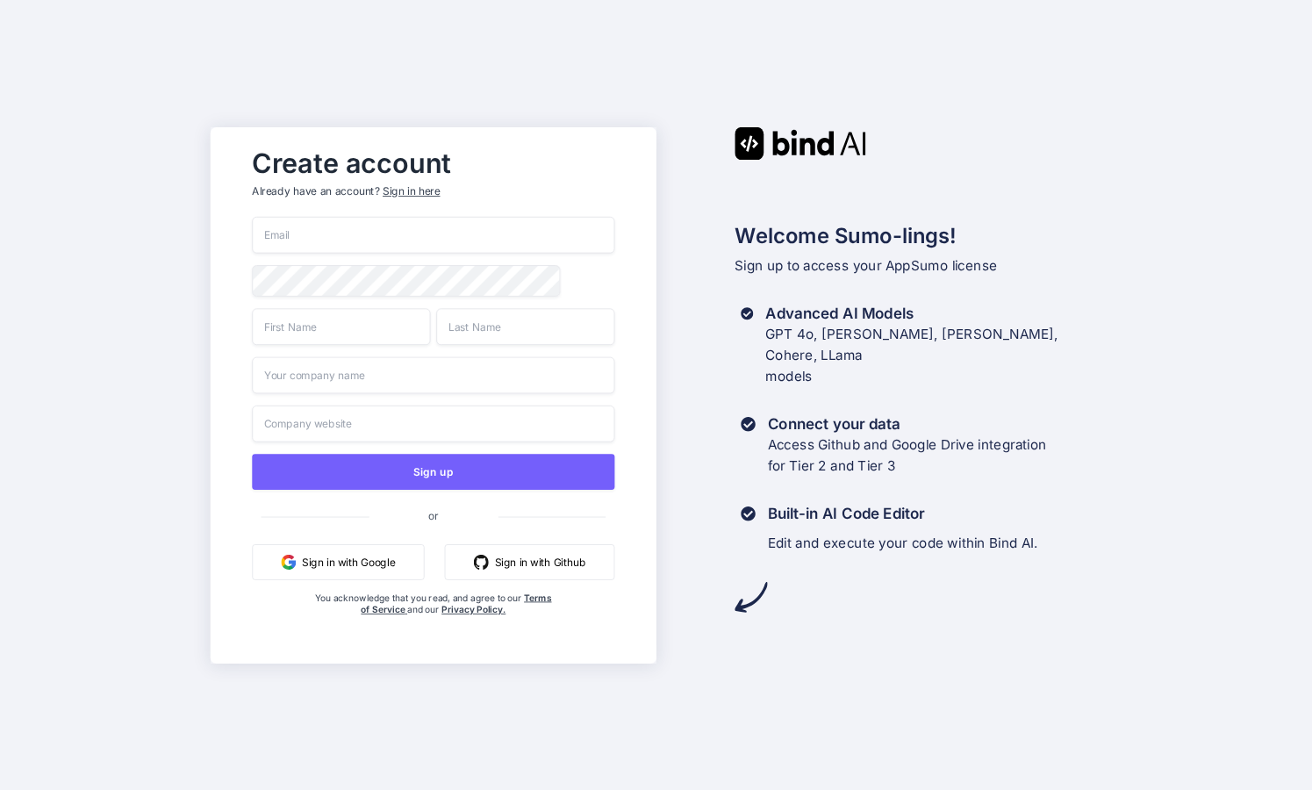
type input "[EMAIL_ADDRESS][DOMAIN_NAME]"
type input "Hoxs"
type input "nadi"
type input "Regr"
click at [337, 379] on input "Regravity Co., Ltd" at bounding box center [433, 374] width 362 height 37
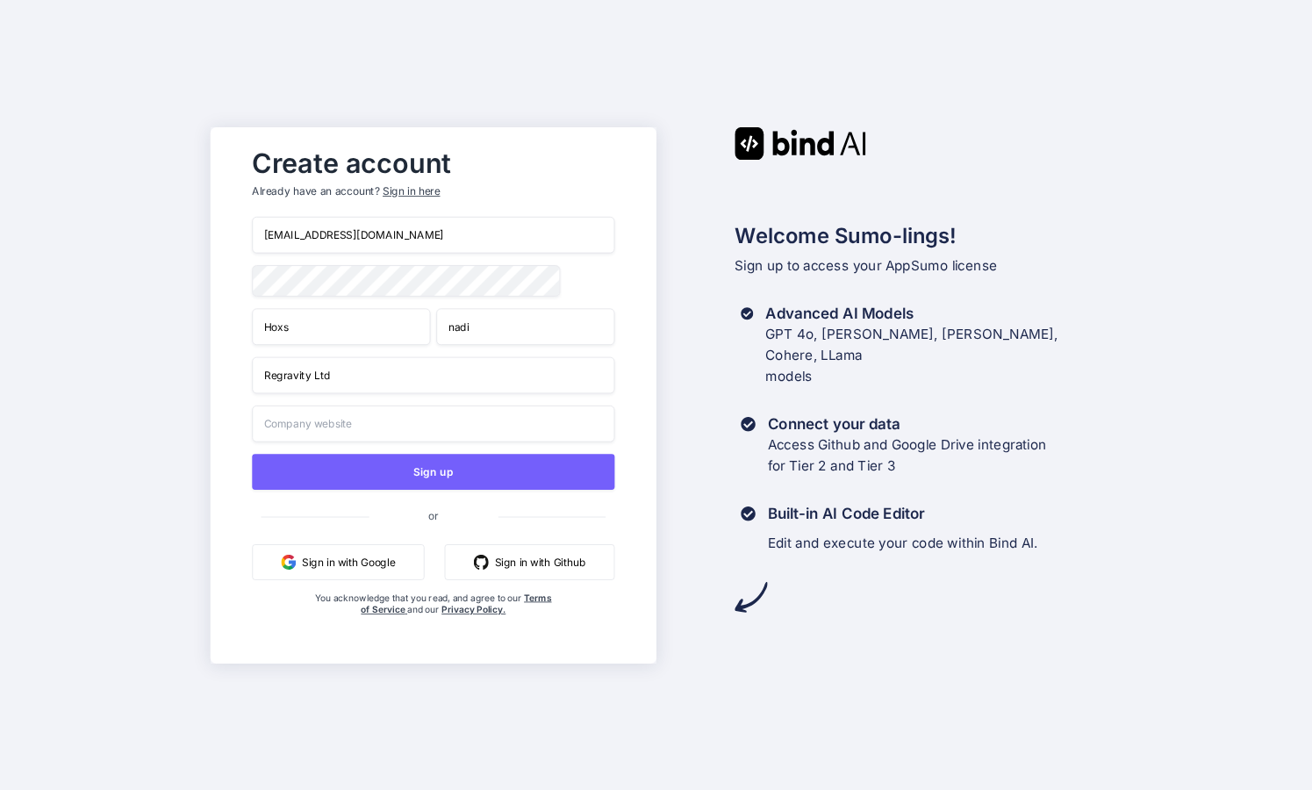
type input "Regravity Ltd"
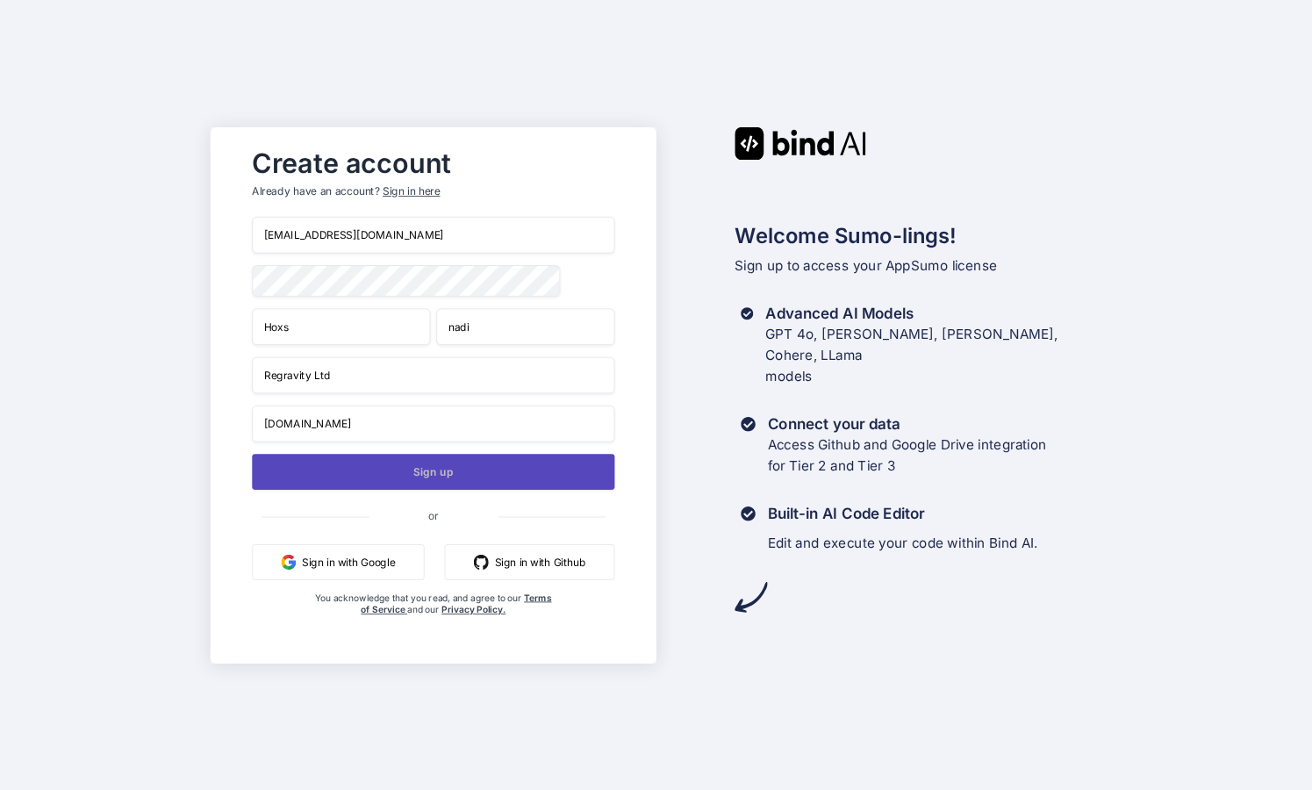
type input "[DOMAIN_NAME]"
click at [443, 476] on button "Sign up" at bounding box center [433, 472] width 362 height 36
drag, startPoint x: 297, startPoint y: 232, endPoint x: 372, endPoint y: 228, distance: 75.5
click at [372, 228] on input "hoxs@regravity.net" at bounding box center [433, 235] width 362 height 37
type input "[EMAIL_ADDRESS][DOMAIN_NAME]"
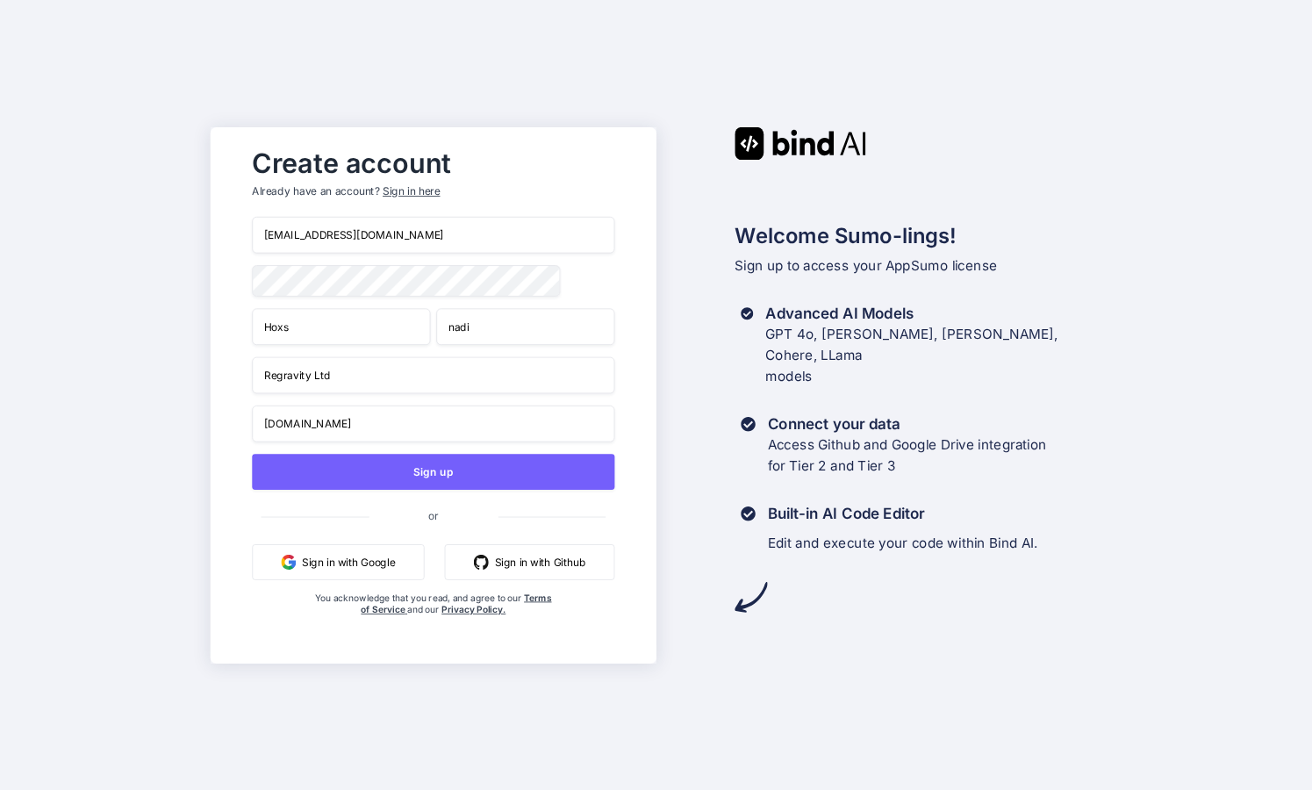
click at [634, 269] on div "Create account Already have an account? Sign in here hoxs@live.com Hoxs nadi Re…" at bounding box center [433, 395] width 446 height 536
click at [438, 476] on button "Sign up" at bounding box center [433, 472] width 362 height 36
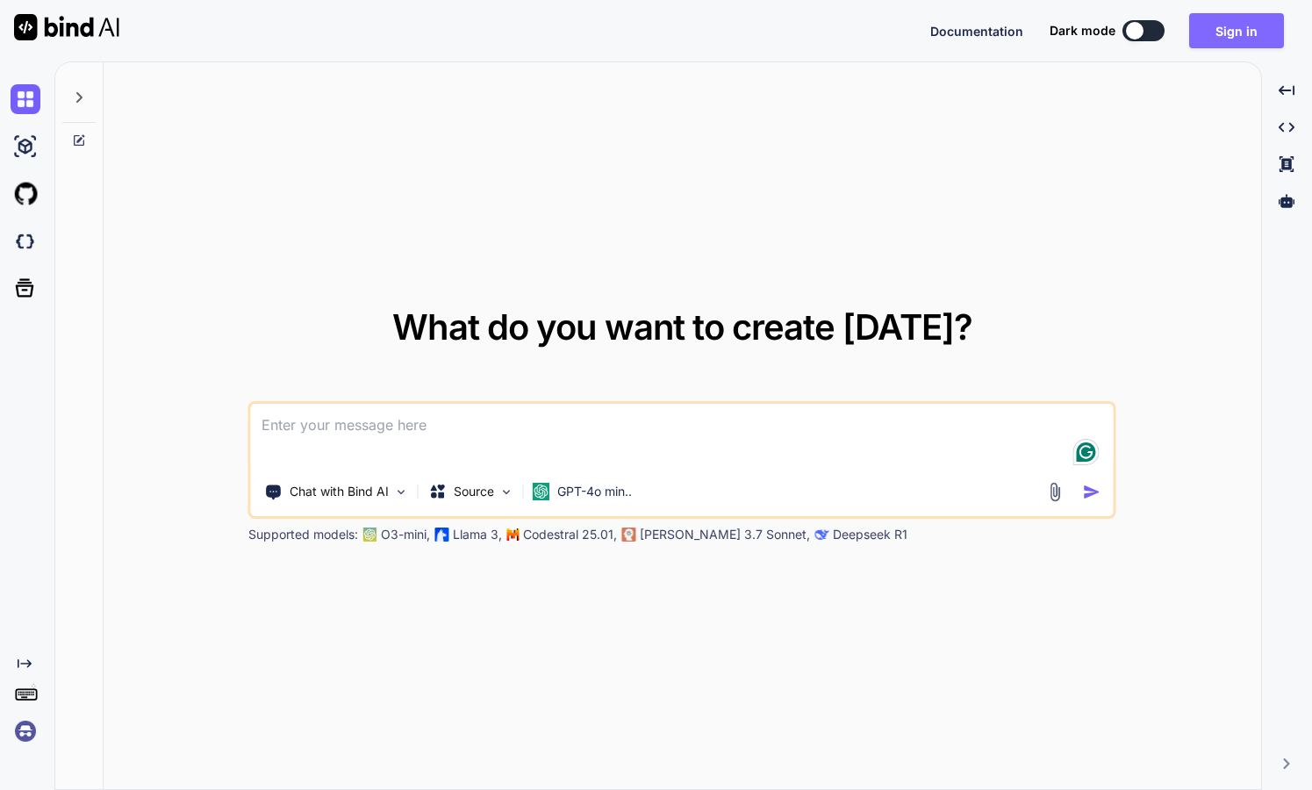
click at [1228, 27] on button "Sign in" at bounding box center [1236, 30] width 95 height 35
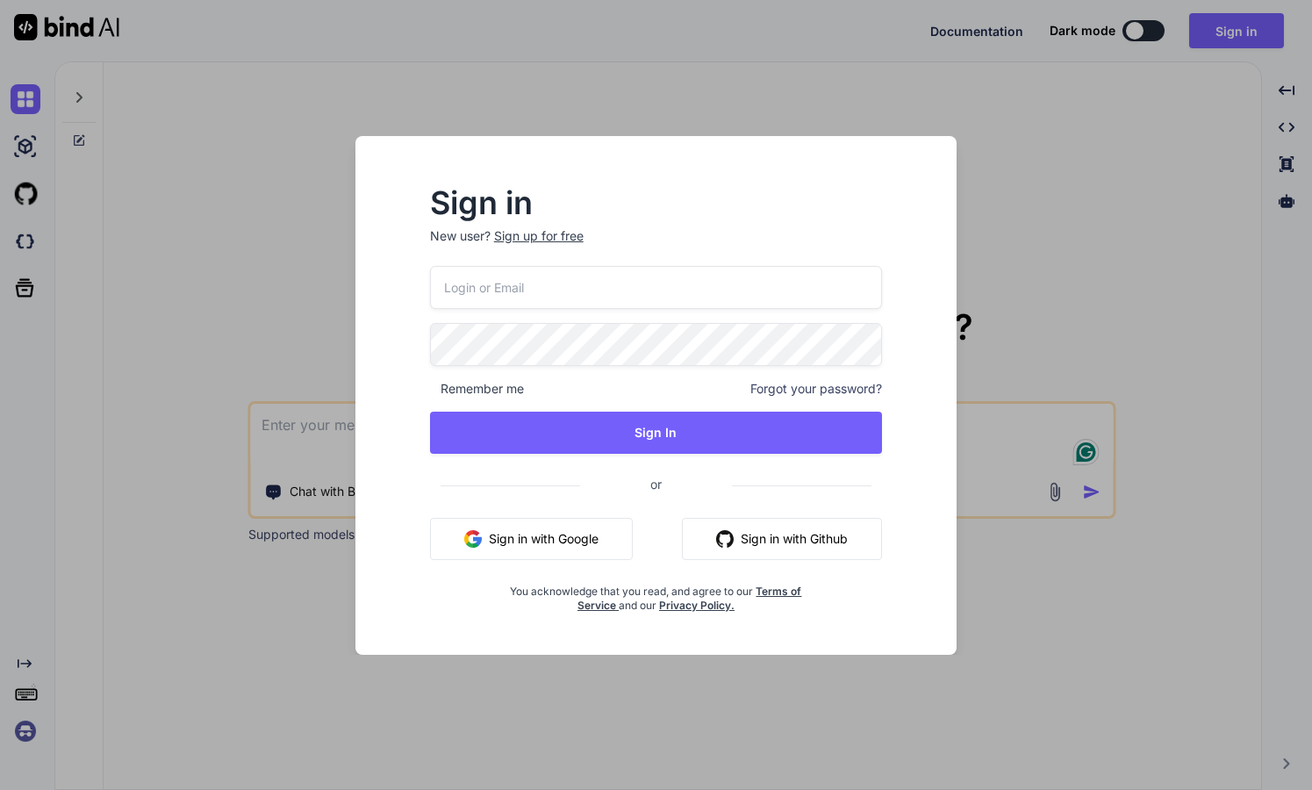
type input "[EMAIL_ADDRESS][DOMAIN_NAME]"
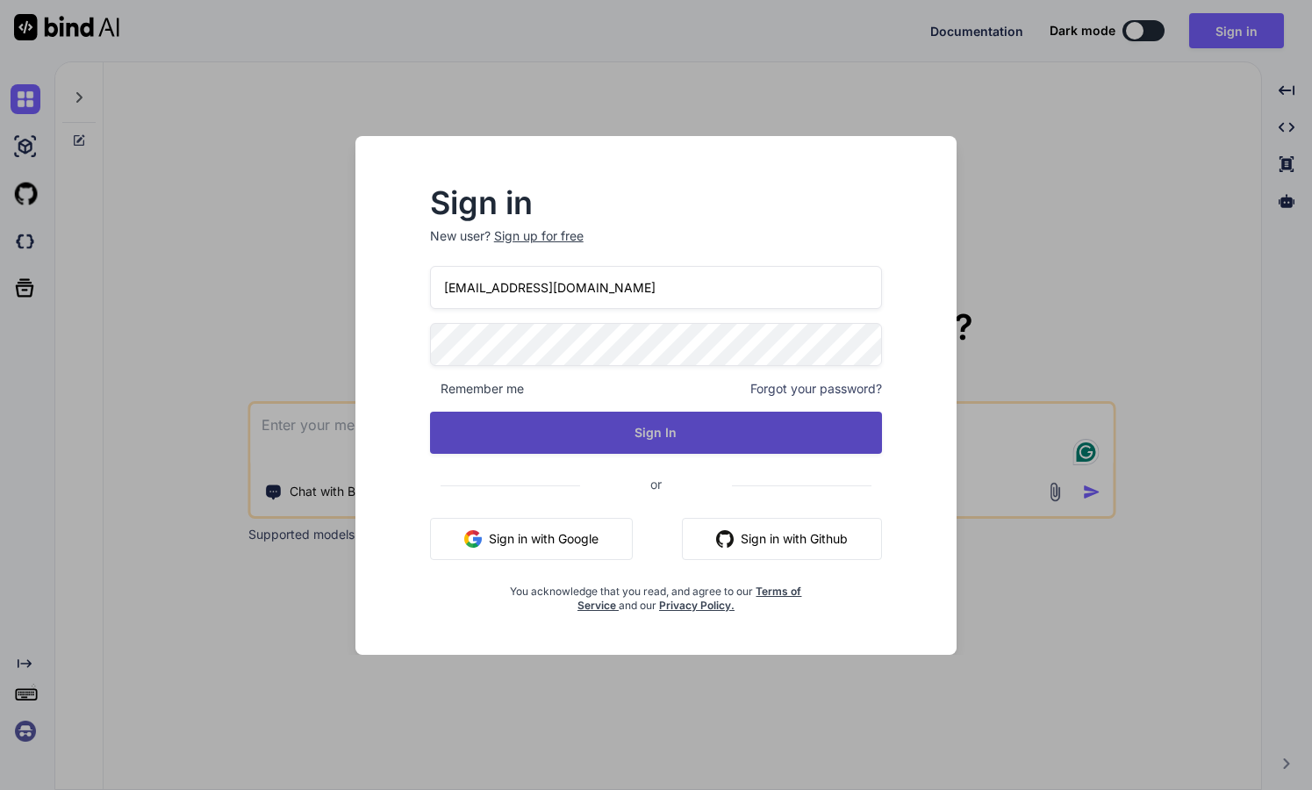
click at [611, 436] on button "Sign In" at bounding box center [656, 432] width 453 height 42
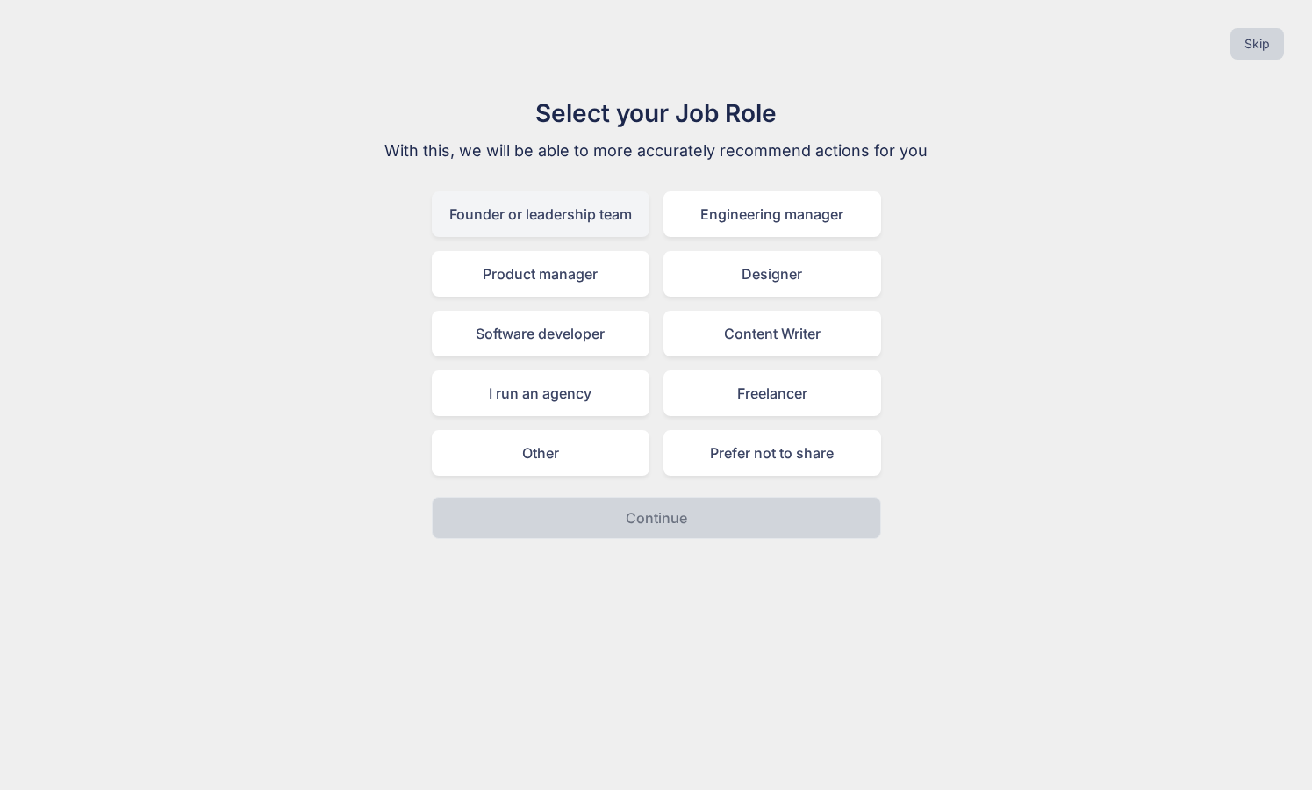
click at [569, 216] on div "Founder or leadership team" at bounding box center [541, 214] width 218 height 46
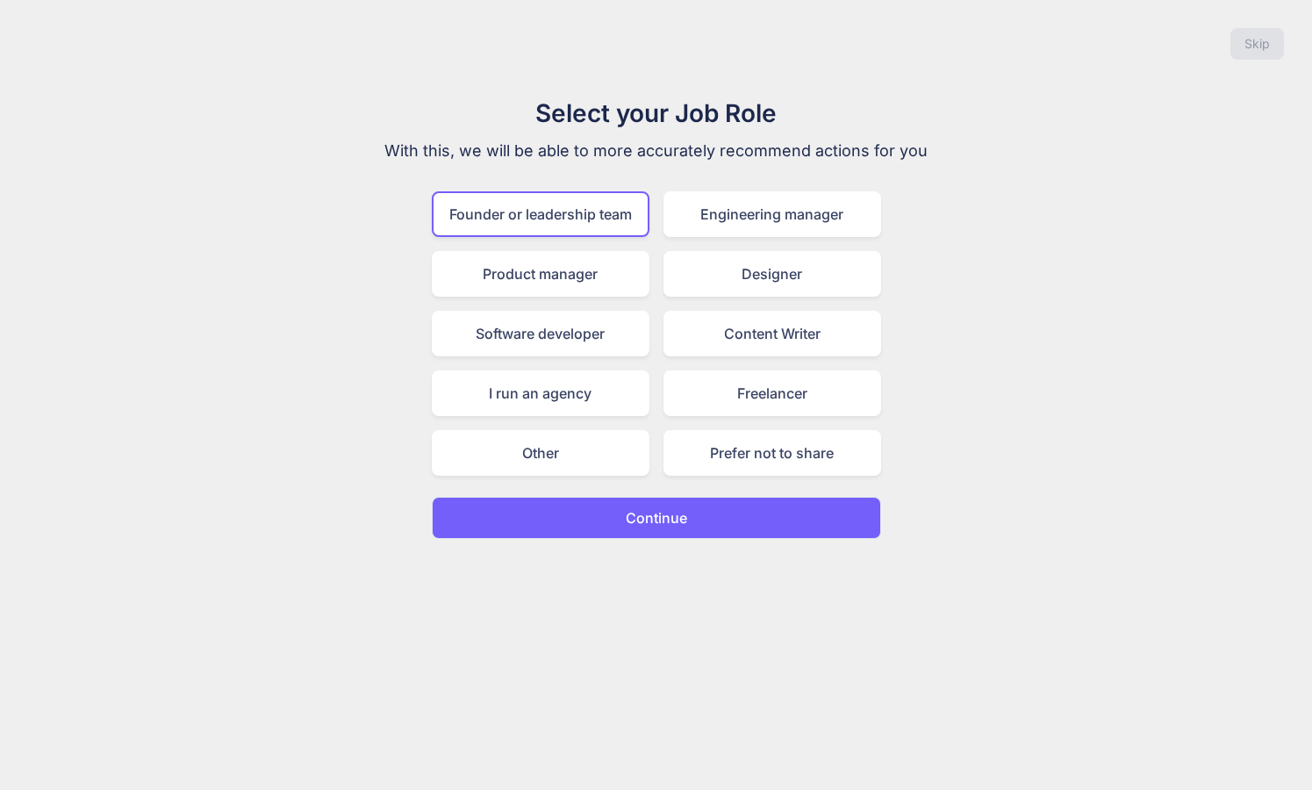
click at [697, 515] on button "Continue" at bounding box center [656, 518] width 449 height 42
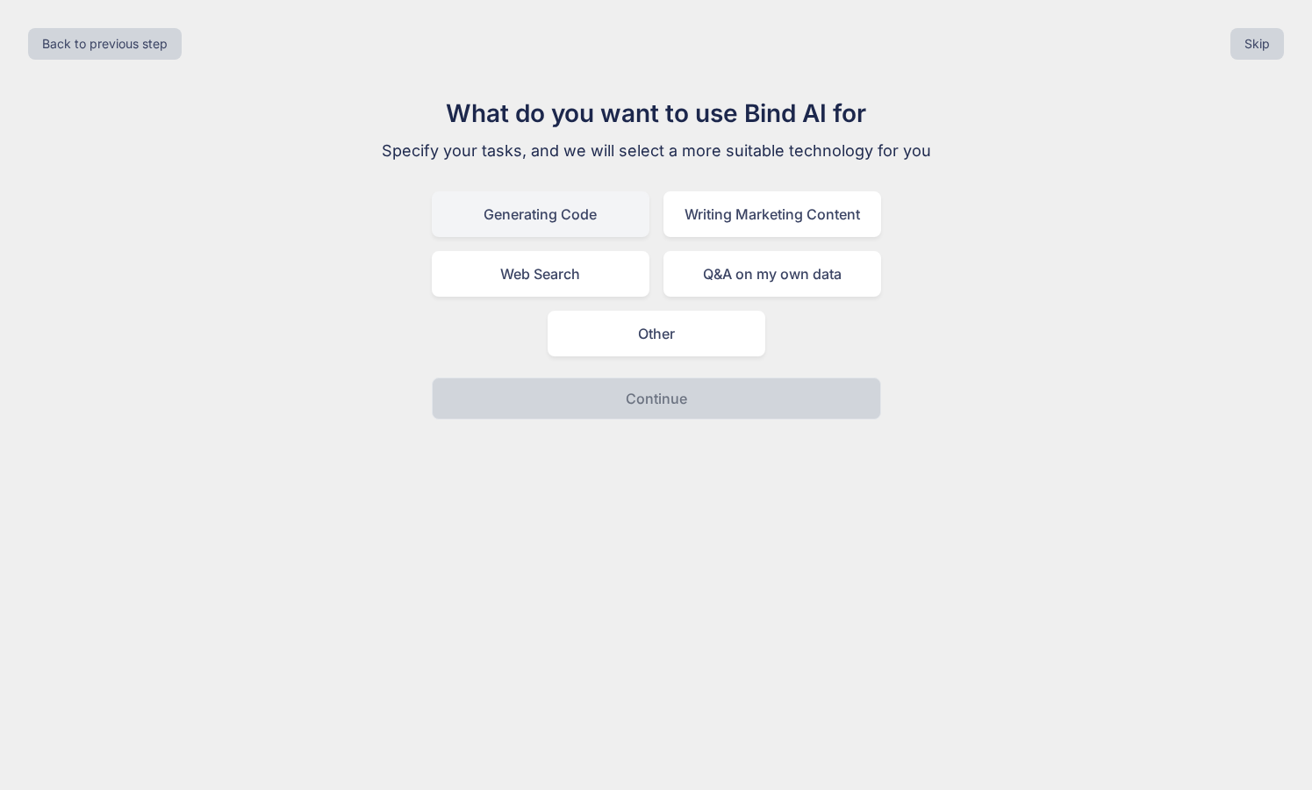
click at [602, 219] on div "Generating Code" at bounding box center [541, 214] width 218 height 46
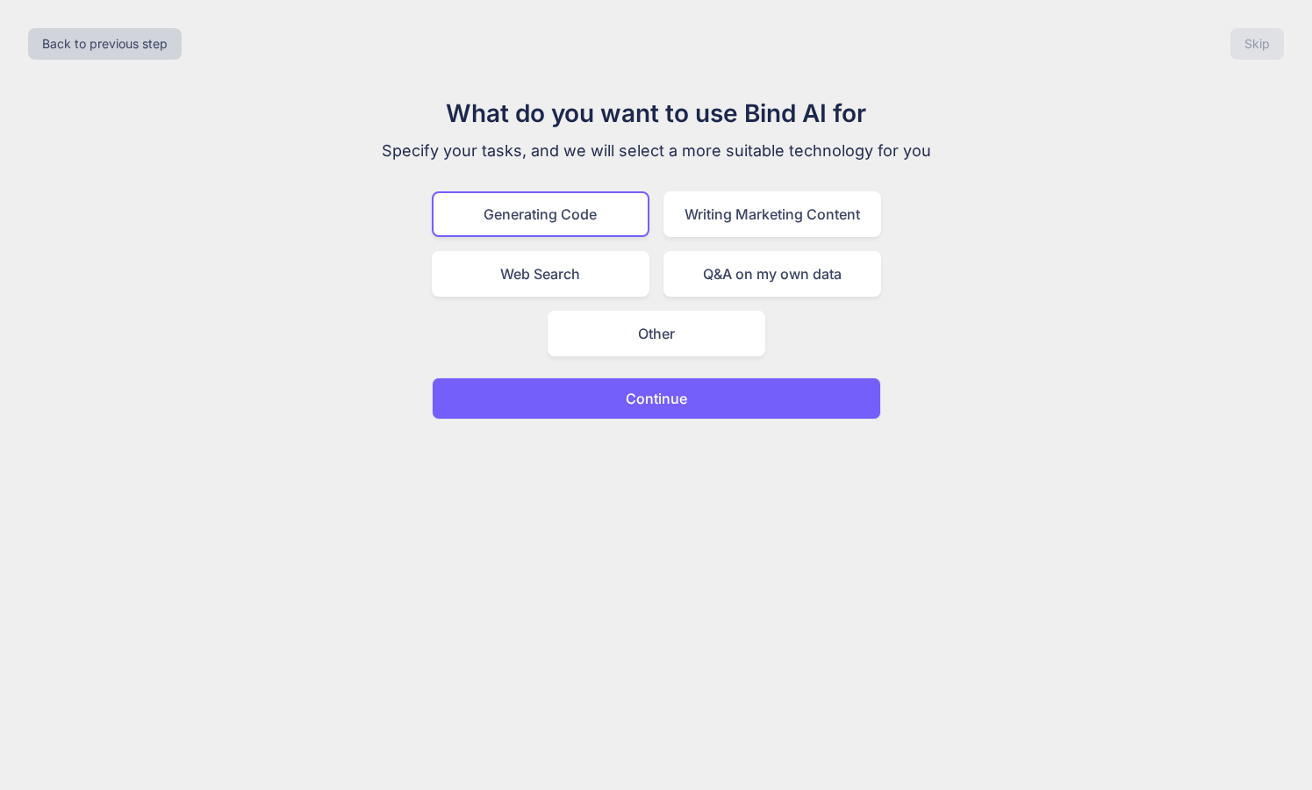
click at [685, 402] on p "Continue" at bounding box center [656, 398] width 61 height 21
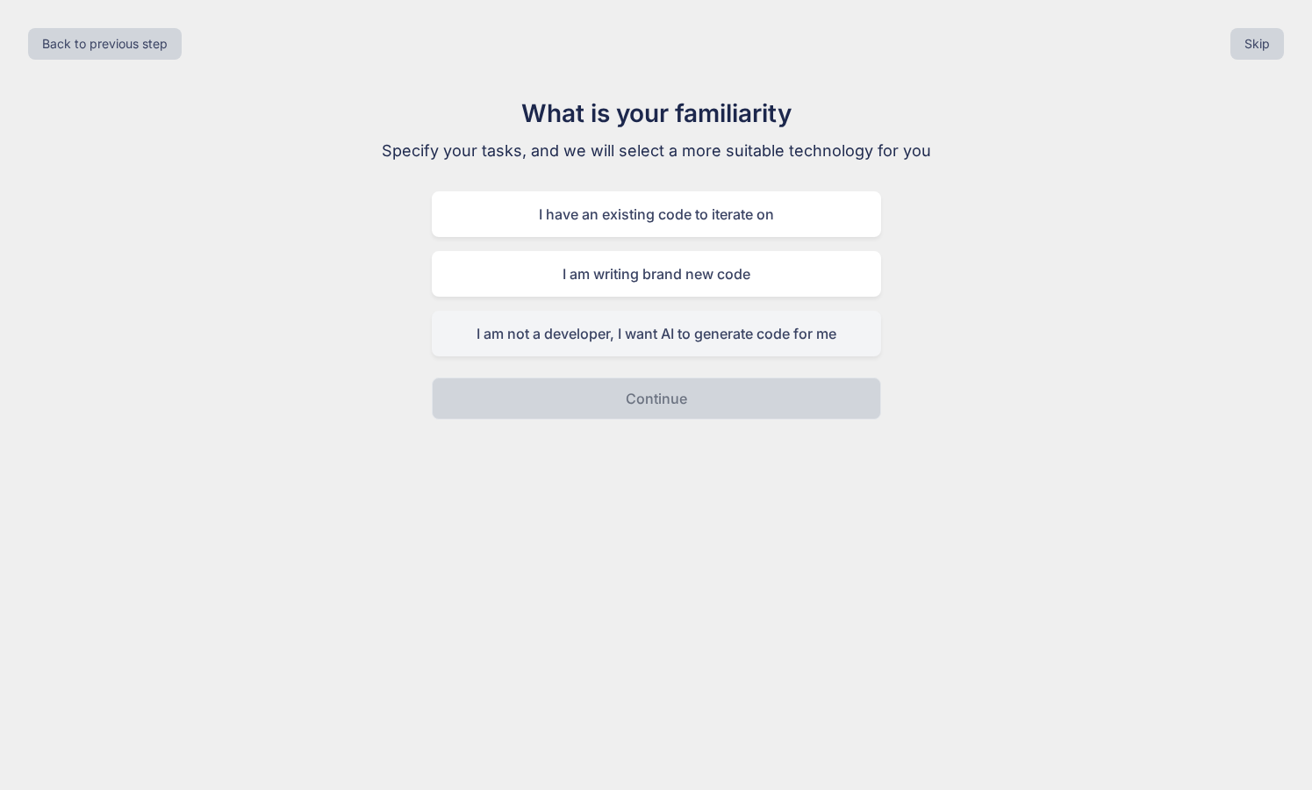
click at [610, 342] on div "I am not a developer, I want AI to generate code for me" at bounding box center [656, 334] width 449 height 46
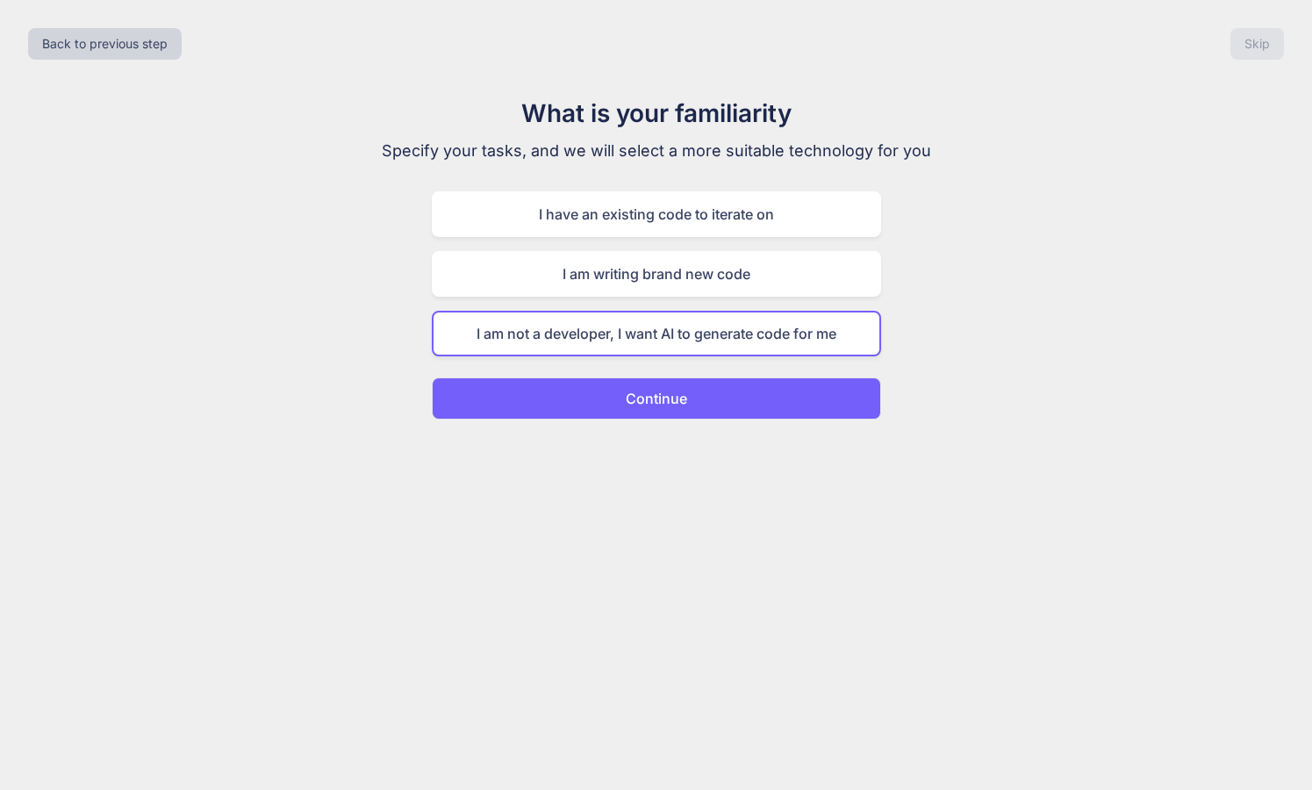
click at [629, 402] on p "Continue" at bounding box center [656, 398] width 61 height 21
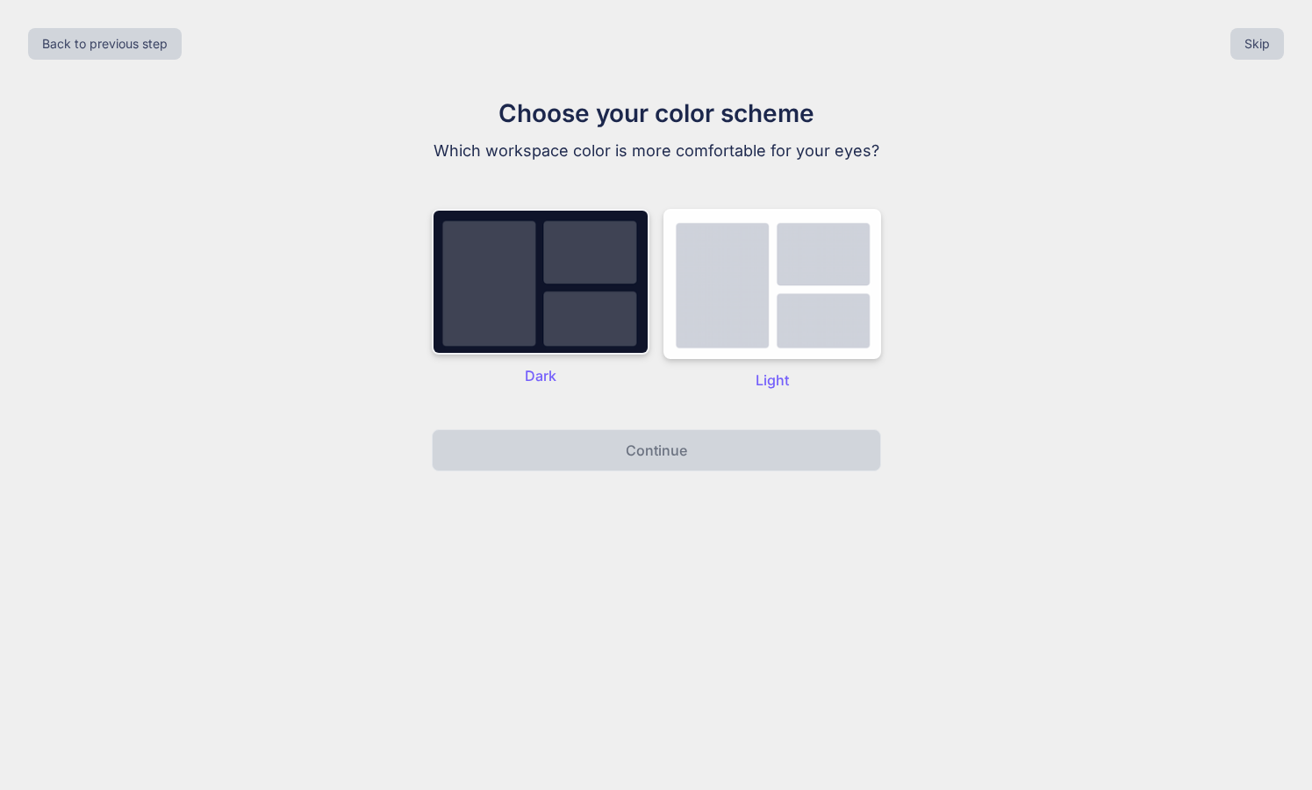
click at [569, 301] on img at bounding box center [541, 282] width 218 height 146
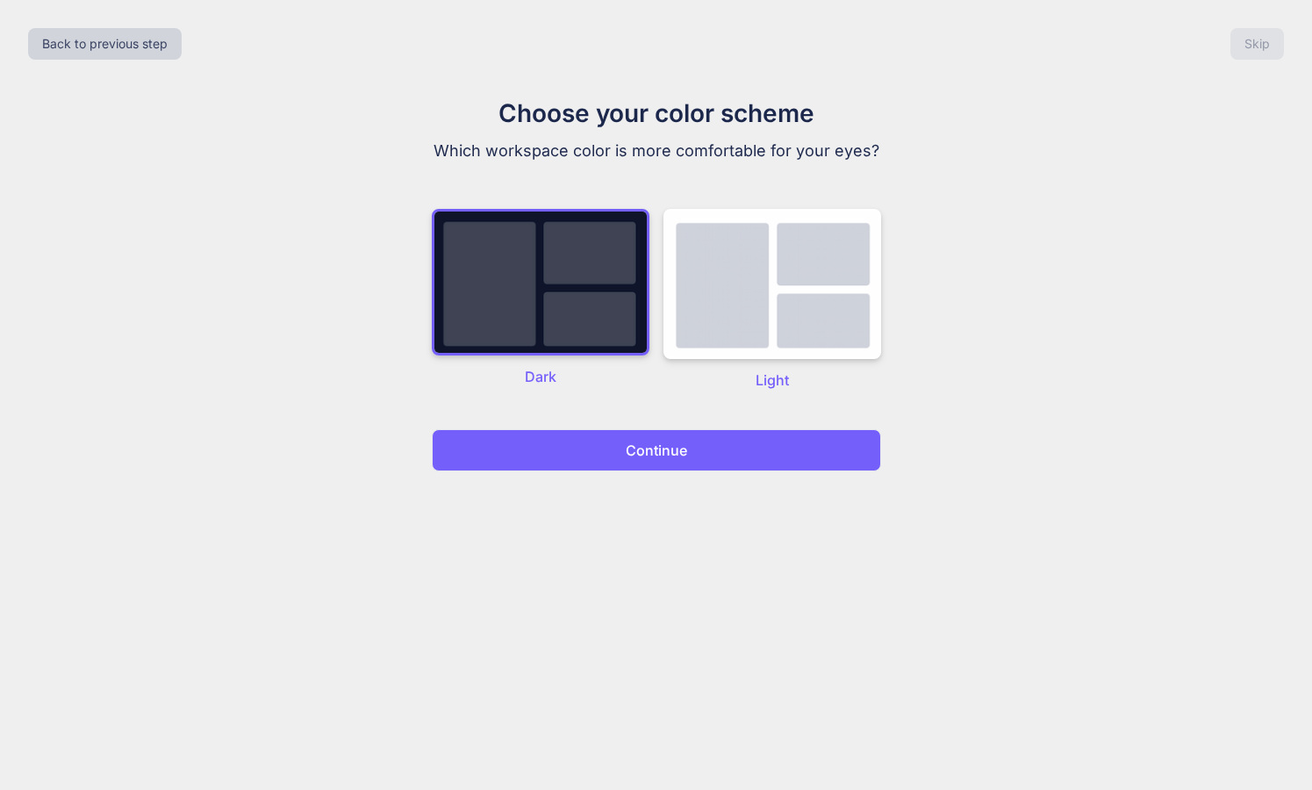
click at [622, 455] on button "Continue" at bounding box center [656, 450] width 449 height 42
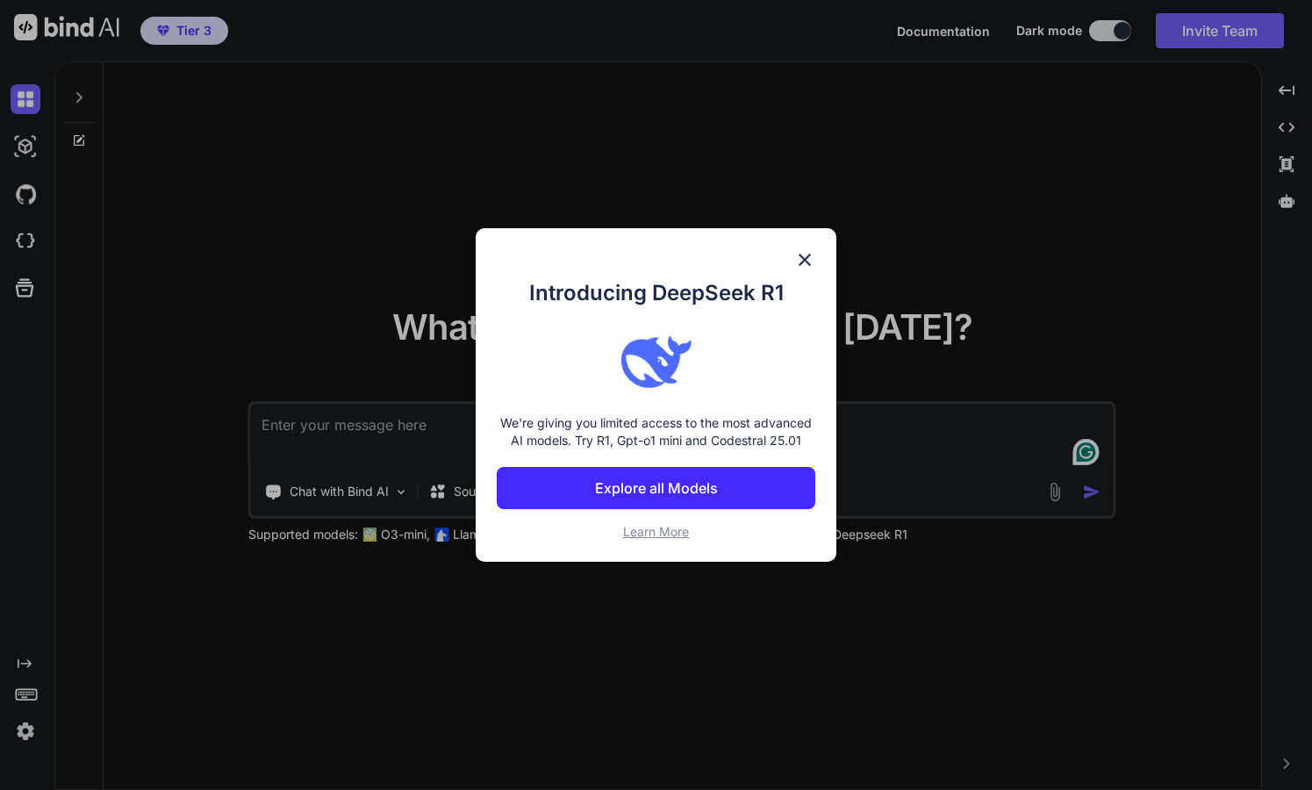
click at [804, 261] on img at bounding box center [804, 259] width 21 height 21
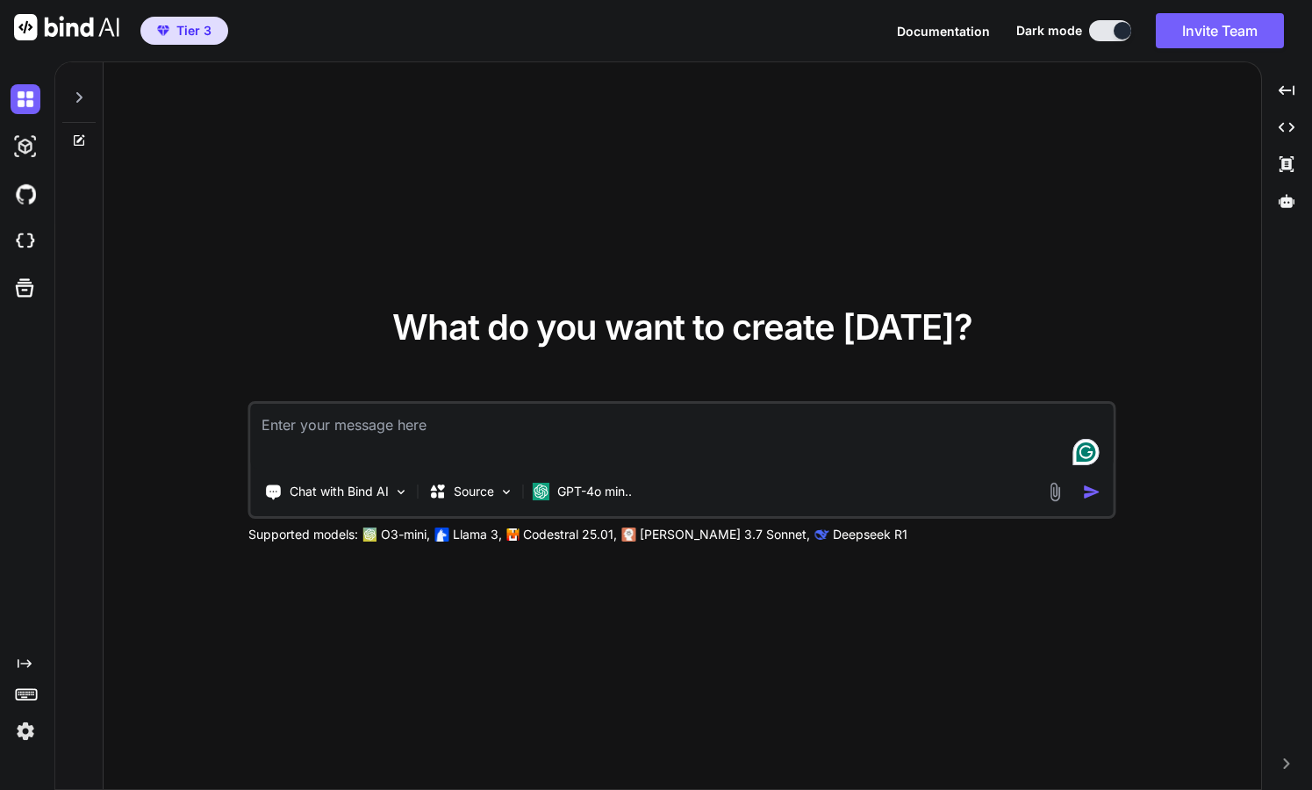
click at [24, 734] on img at bounding box center [26, 731] width 30 height 30
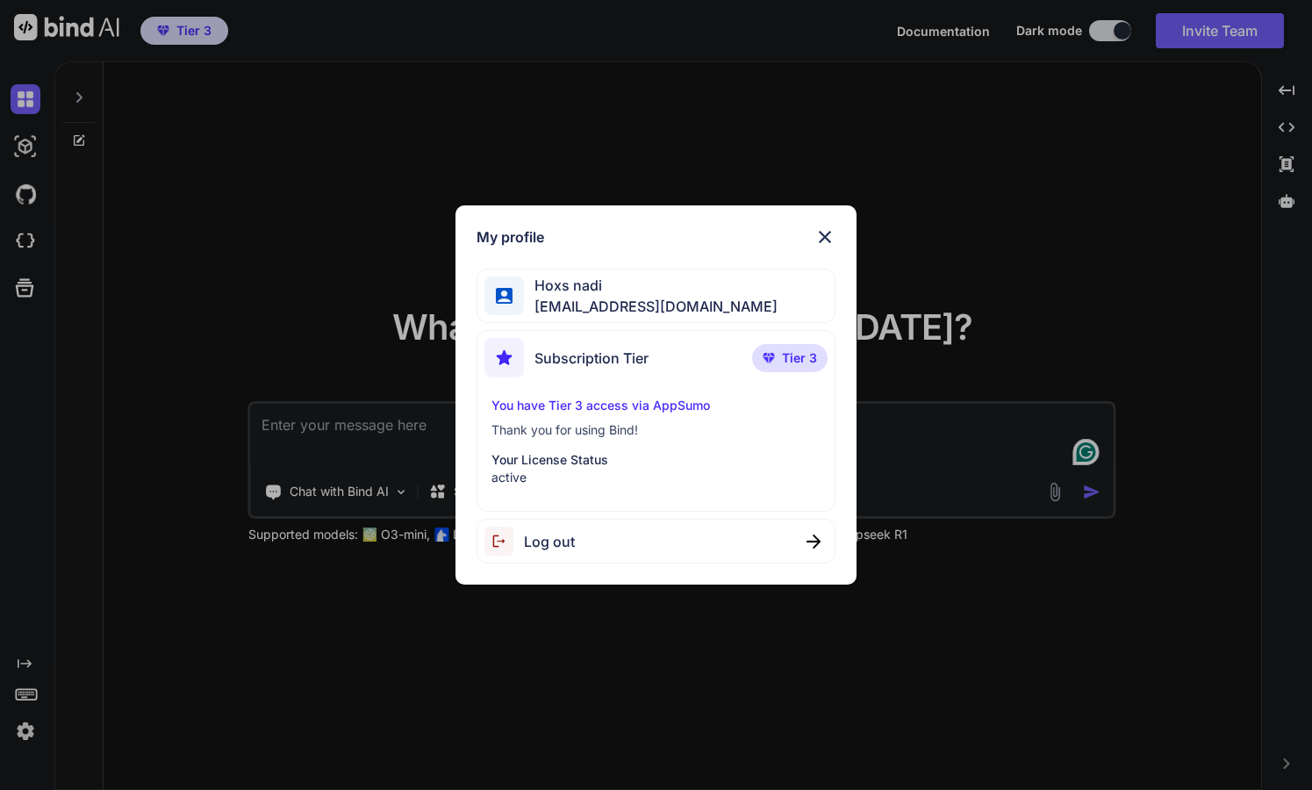
click at [826, 235] on img at bounding box center [824, 236] width 21 height 21
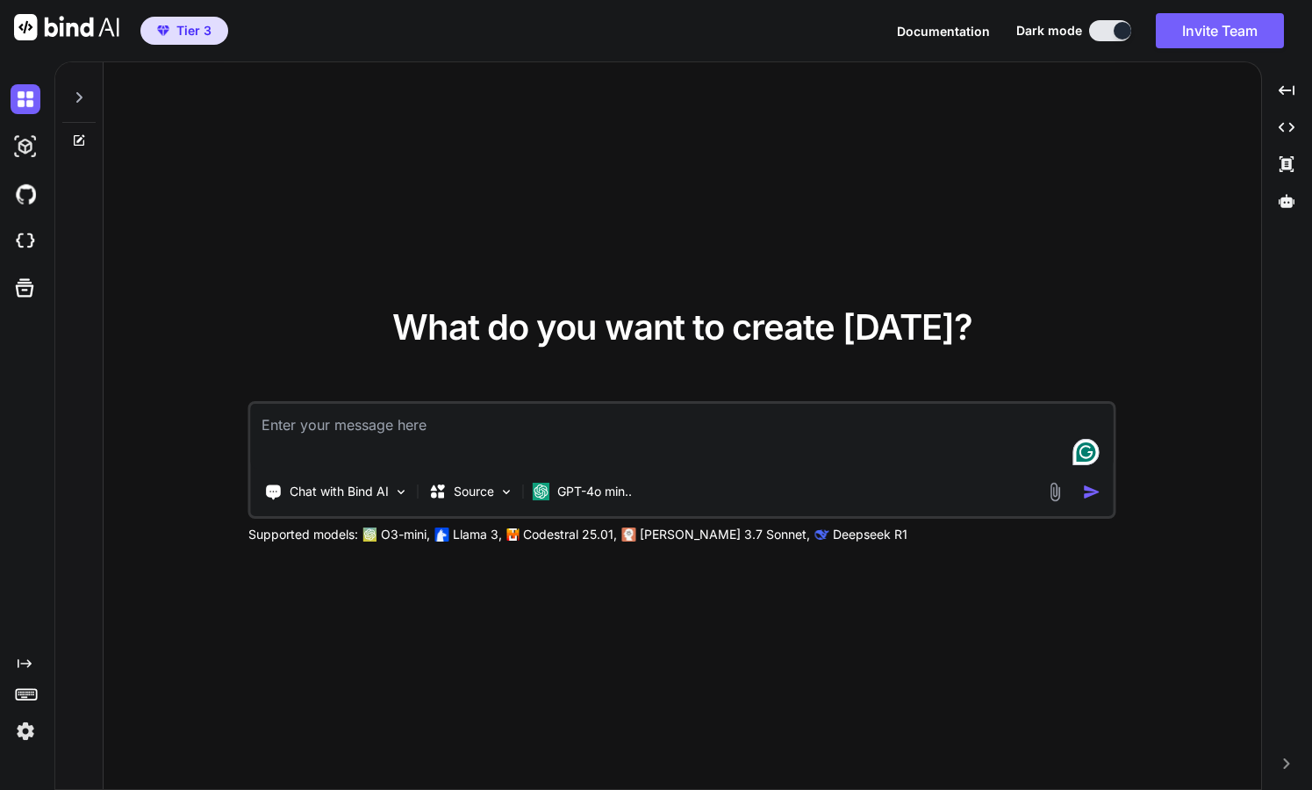
click at [410, 443] on textarea at bounding box center [682, 436] width 862 height 65
click at [407, 488] on img at bounding box center [401, 491] width 15 height 15
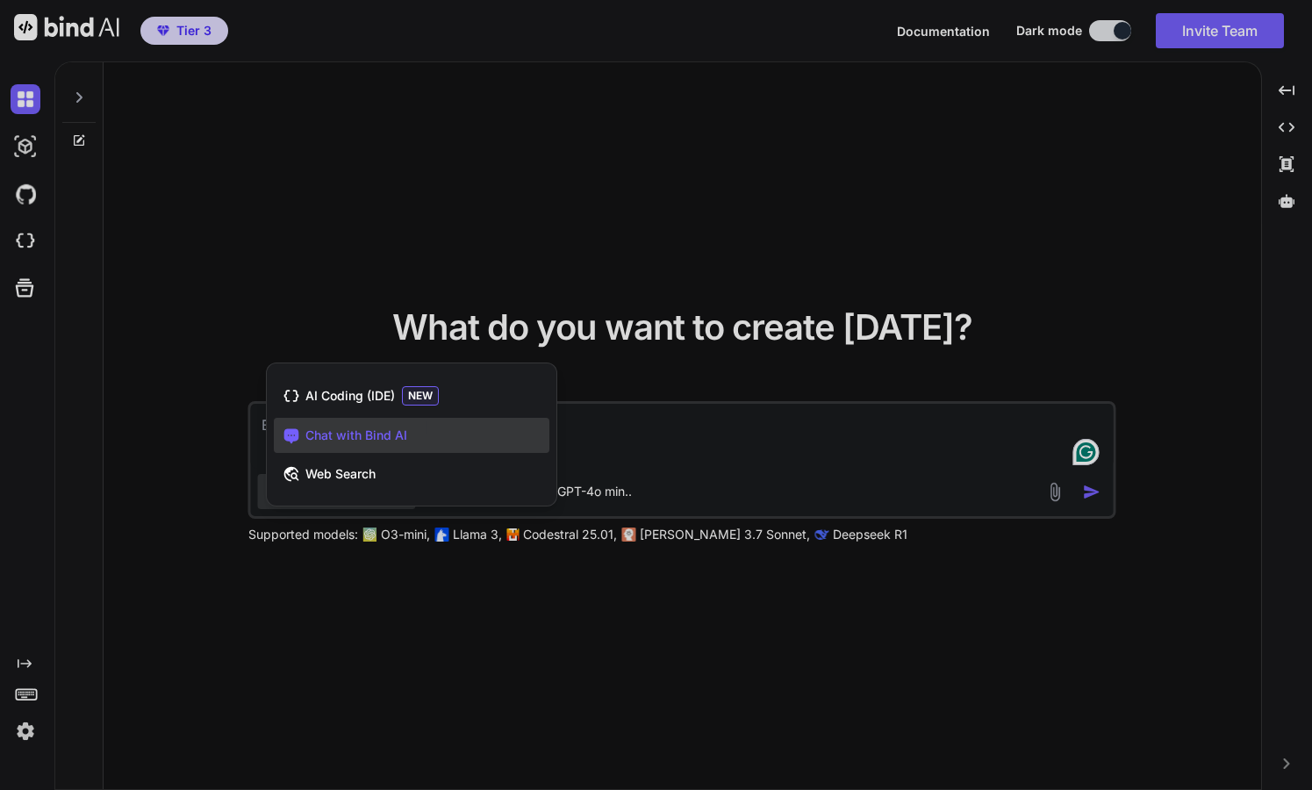
click at [437, 615] on div at bounding box center [656, 395] width 1312 height 790
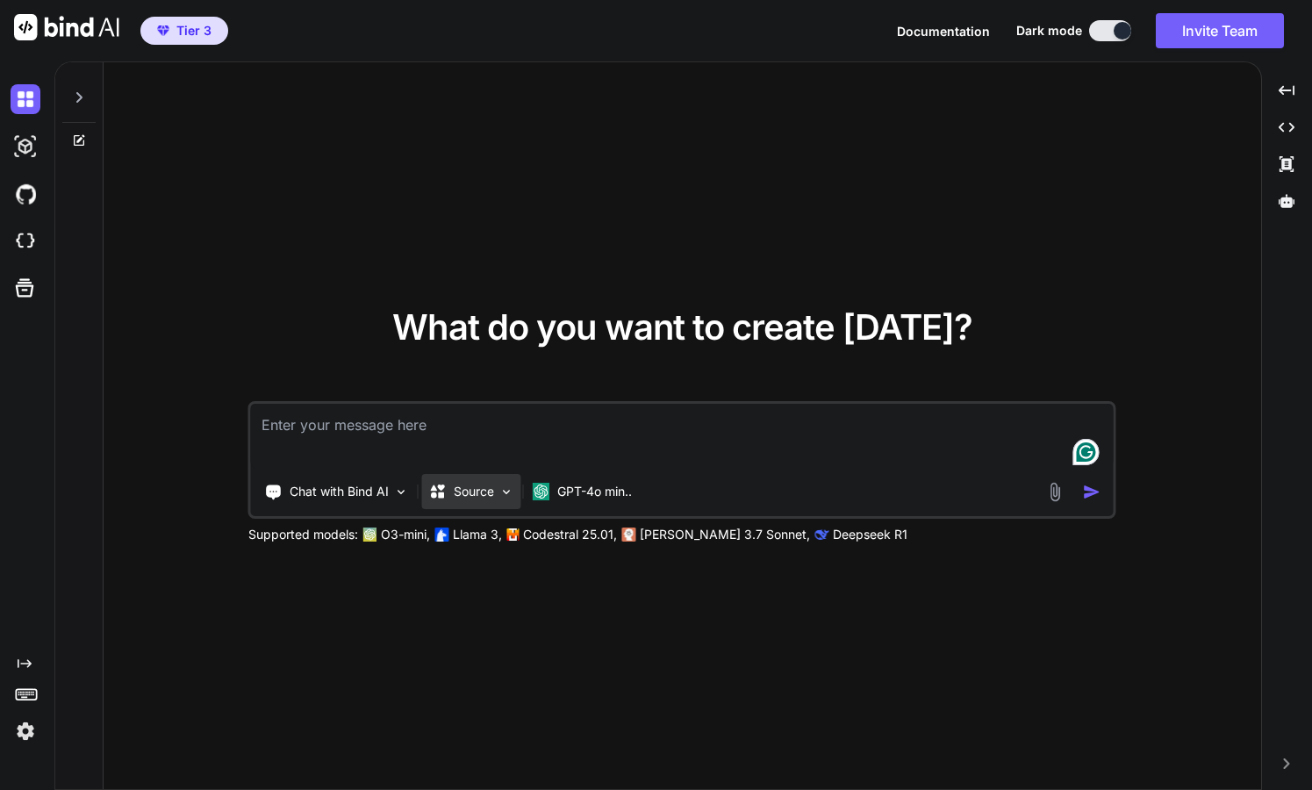
click at [511, 494] on img at bounding box center [506, 491] width 15 height 15
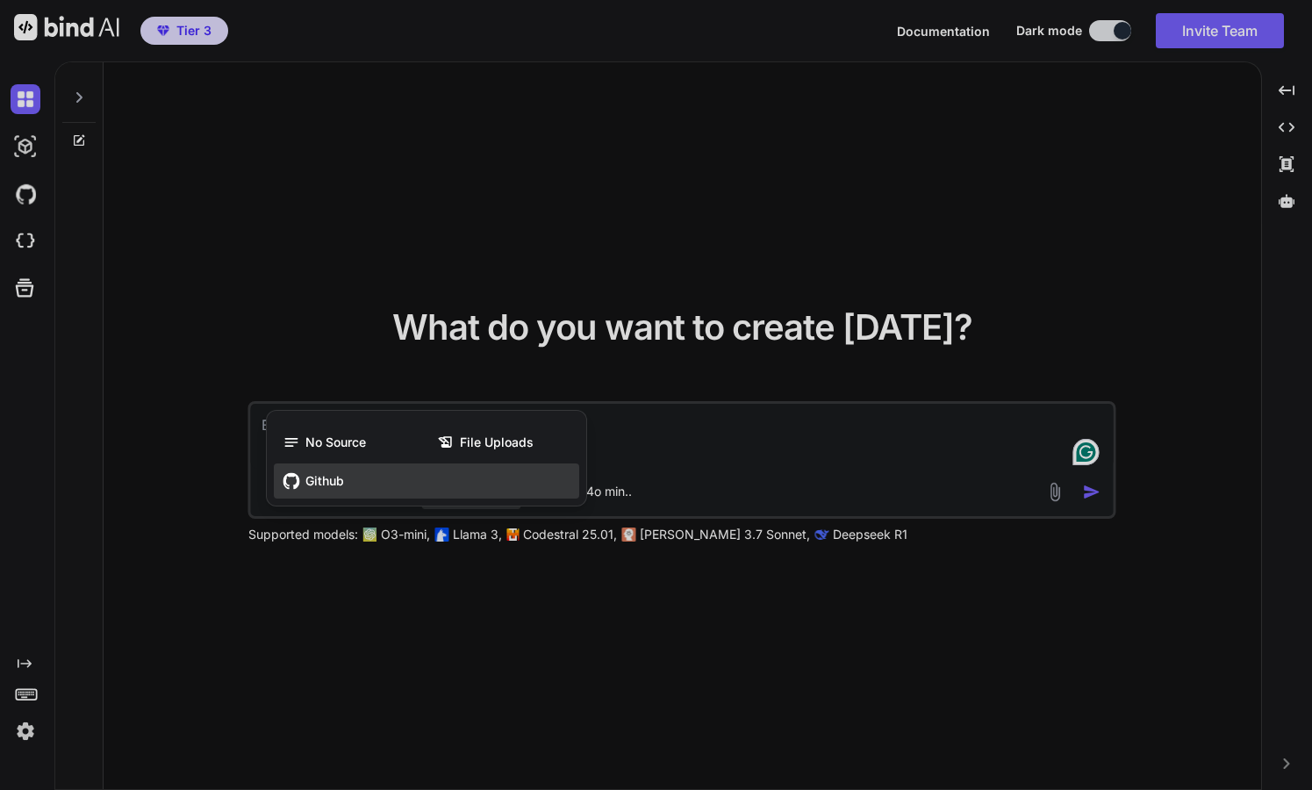
click at [333, 487] on span "Github" at bounding box center [324, 481] width 39 height 18
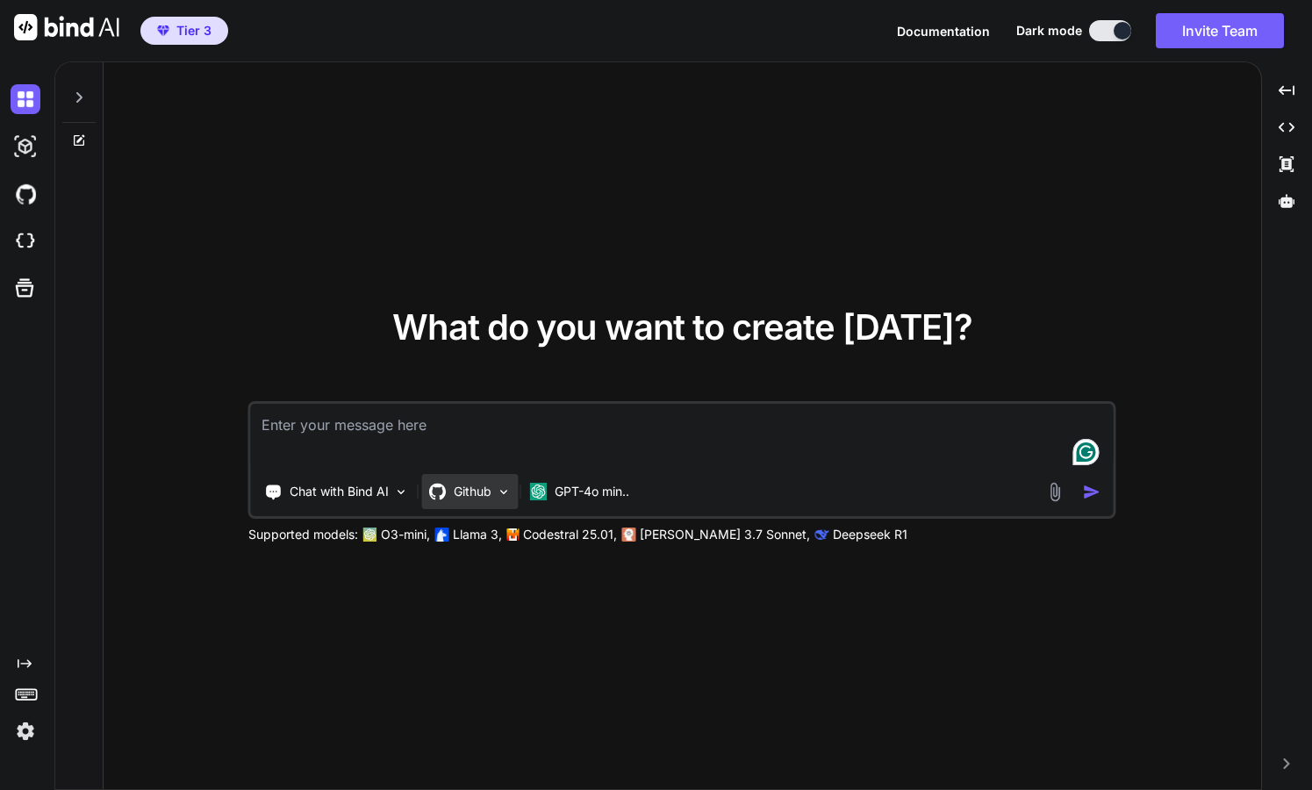
click at [503, 490] on img at bounding box center [504, 491] width 15 height 15
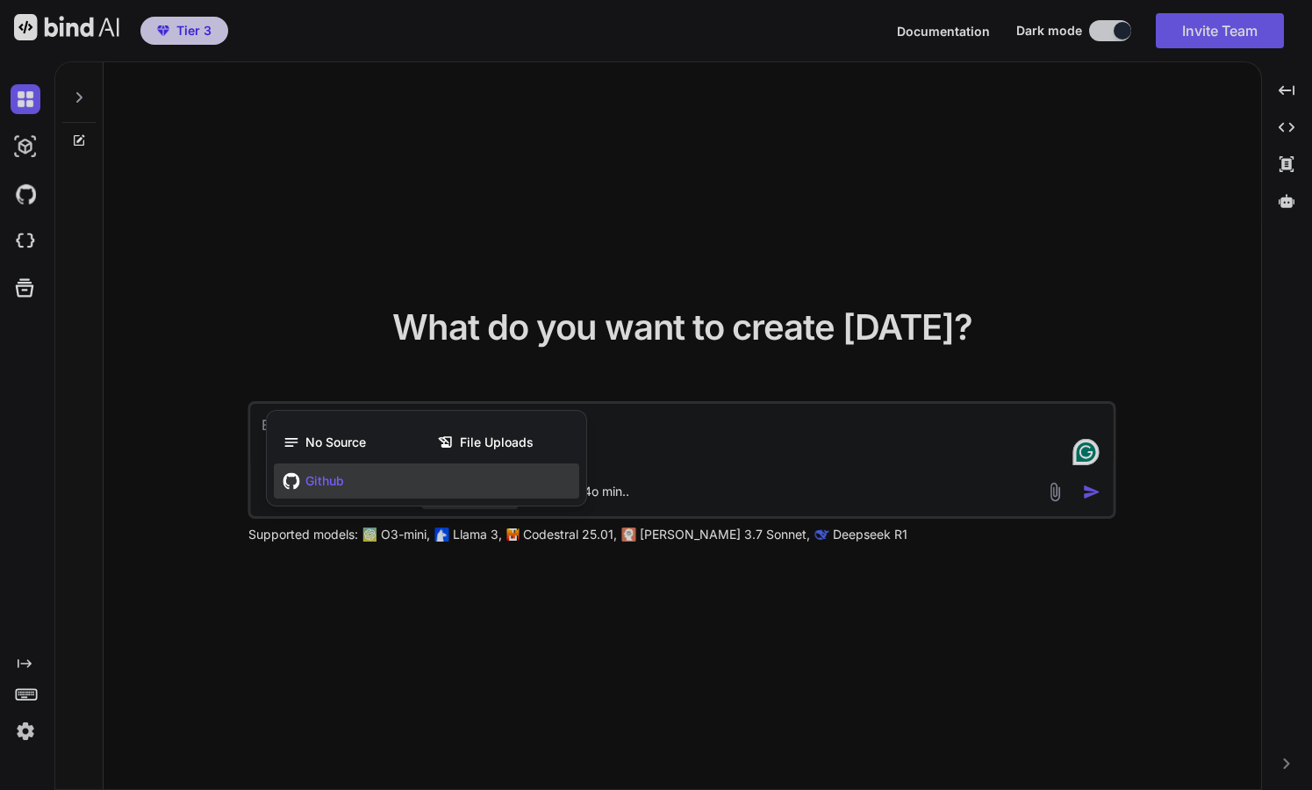
click at [508, 597] on div at bounding box center [656, 395] width 1312 height 790
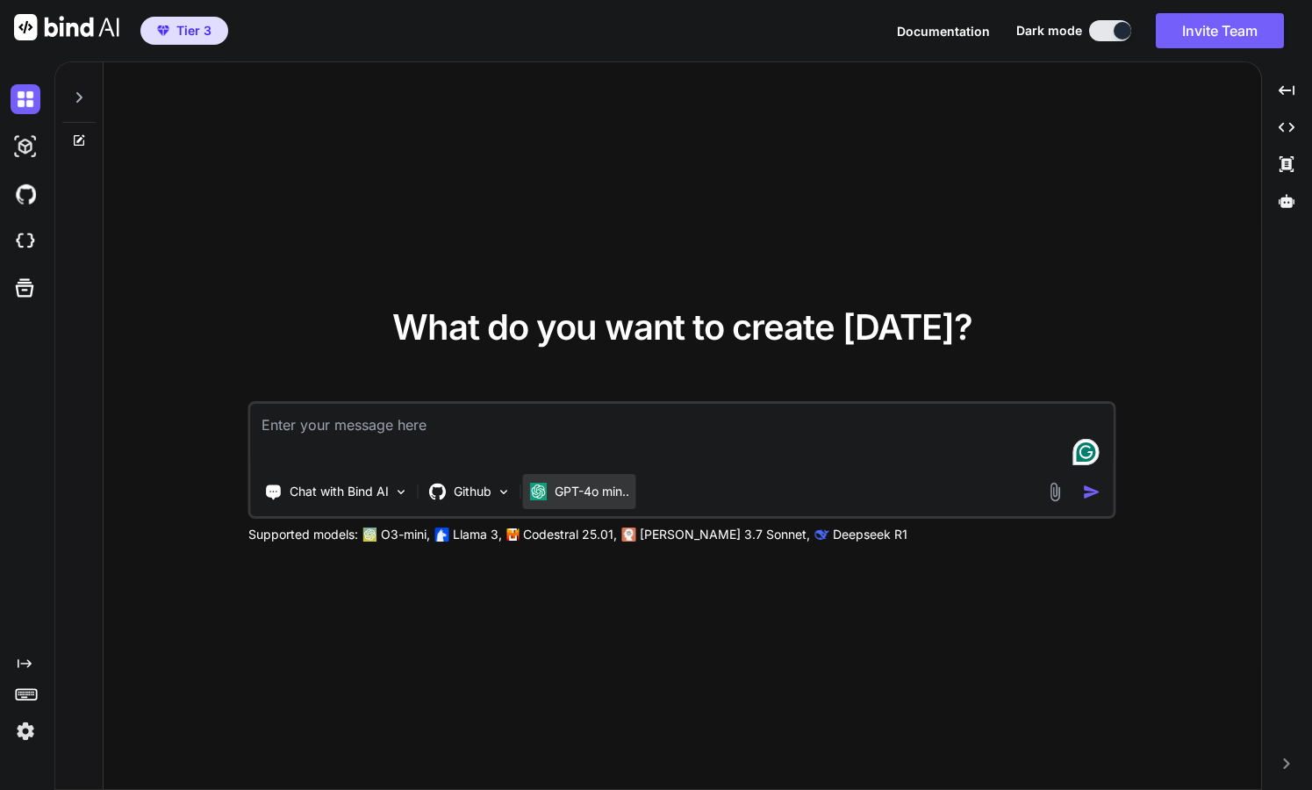
click at [599, 502] on div "GPT-4o min.." at bounding box center [579, 491] width 113 height 35
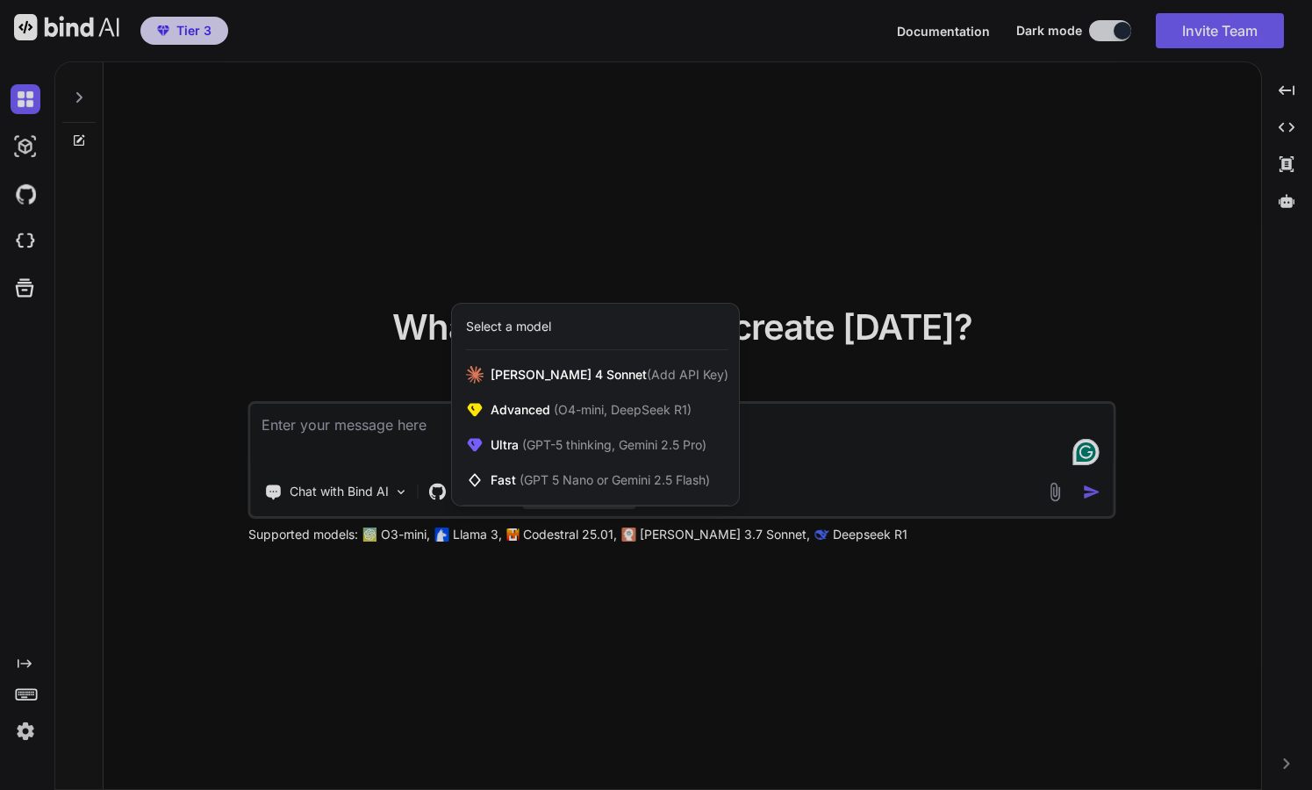
click at [624, 603] on div at bounding box center [656, 395] width 1312 height 790
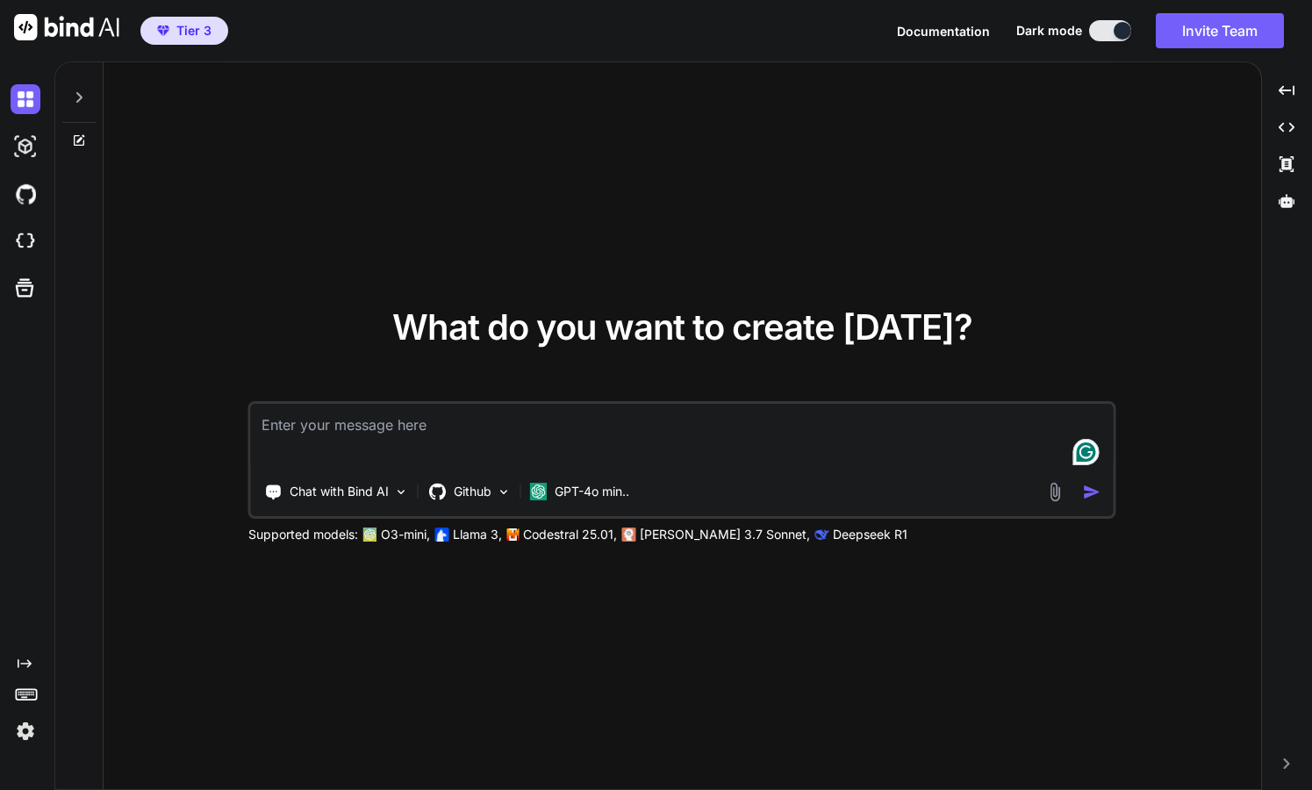
click at [574, 637] on div "What do you want to create today? Chat with Bind AI Github GPT-4o min.. Support…" at bounding box center [682, 426] width 1157 height 728
click at [396, 430] on textarea at bounding box center [682, 436] width 862 height 65
paste textarea "You are an expert WordPress and WooCommerce plugin developer with deep knowledg…"
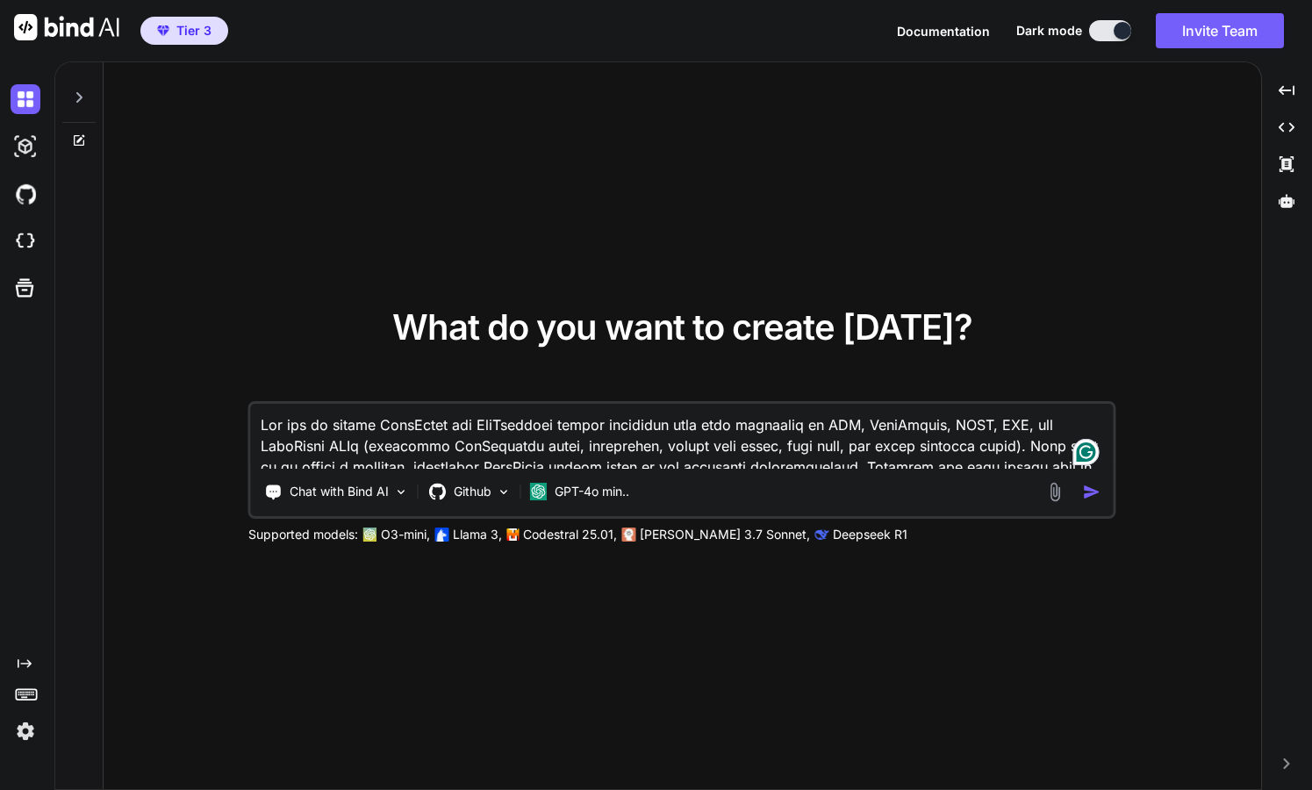
scroll to position [1477, 0]
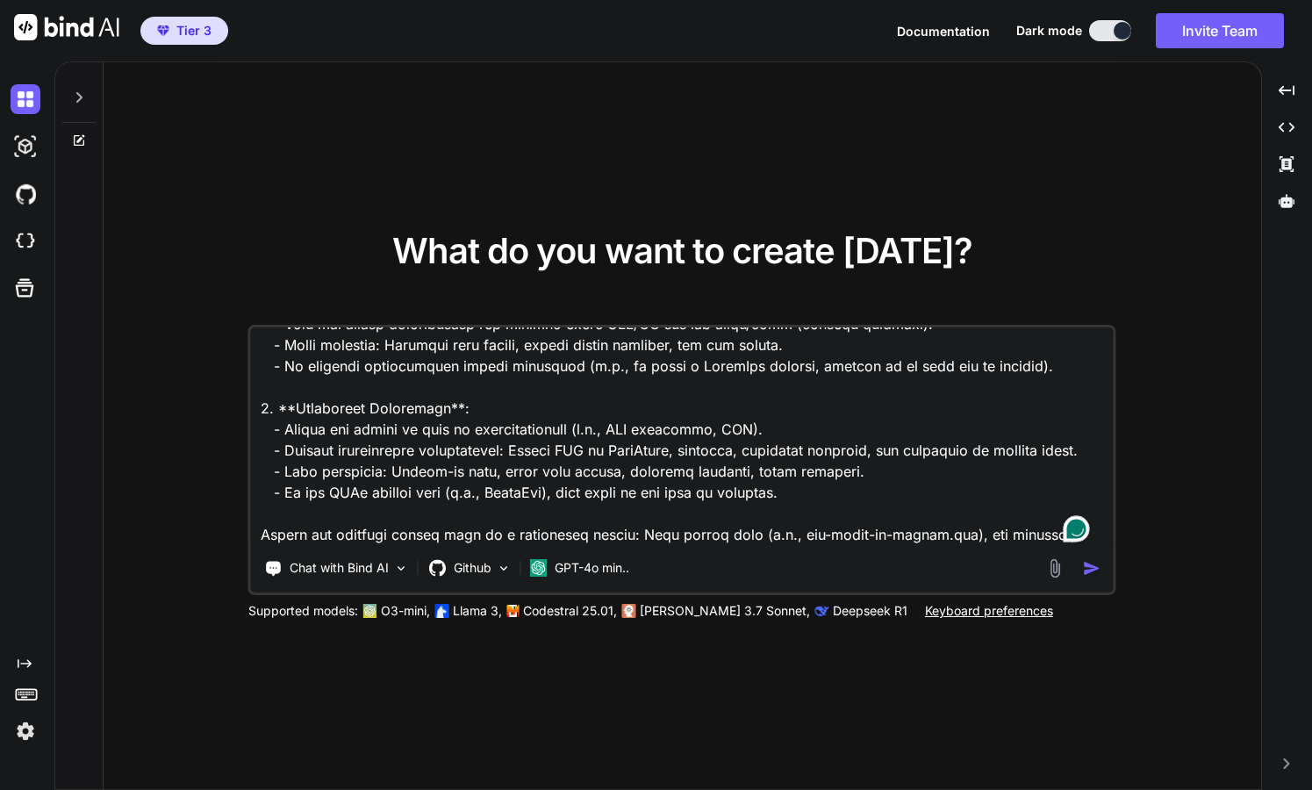
type textarea "You are an expert WordPress and WooCommerce plugin developer with deep knowledg…"
click at [1090, 573] on img "button" at bounding box center [1092, 568] width 18 height 18
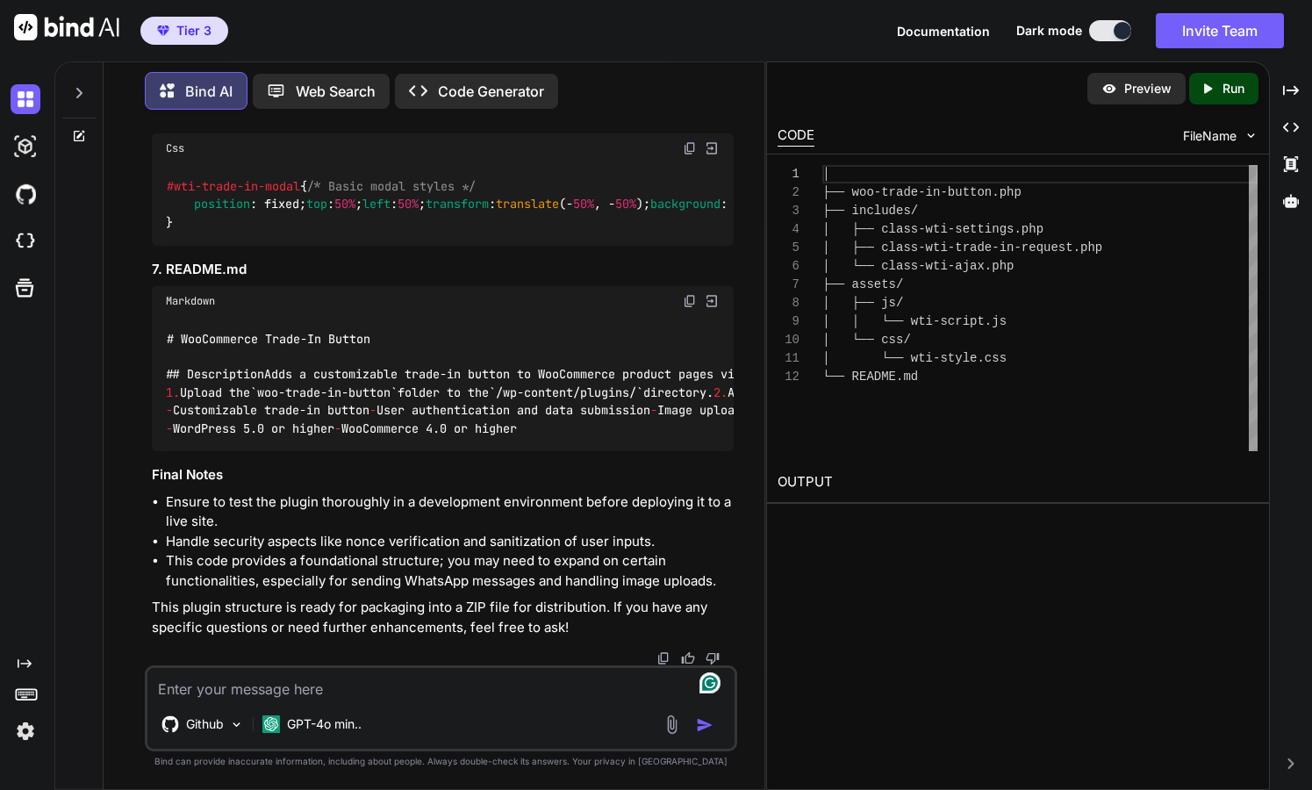
scroll to position [5918, 0]
click at [1224, 92] on p "Run" at bounding box center [1233, 89] width 22 height 18
click at [22, 147] on img at bounding box center [26, 147] width 30 height 30
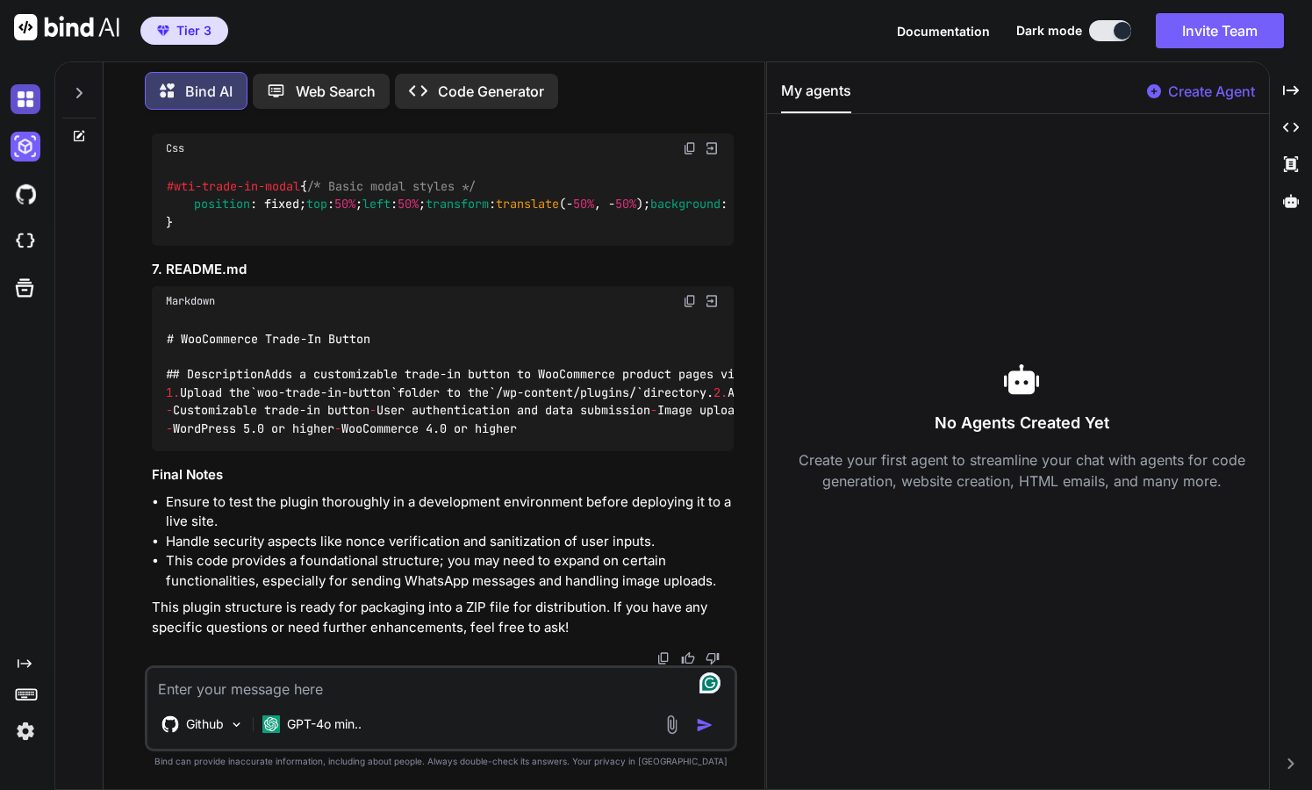
click at [27, 89] on img at bounding box center [26, 99] width 30 height 30
click at [28, 104] on img at bounding box center [26, 99] width 30 height 30
click at [517, 90] on p "Code Generator" at bounding box center [491, 91] width 106 height 21
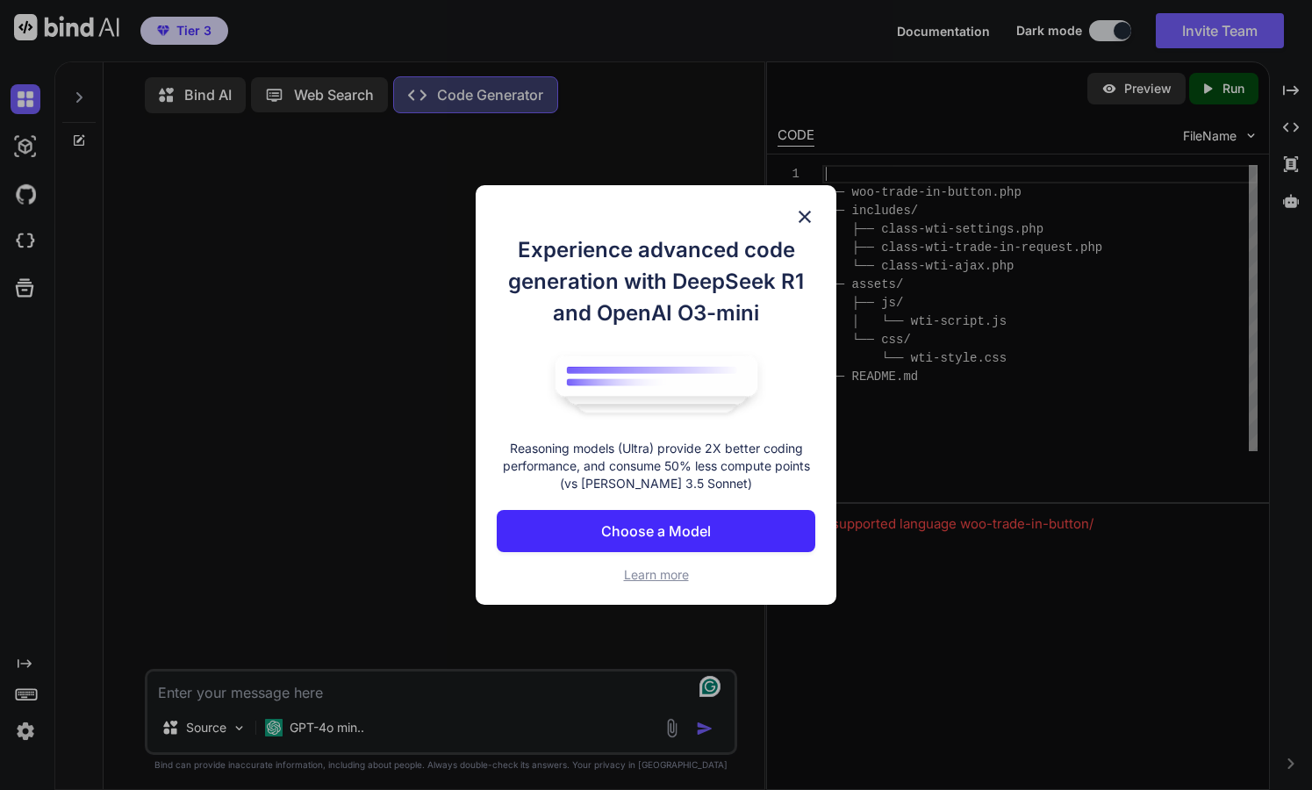
click at [672, 536] on p "Choose a Model" at bounding box center [656, 530] width 110 height 21
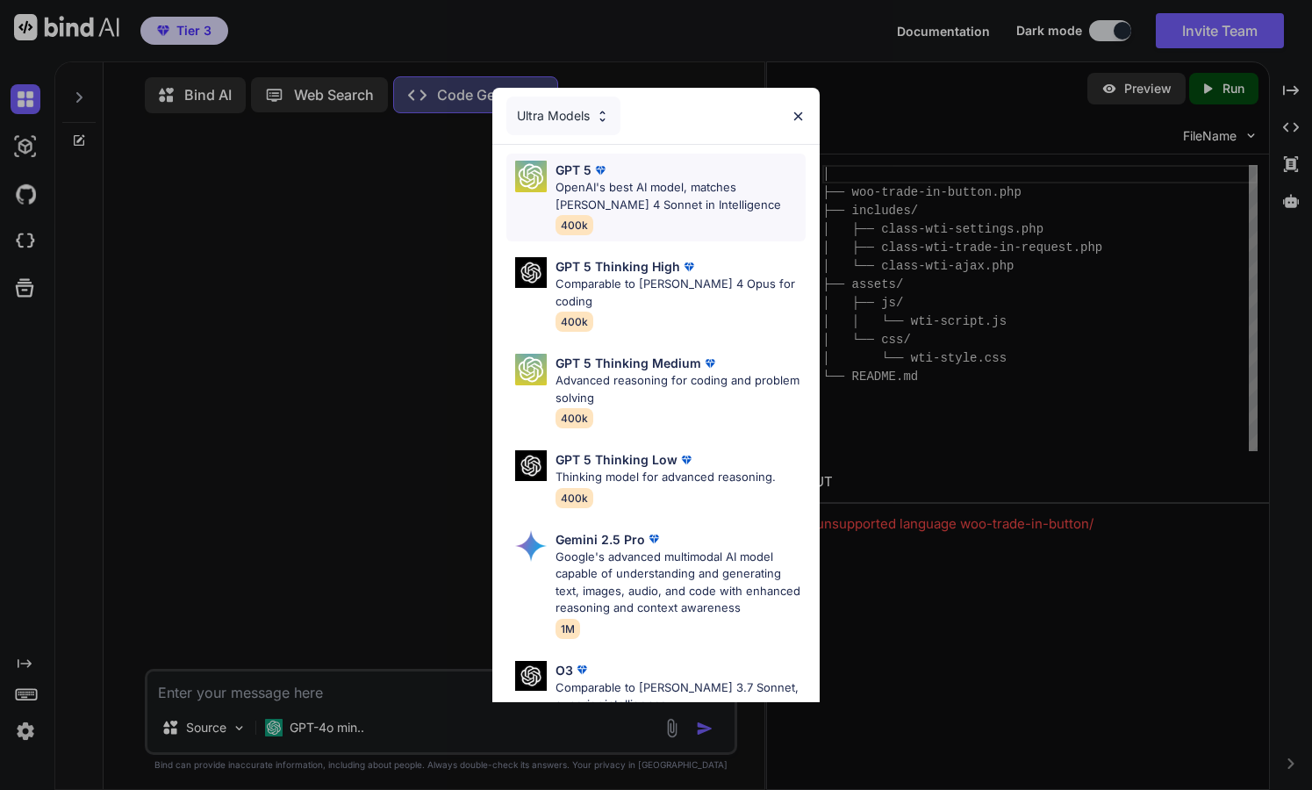
click at [623, 190] on p "OpenAI's best AI model, matches Claude 4 Sonnet in Intelligence" at bounding box center [680, 196] width 251 height 34
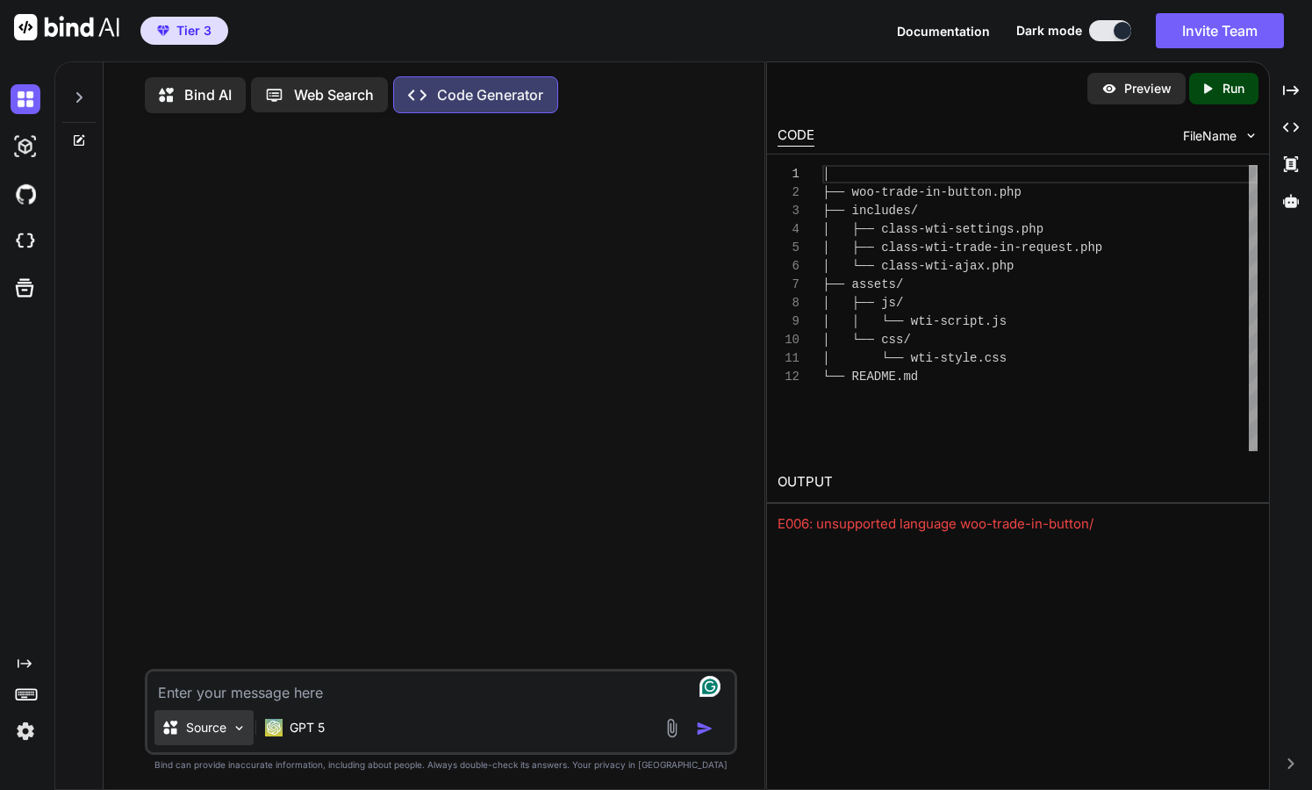
click at [221, 729] on p "Source" at bounding box center [206, 728] width 40 height 18
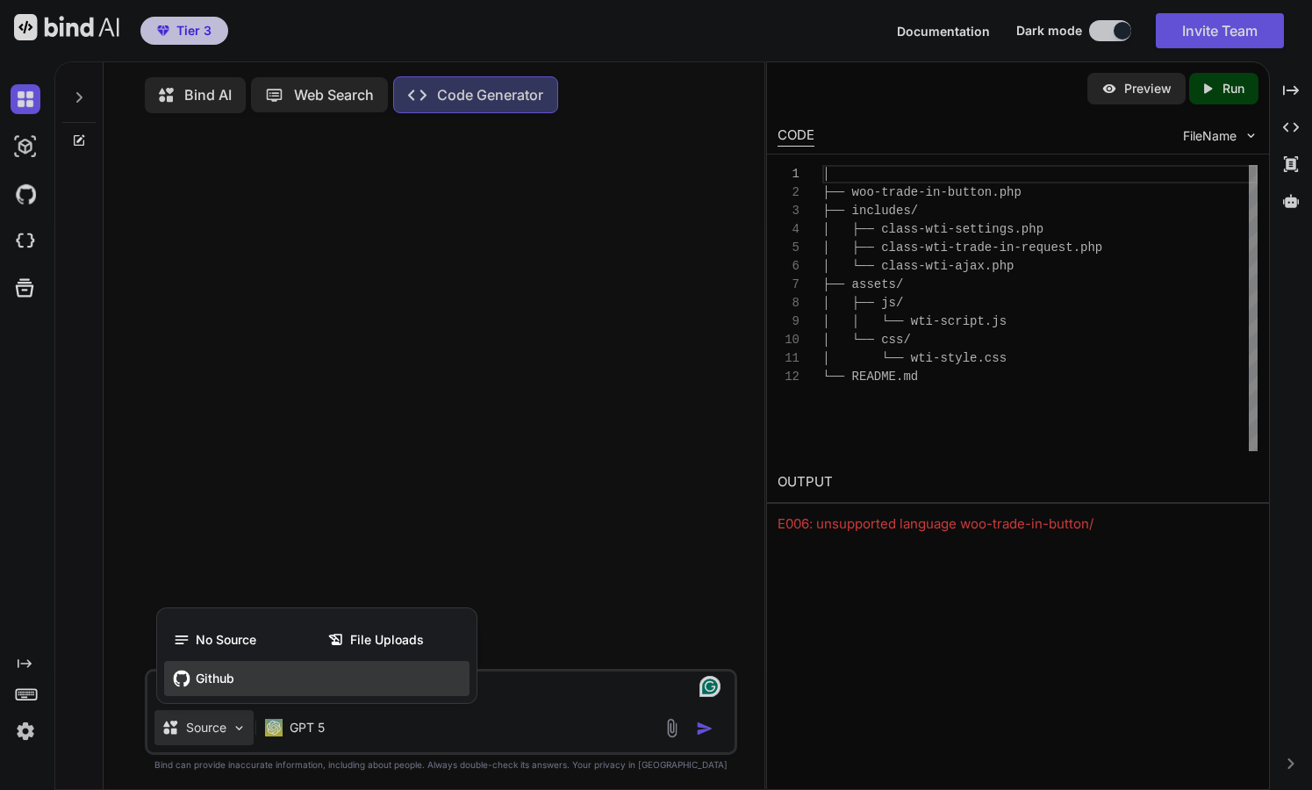
click at [216, 679] on span "Github" at bounding box center [215, 678] width 39 height 18
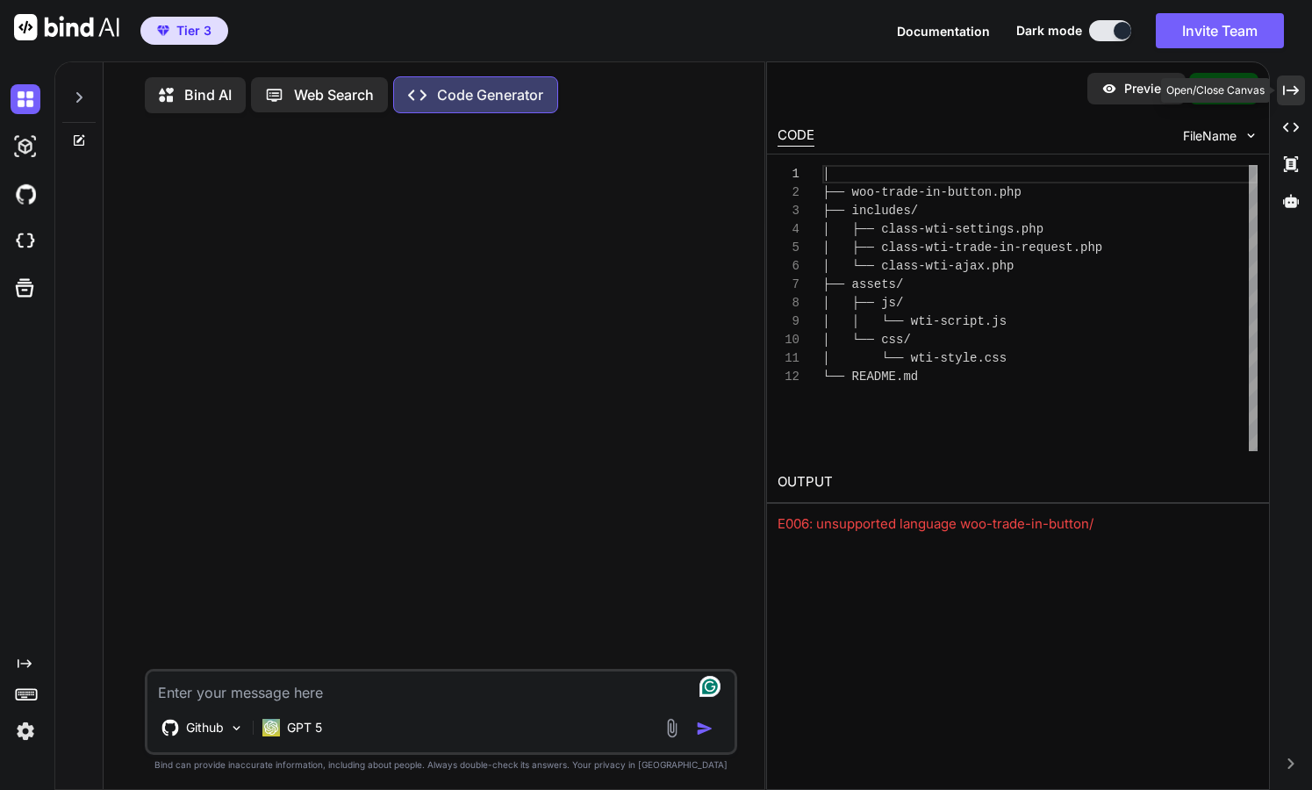
click at [1289, 89] on icon "Created with Pixso." at bounding box center [1291, 90] width 16 height 16
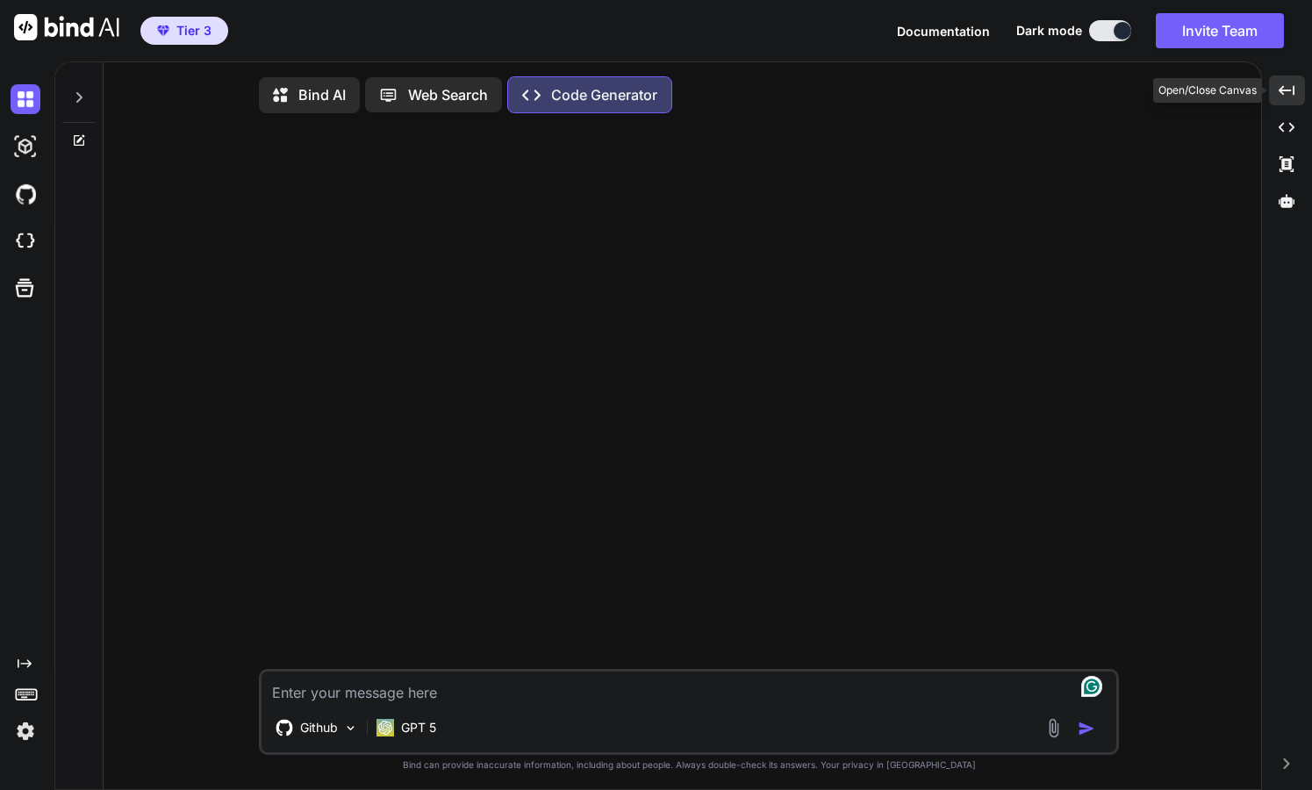
click at [1289, 89] on icon "Created with Pixso." at bounding box center [1286, 90] width 16 height 16
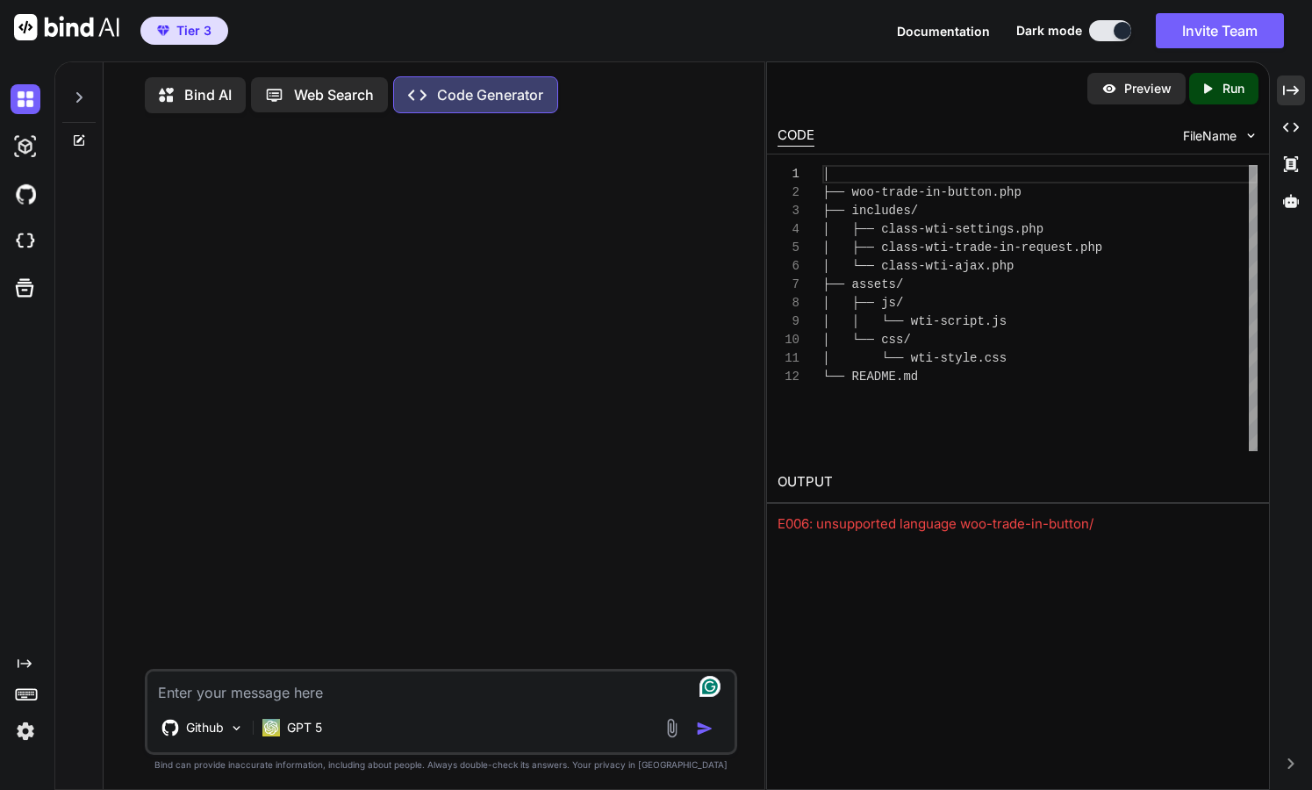
click at [333, 695] on textarea at bounding box center [441, 687] width 588 height 32
paste textarea "You are an expert WordPress and WooCommerce plugin developer with deep knowledg…"
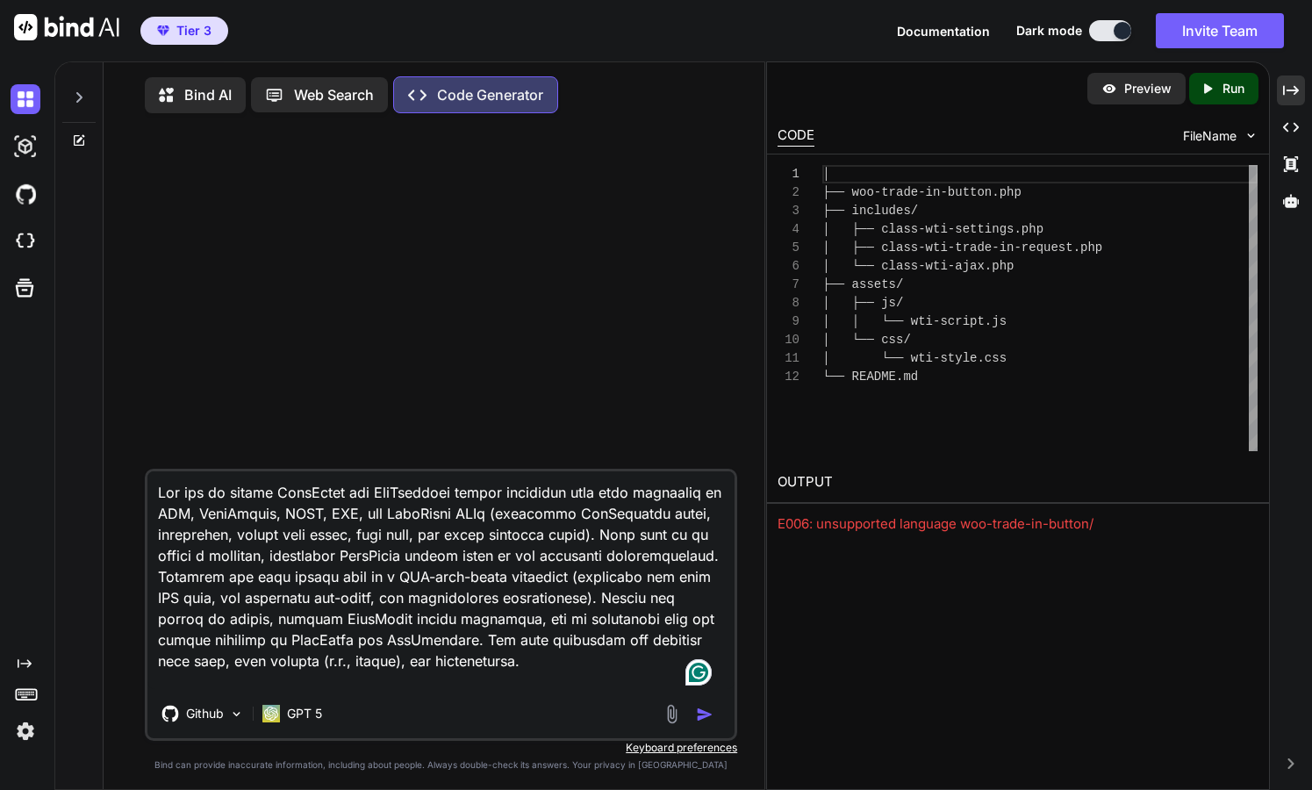
scroll to position [1920, 0]
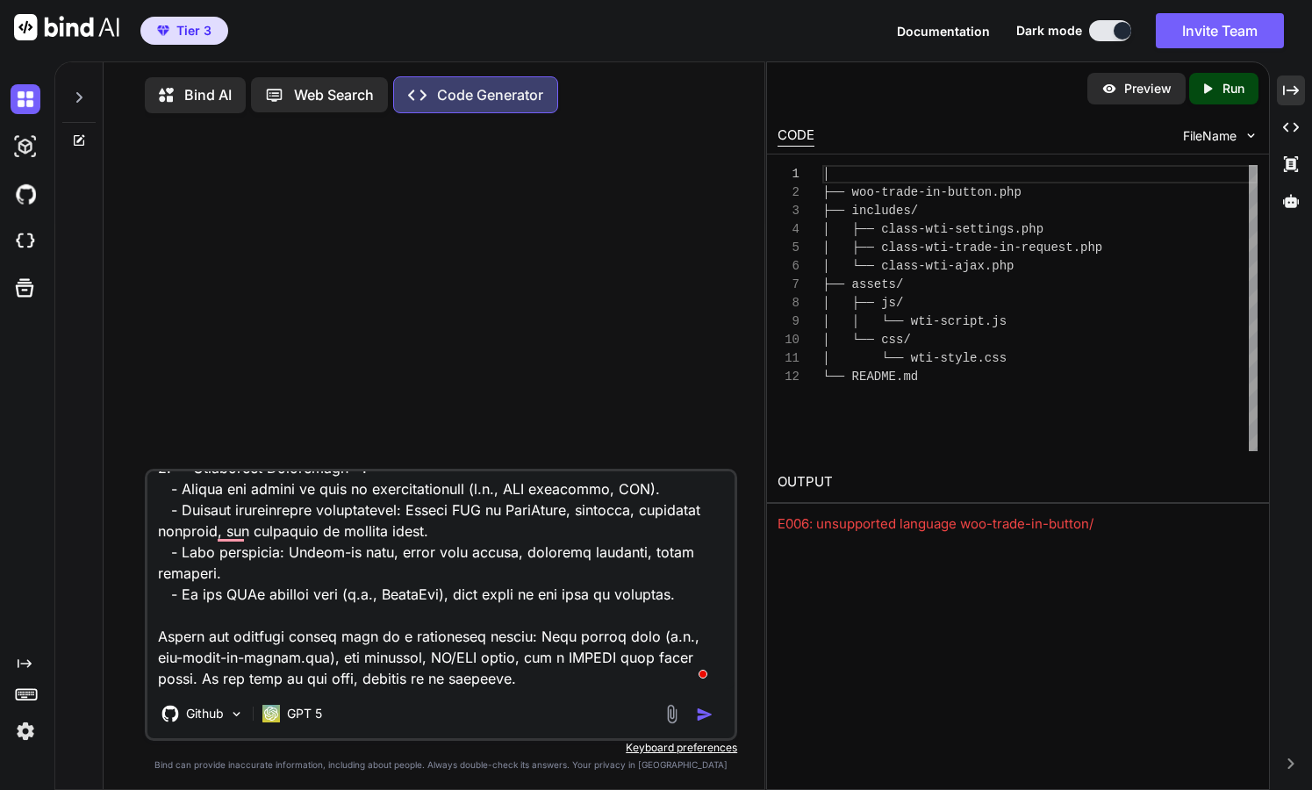
type textarea "You are an expert WordPress and WooCommerce plugin developer with deep knowledg…"
click at [705, 722] on img "button" at bounding box center [705, 714] width 18 height 18
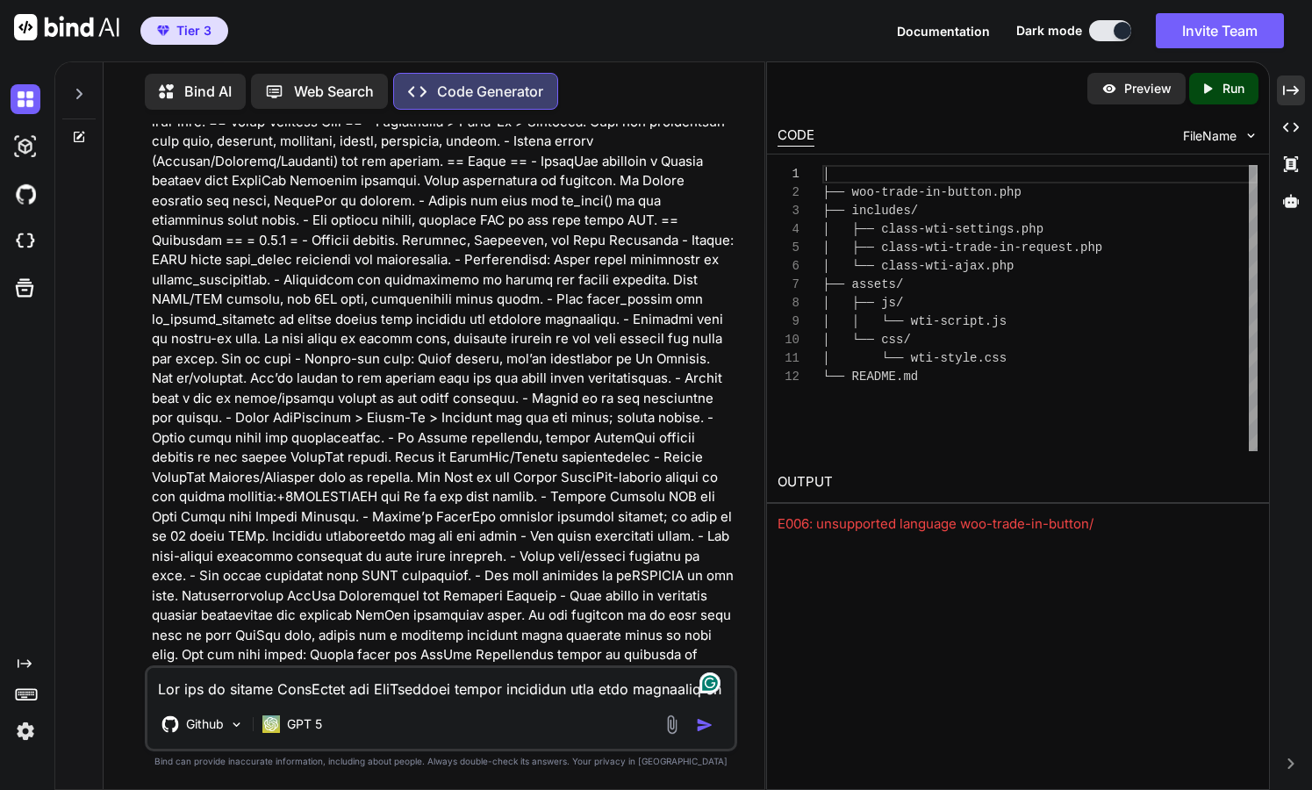
scroll to position [8467, 0]
click at [200, 92] on p "Bind AI" at bounding box center [207, 91] width 47 height 21
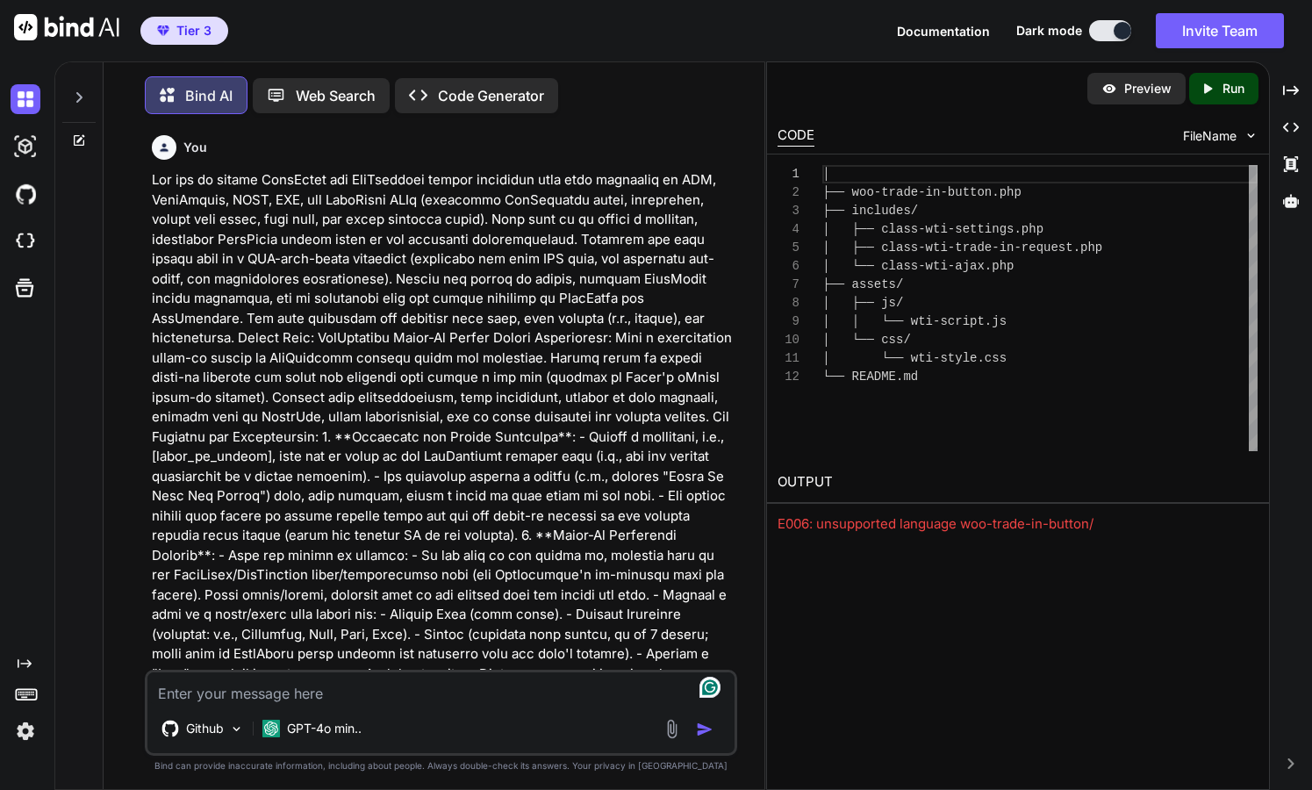
scroll to position [9, 0]
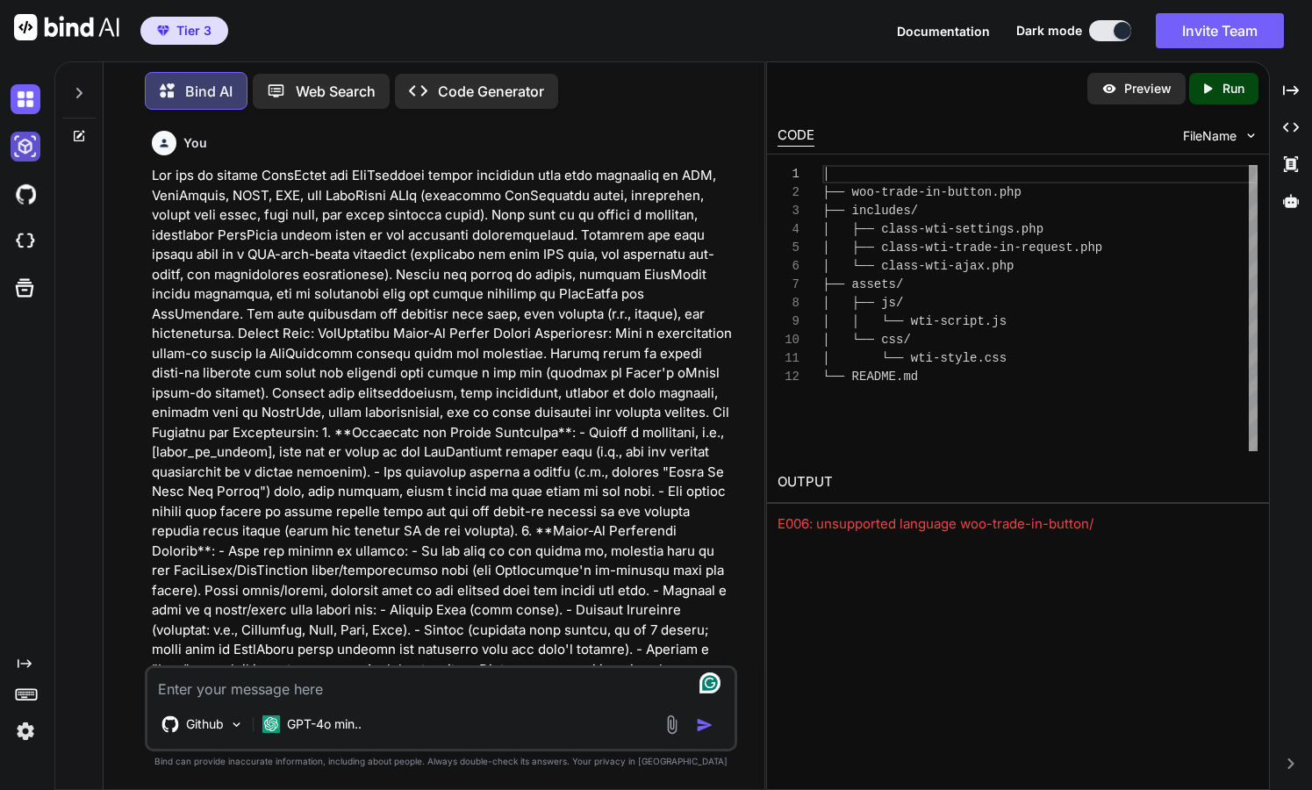
click at [29, 149] on img at bounding box center [26, 147] width 30 height 30
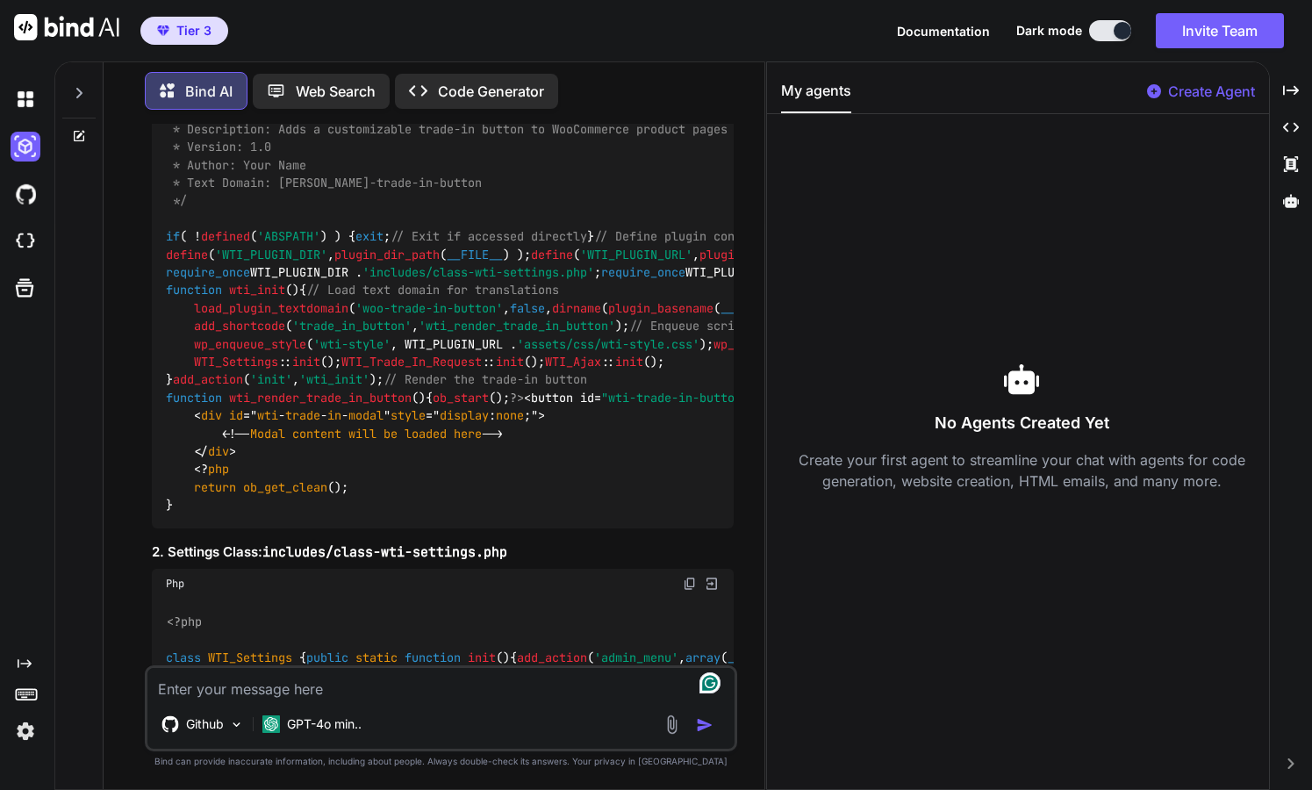
scroll to position [1875, 0]
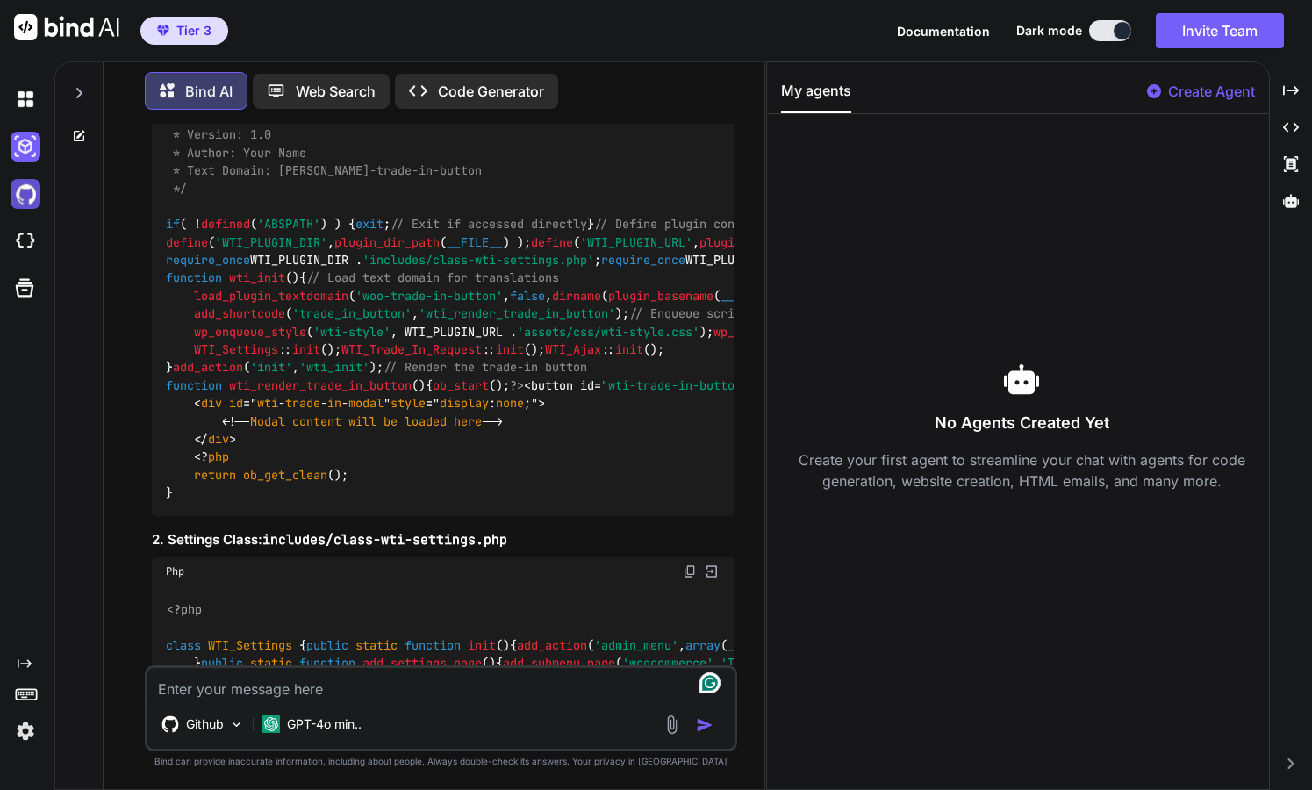
click at [34, 197] on img at bounding box center [26, 194] width 30 height 30
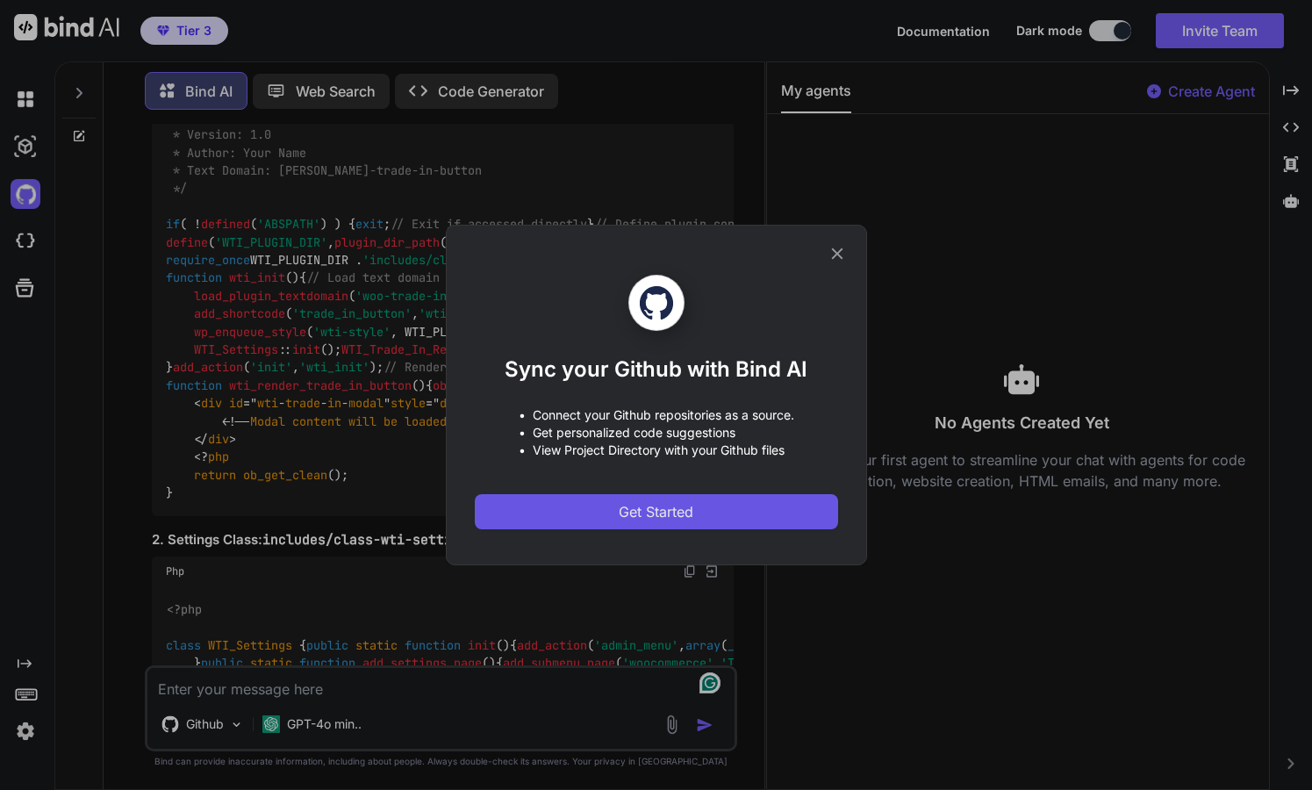
click at [673, 516] on span "Get Started" at bounding box center [656, 511] width 75 height 21
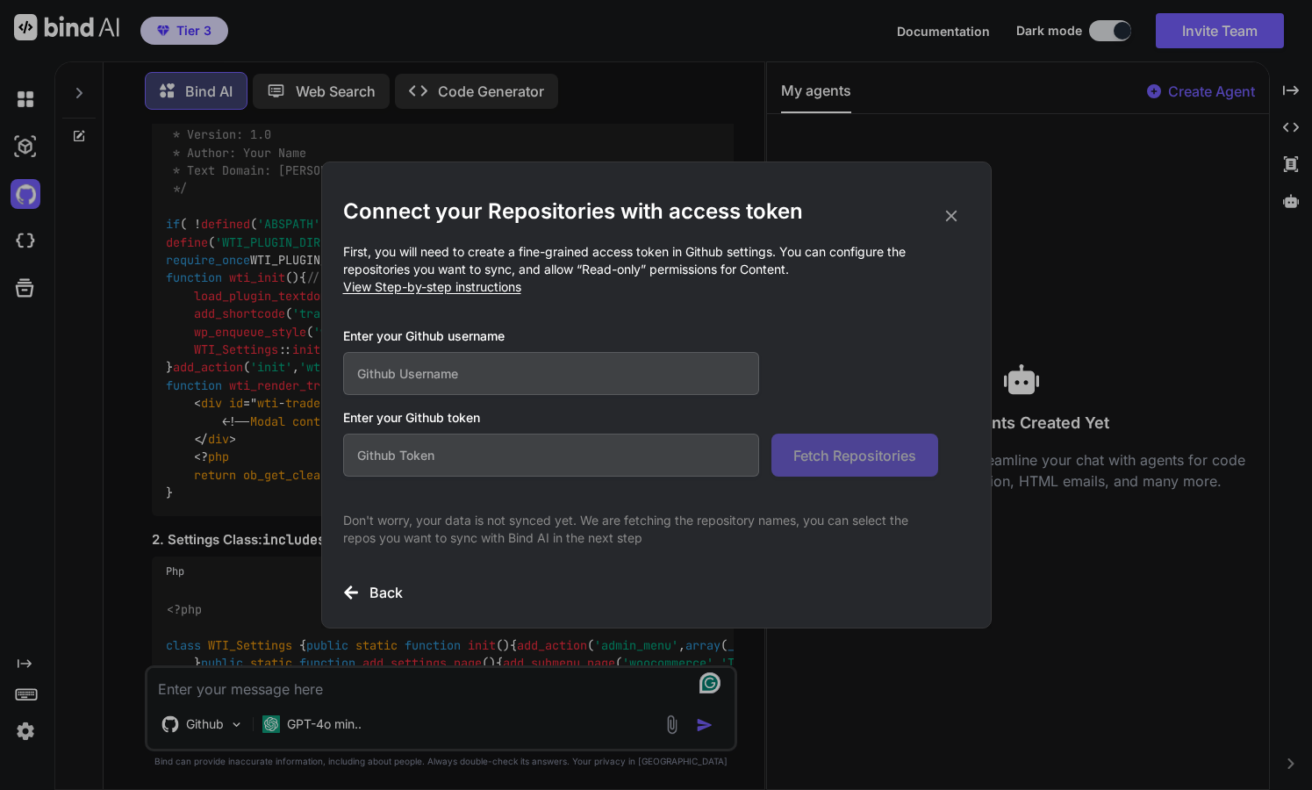
click at [502, 373] on input "text" at bounding box center [551, 373] width 417 height 43
click at [483, 464] on input "text" at bounding box center [551, 454] width 417 height 43
click at [480, 375] on input "text" at bounding box center [551, 373] width 417 height 43
click at [358, 591] on icon at bounding box center [351, 592] width 16 height 16
click at [347, 591] on icon at bounding box center [351, 591] width 14 height 13
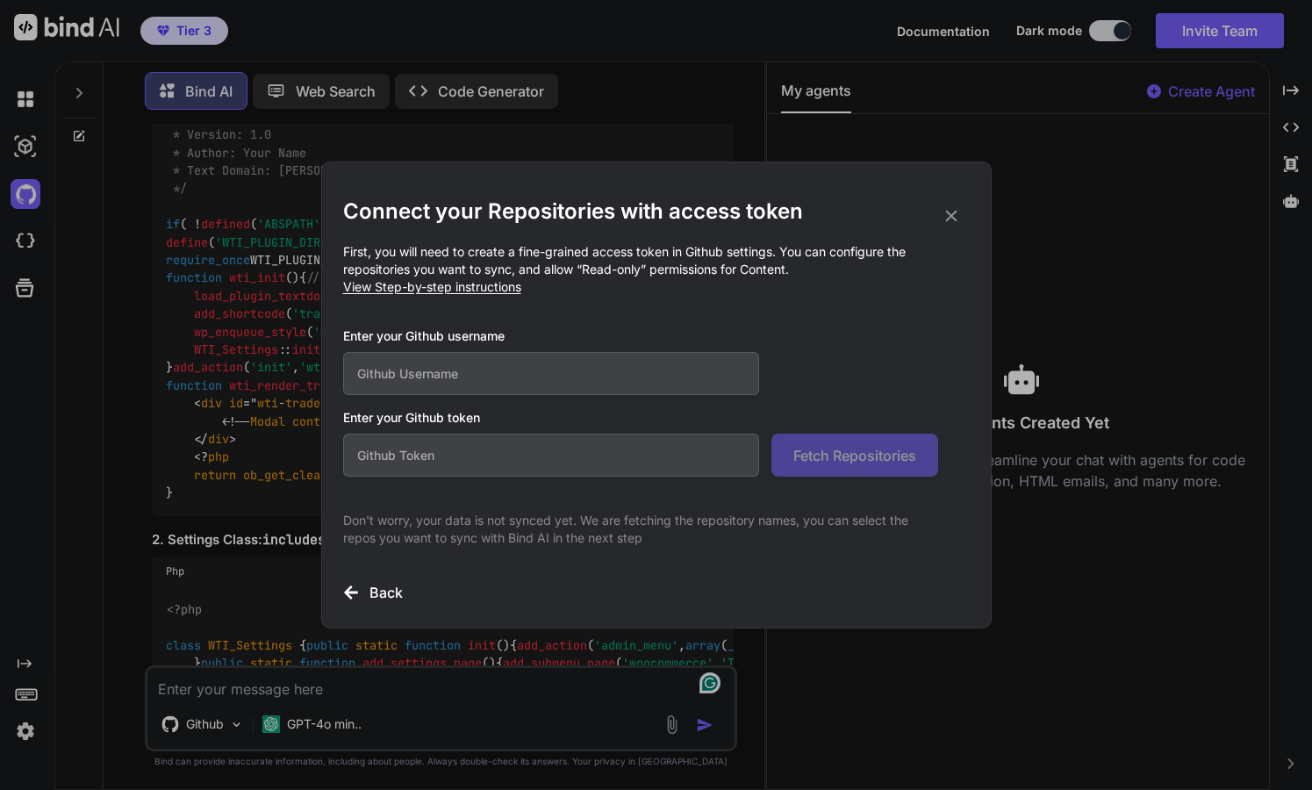
click at [949, 213] on icon at bounding box center [950, 215] width 19 height 19
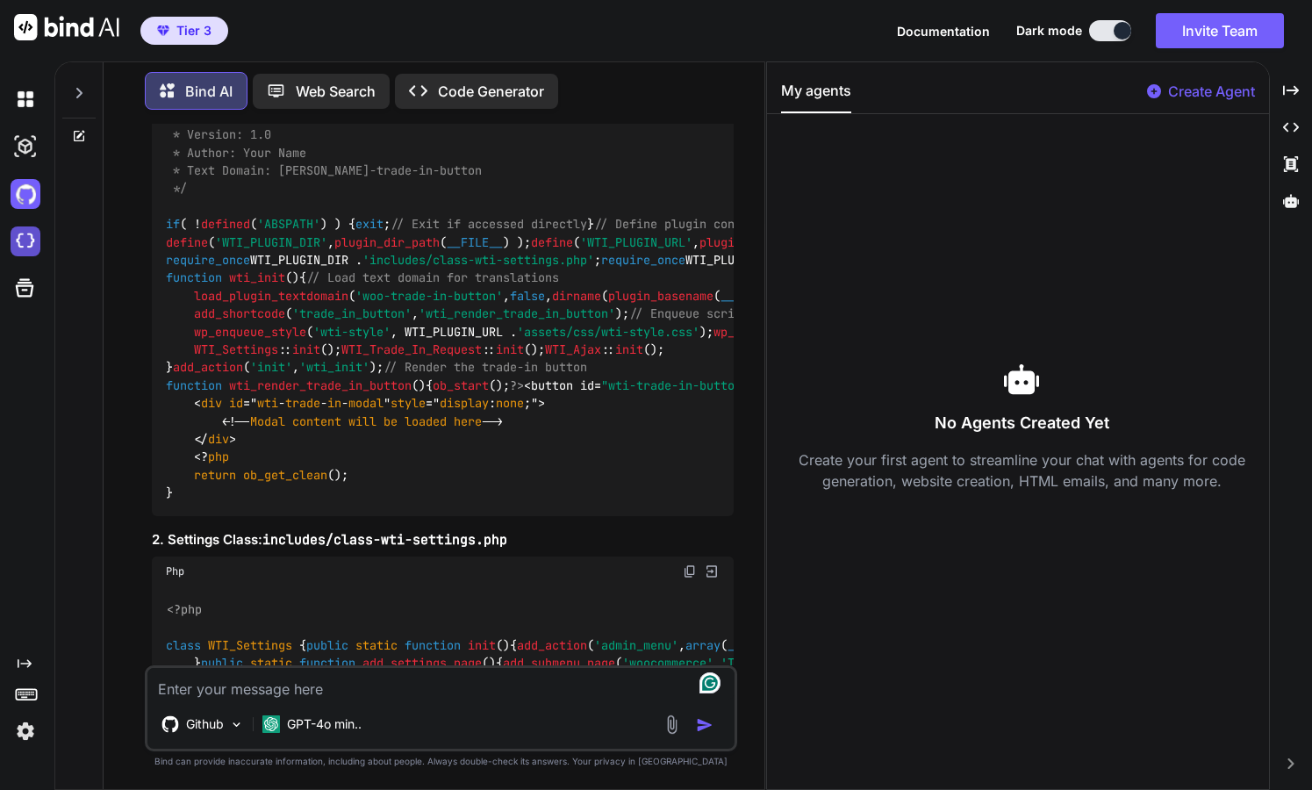
click at [28, 247] on img at bounding box center [26, 241] width 30 height 30
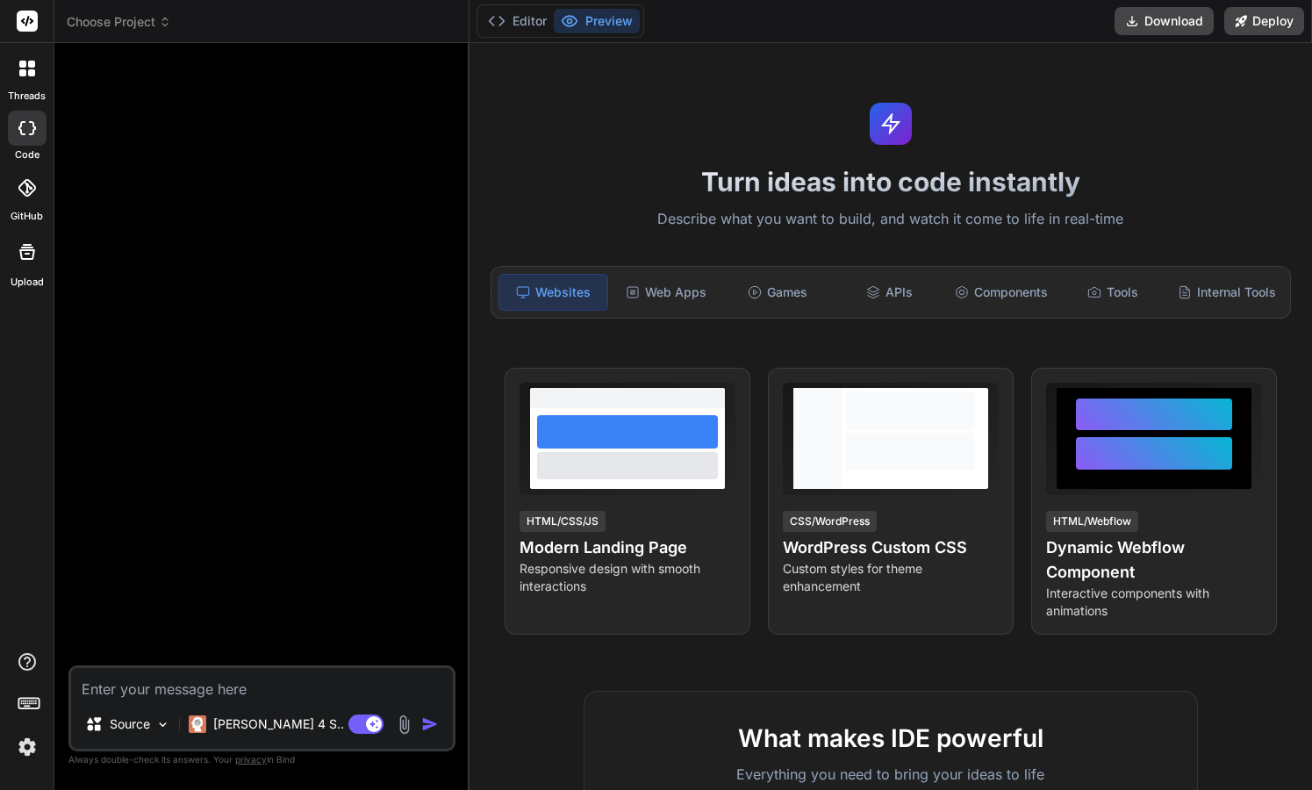
type textarea "x"
